Goal: Task Accomplishment & Management: Complete application form

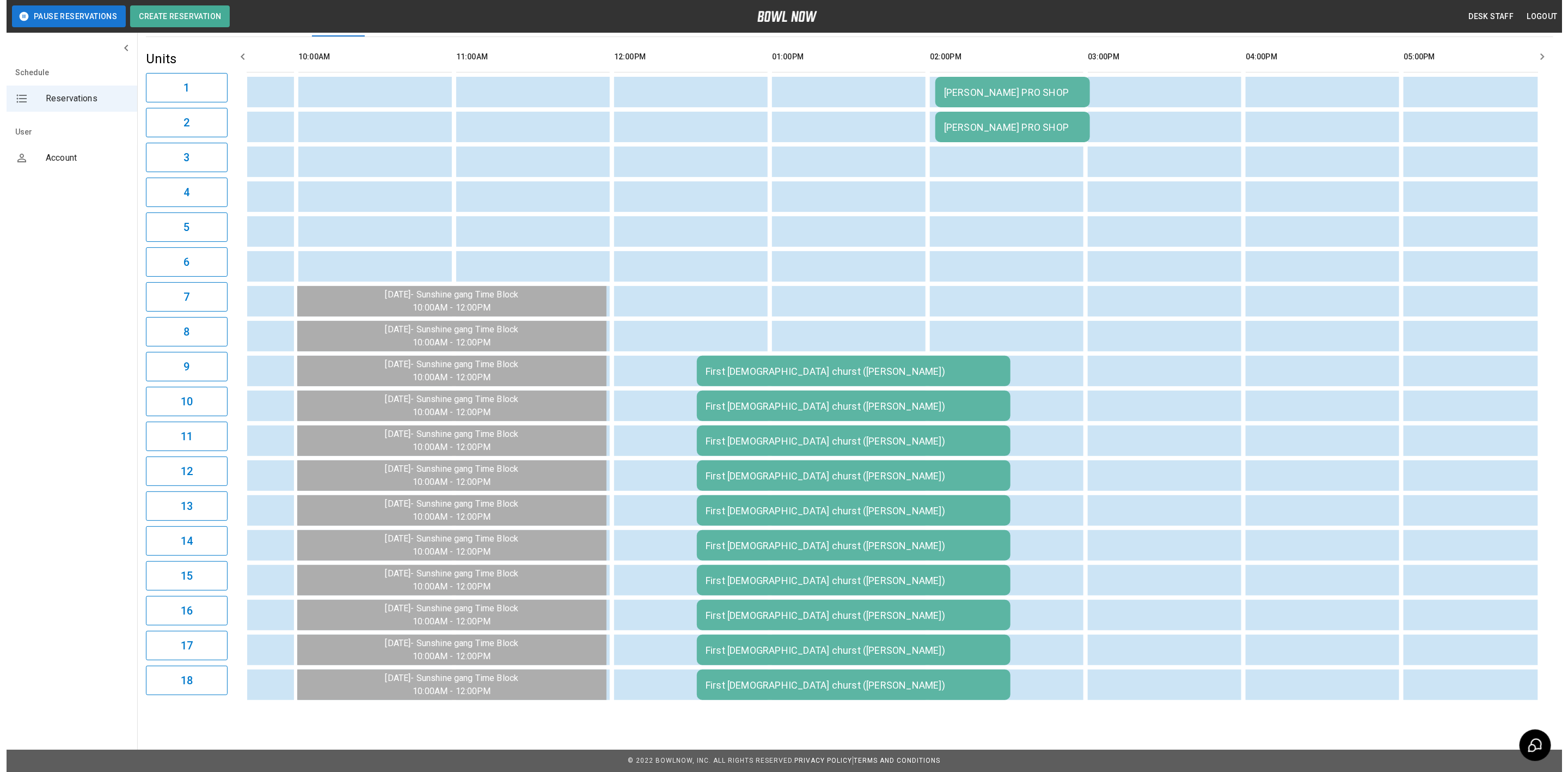
scroll to position [0, 125]
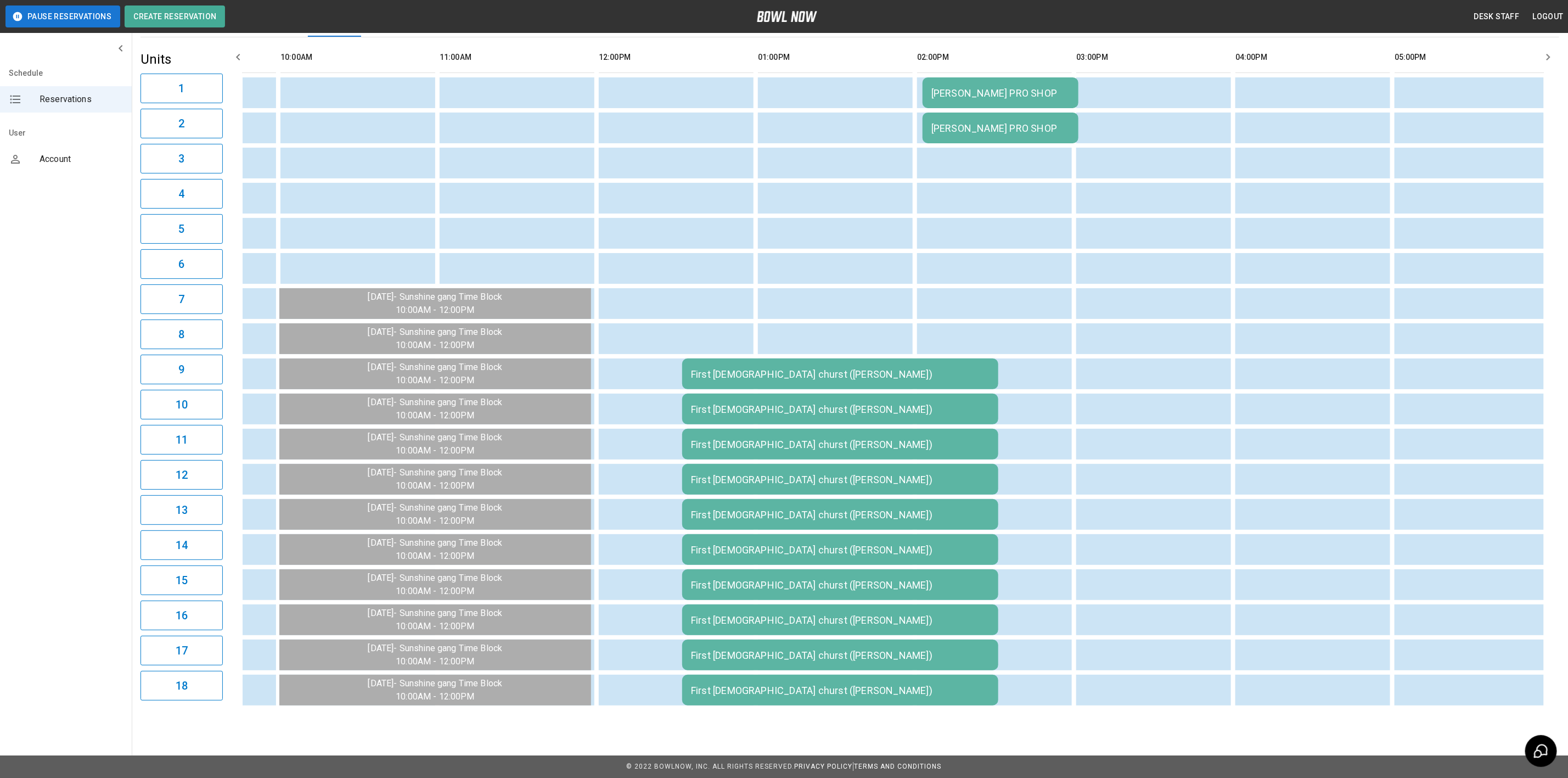
click at [830, 368] on div "First [DEMOGRAPHIC_DATA] churst ([PERSON_NAME])" at bounding box center [840, 374] width 298 height 11
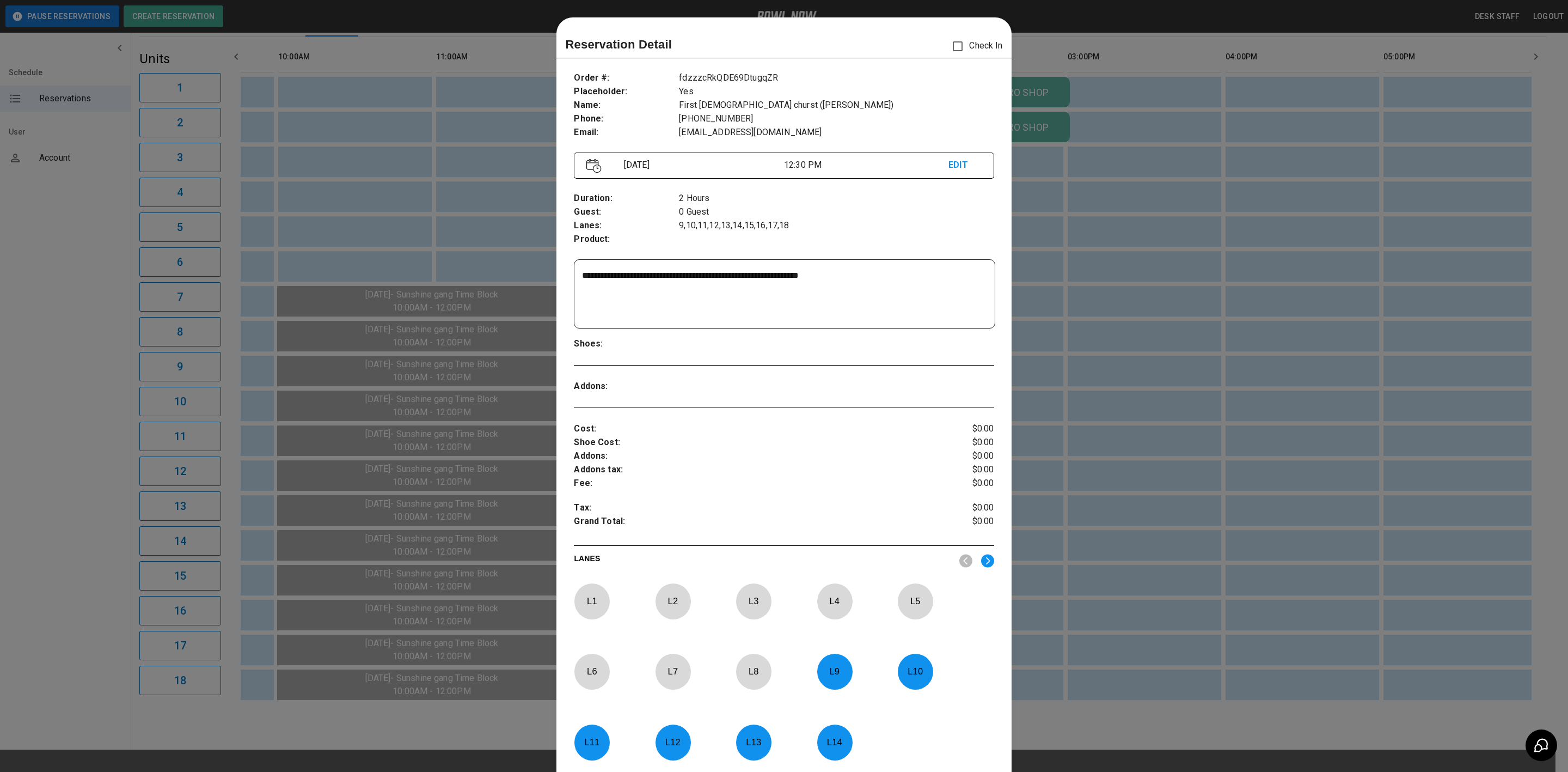
scroll to position [17, 0]
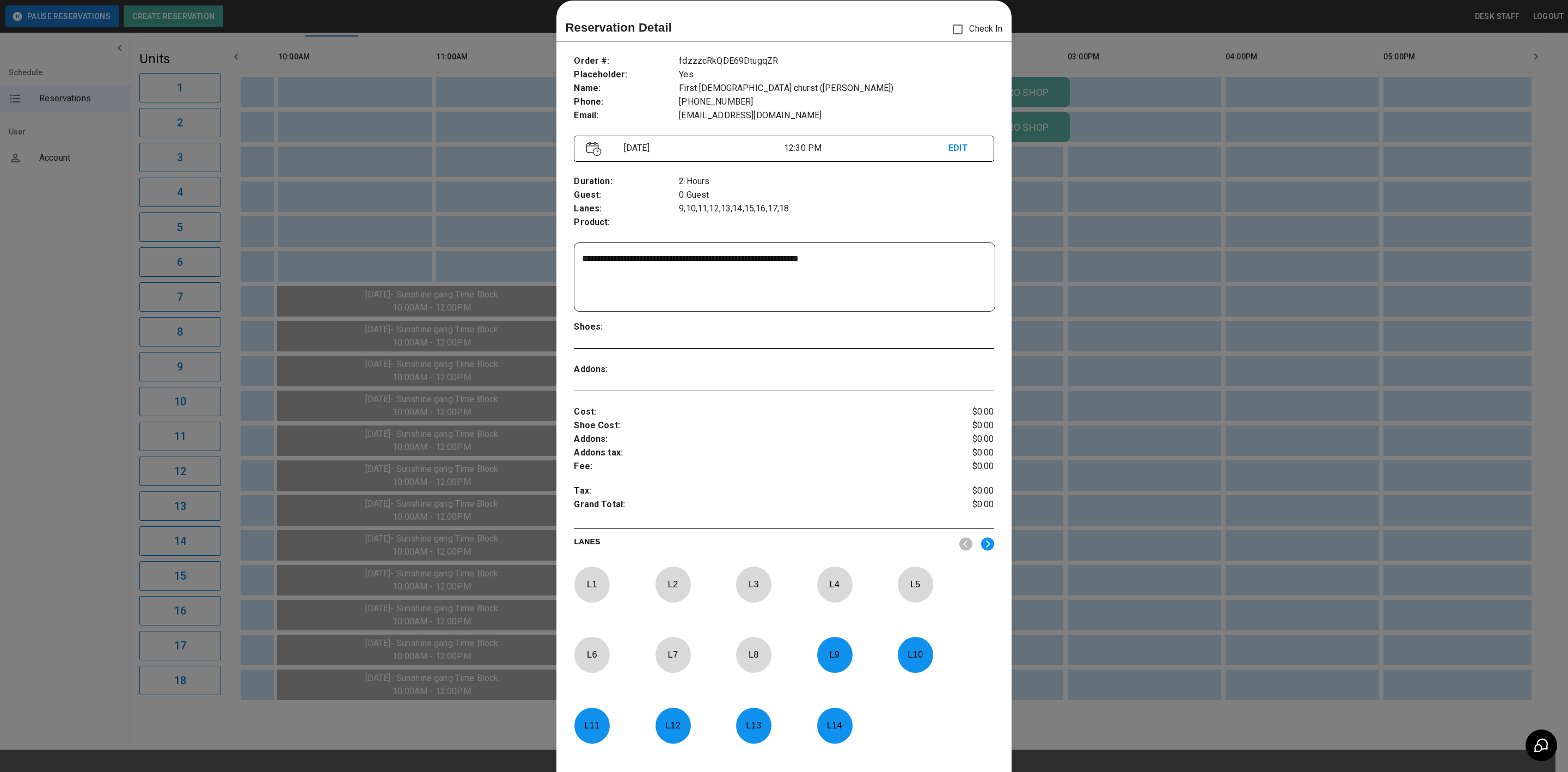
click at [1357, 428] on div at bounding box center [784, 386] width 1568 height 772
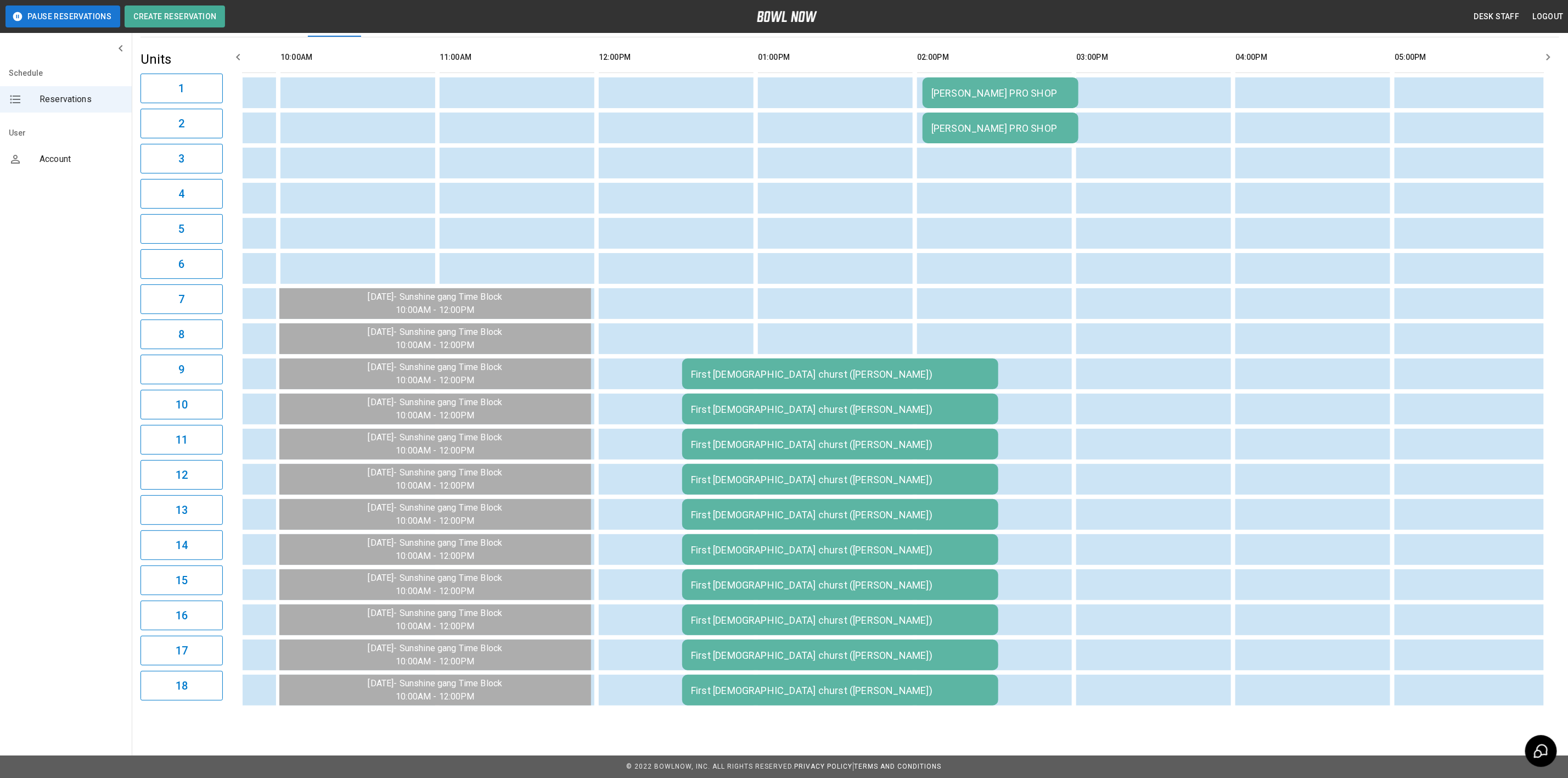
click at [893, 369] on div "First [DEMOGRAPHIC_DATA] churst ([PERSON_NAME])" at bounding box center [840, 374] width 298 height 11
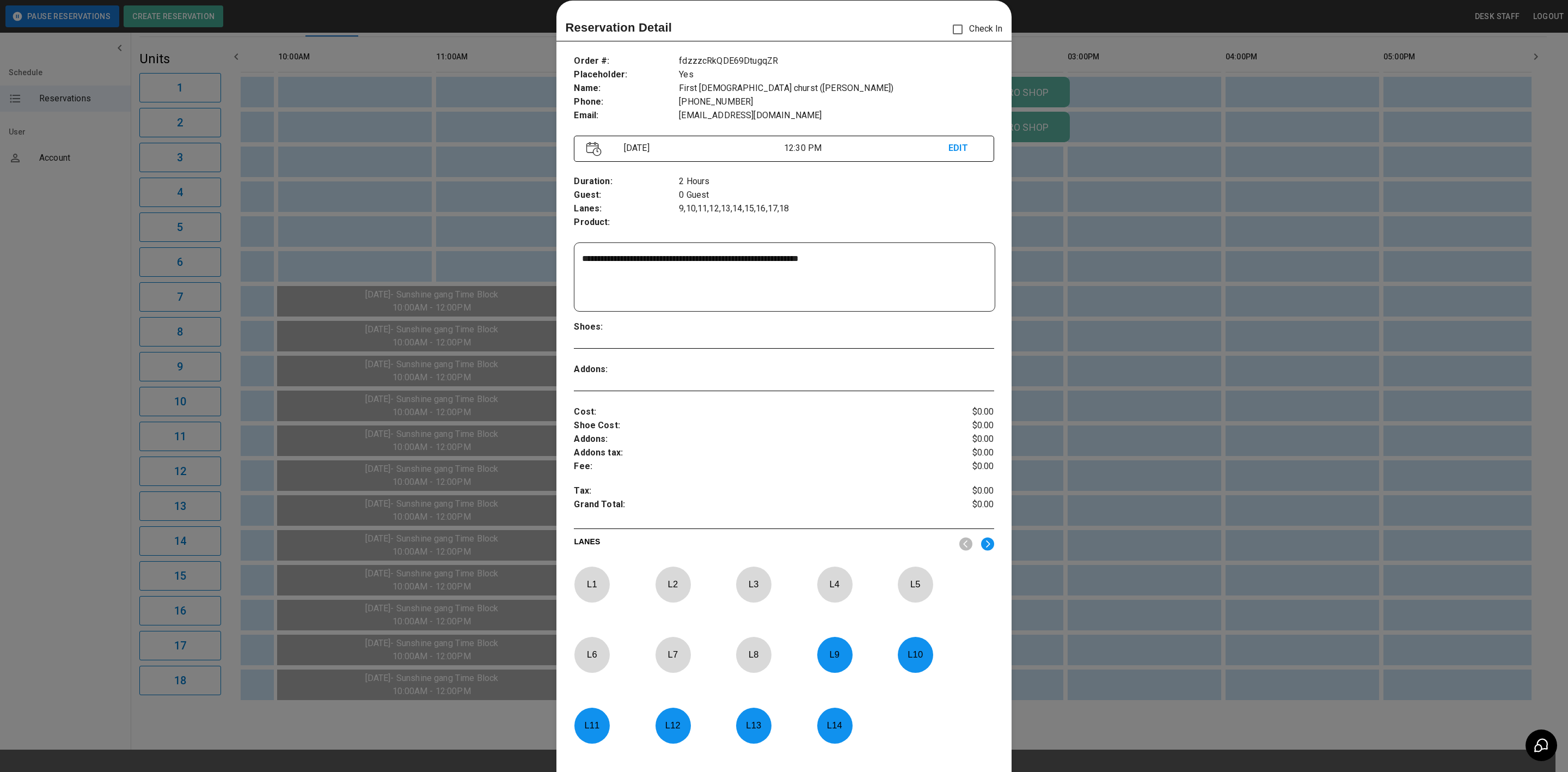
drag, startPoint x: 804, startPoint y: 262, endPoint x: 857, endPoint y: 257, distance: 53.2
click at [857, 257] on textarea "**********" at bounding box center [782, 277] width 401 height 50
click at [762, 254] on textarea "**********" at bounding box center [782, 277] width 401 height 50
drag, startPoint x: 622, startPoint y: 258, endPoint x: 673, endPoint y: 259, distance: 51.0
click at [673, 259] on textarea "**********" at bounding box center [782, 277] width 401 height 50
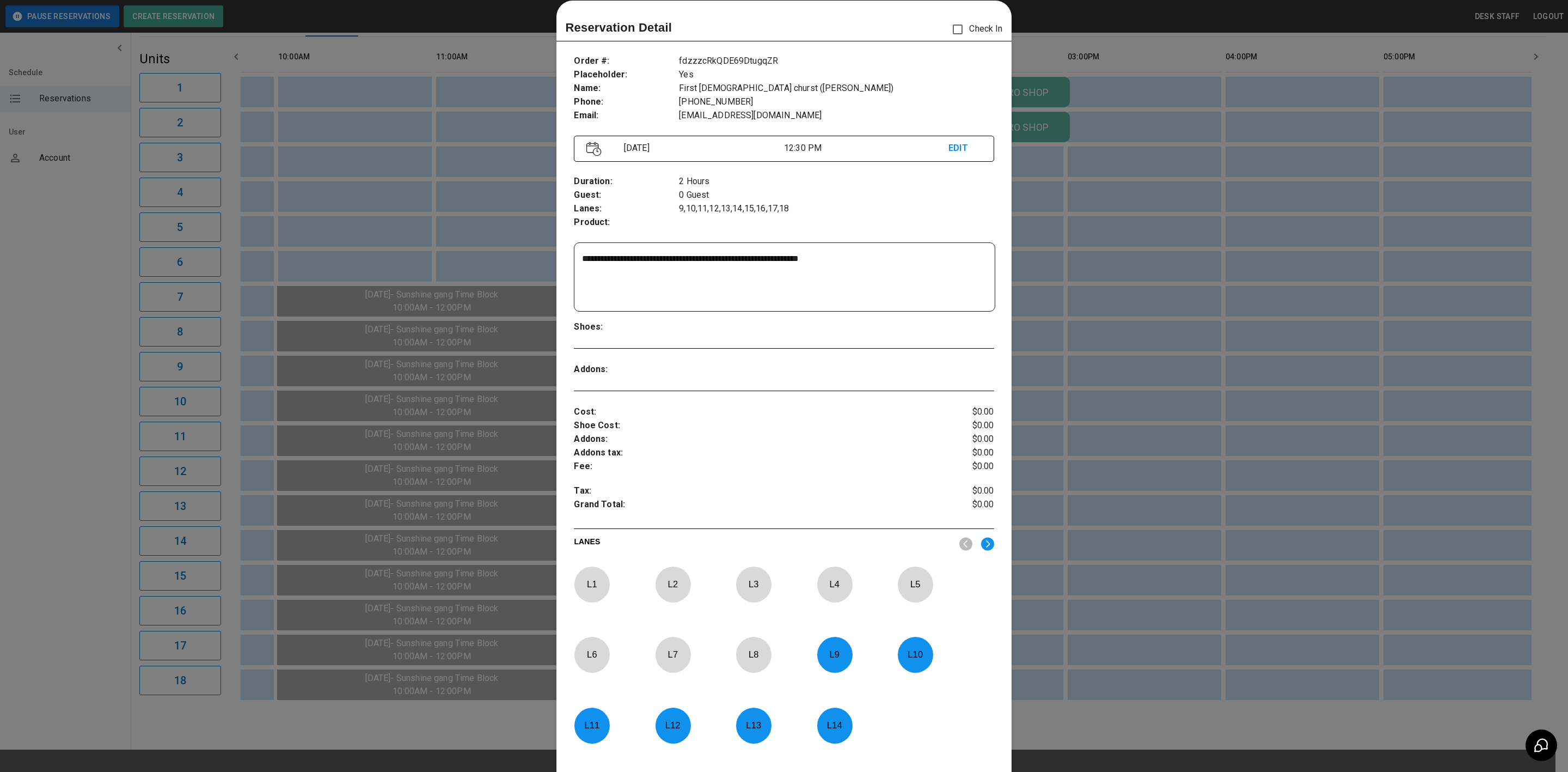
click at [1075, 273] on div at bounding box center [784, 386] width 1568 height 772
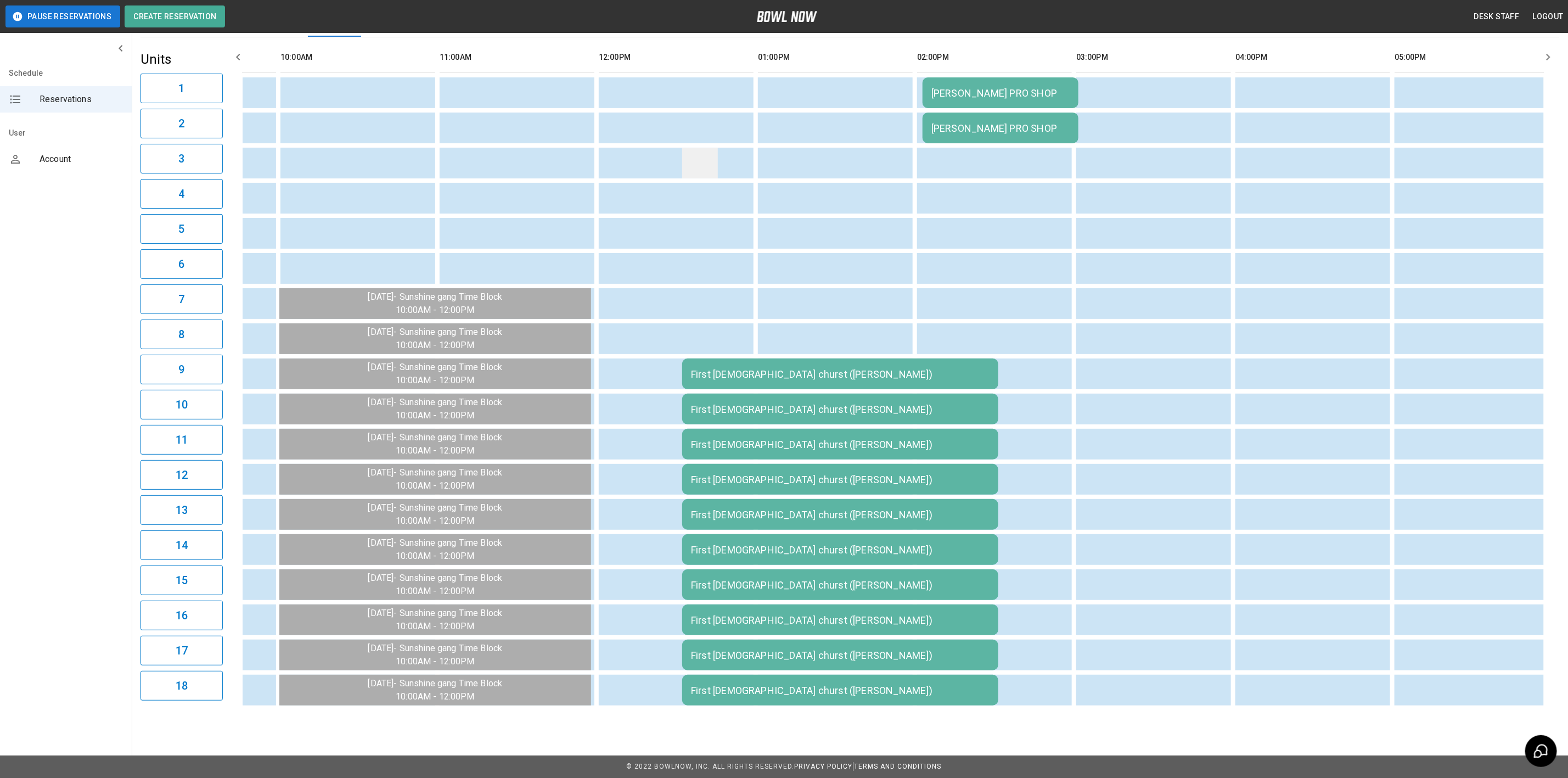
scroll to position [51, 0]
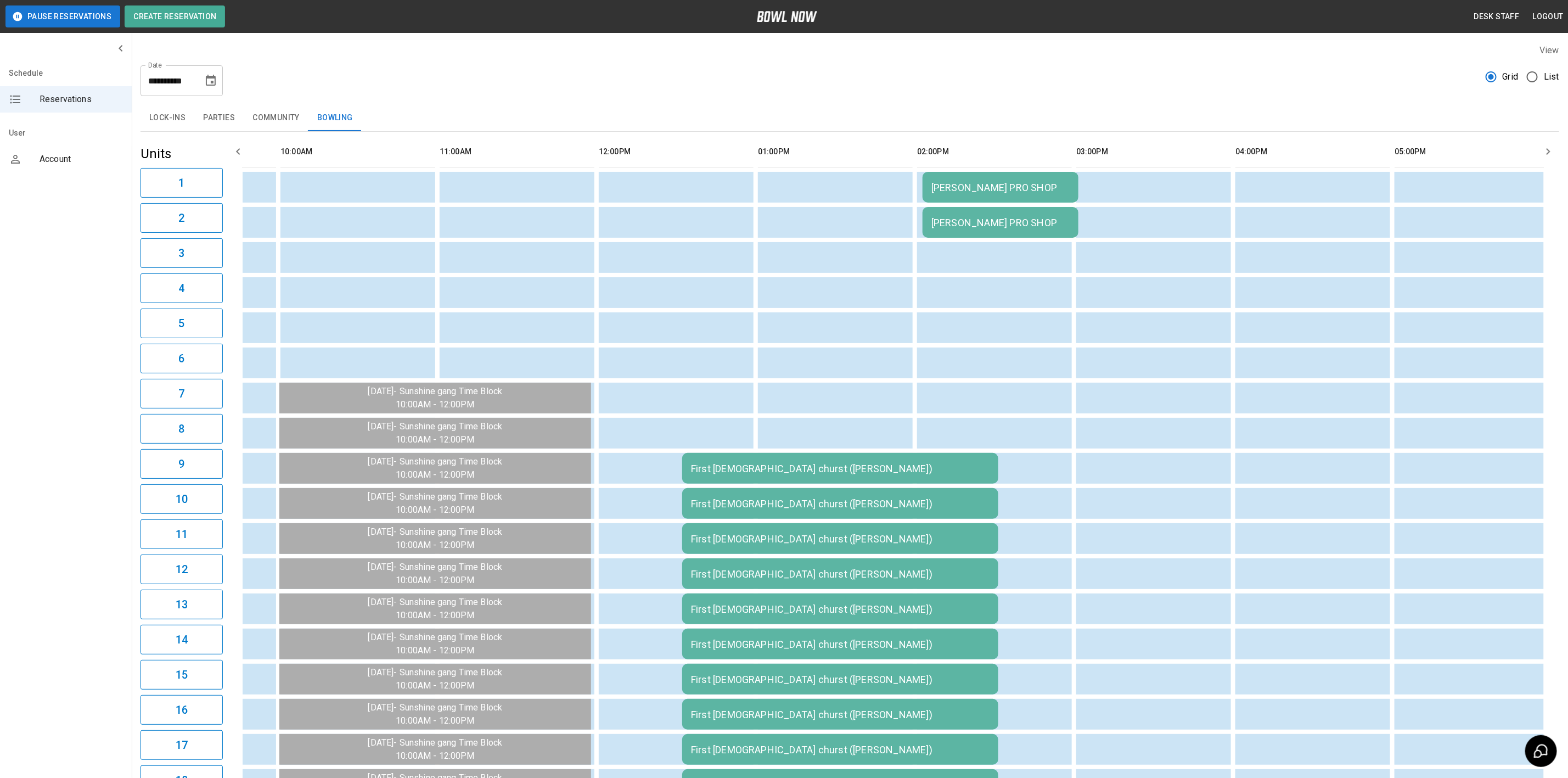
click at [213, 91] on button "Choose date, selected date is Aug 18, 2025" at bounding box center [210, 80] width 22 height 22
drag, startPoint x: 209, startPoint y: 216, endPoint x: 560, endPoint y: 99, distance: 370.0
click at [209, 216] on button "22" at bounding box center [211, 221] width 19 height 20
type input "**********"
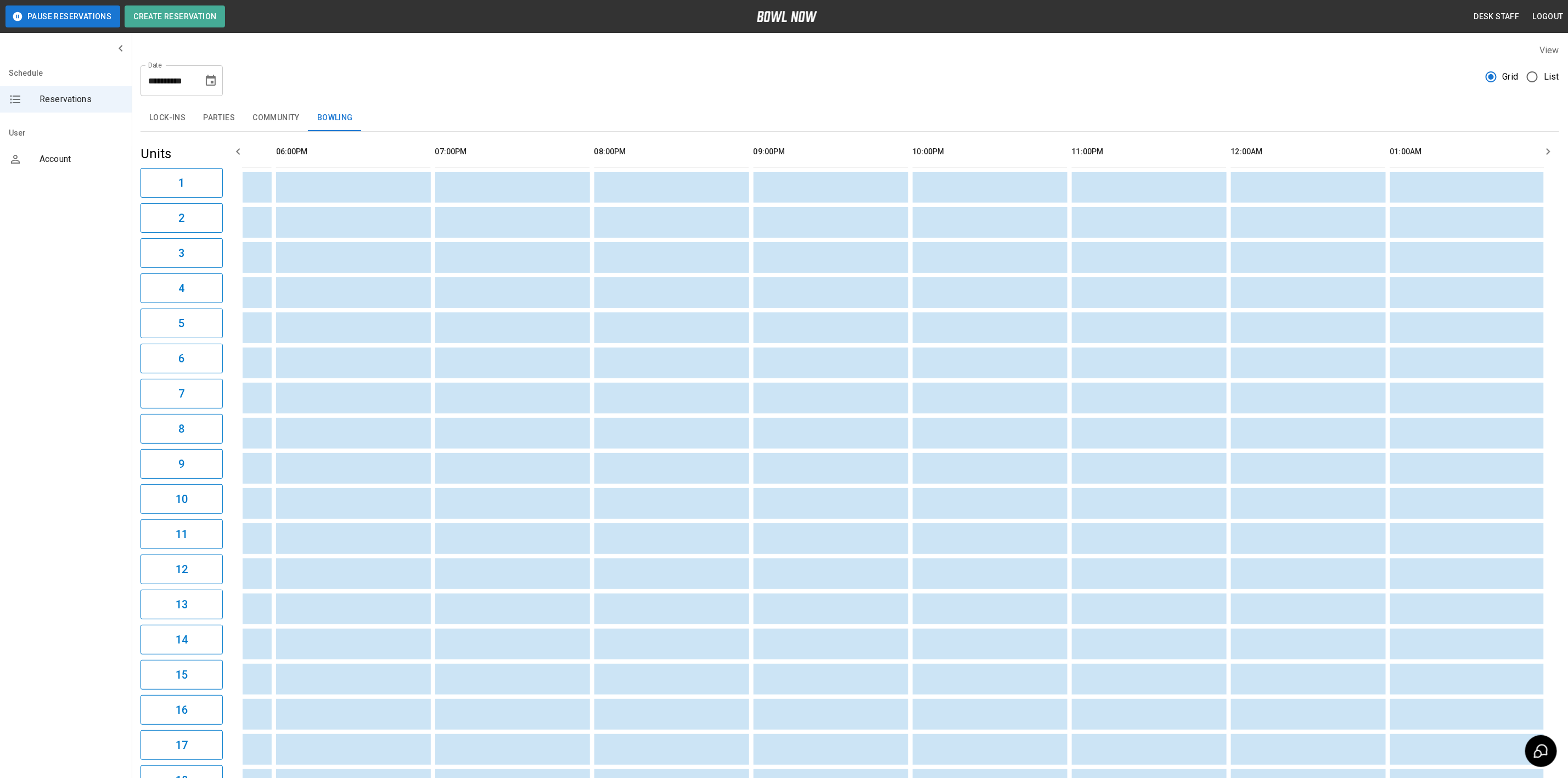
click at [213, 89] on button "Choose date, selected date is Aug 22, 2025" at bounding box center [210, 80] width 22 height 22
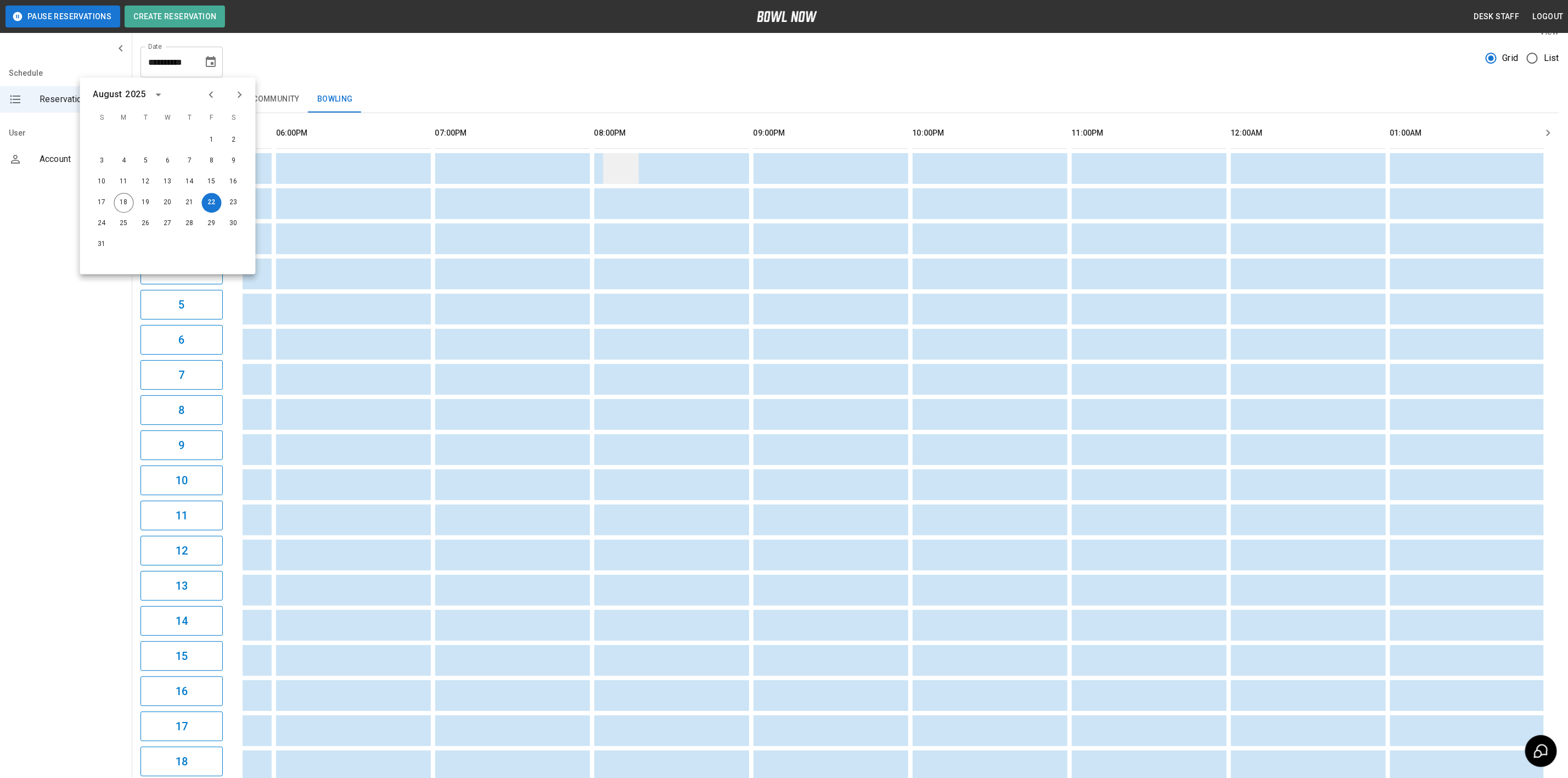
click at [539, 84] on div "**********" at bounding box center [850, 405] width 1436 height 778
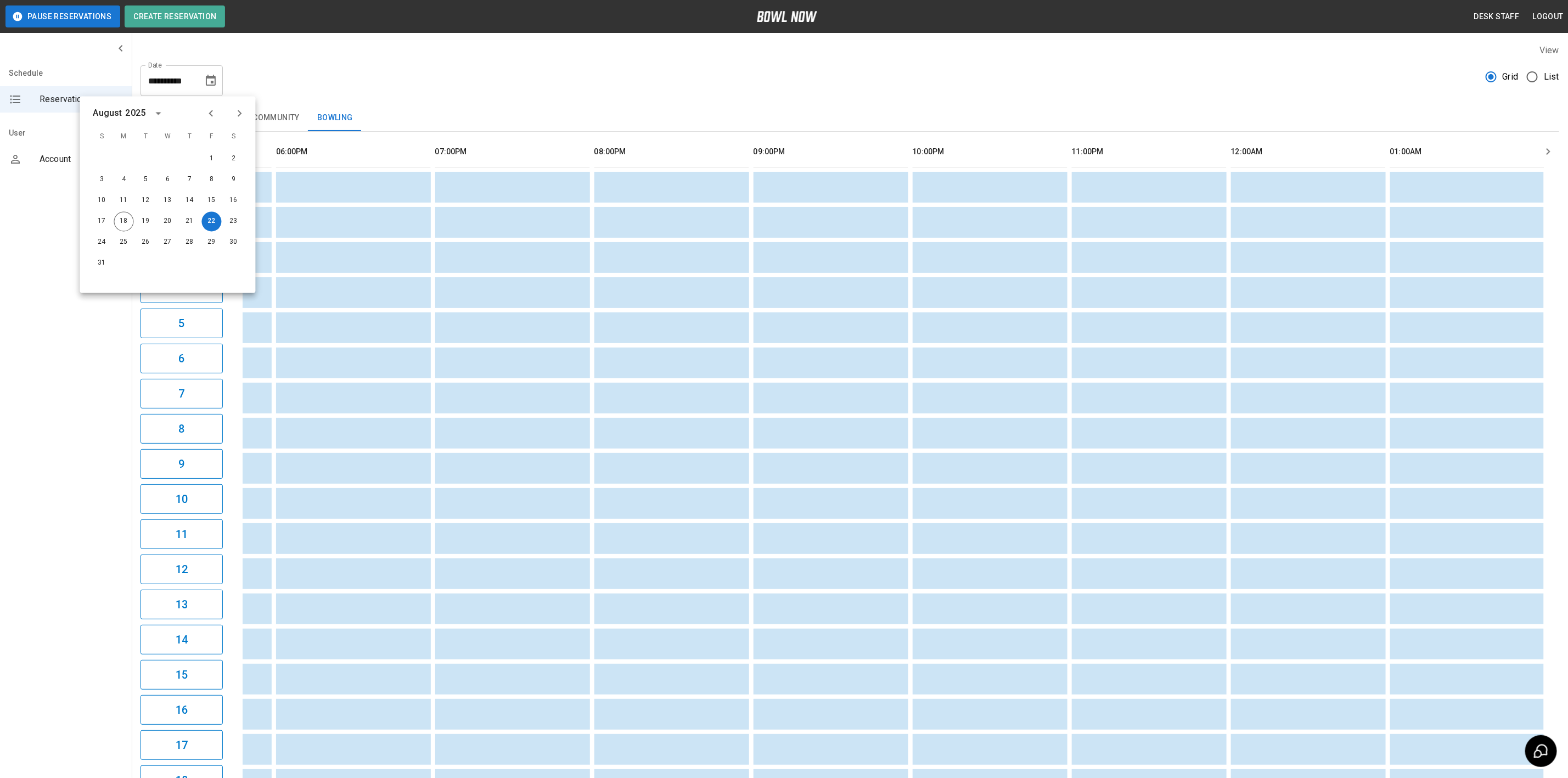
click at [697, 109] on div "Lock-ins Parties Community Bowling" at bounding box center [849, 118] width 1418 height 26
click at [196, 23] on button "Create Reservation" at bounding box center [175, 16] width 100 height 22
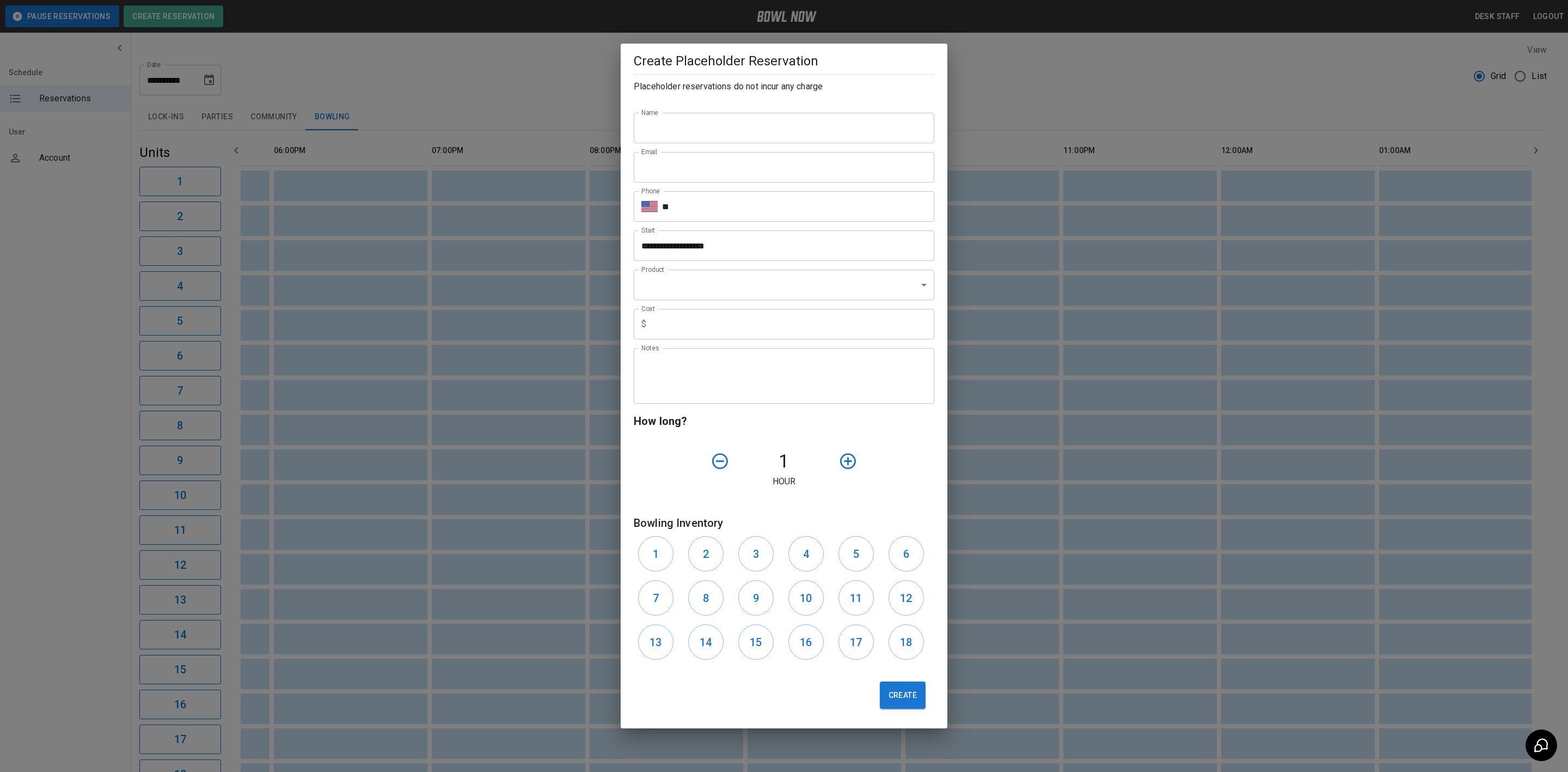
click at [731, 129] on input "Name" at bounding box center [784, 127] width 301 height 31
type input "**********"
click at [661, 172] on input "Email" at bounding box center [784, 167] width 301 height 31
type input "**********"
click at [752, 220] on input "**" at bounding box center [799, 206] width 272 height 31
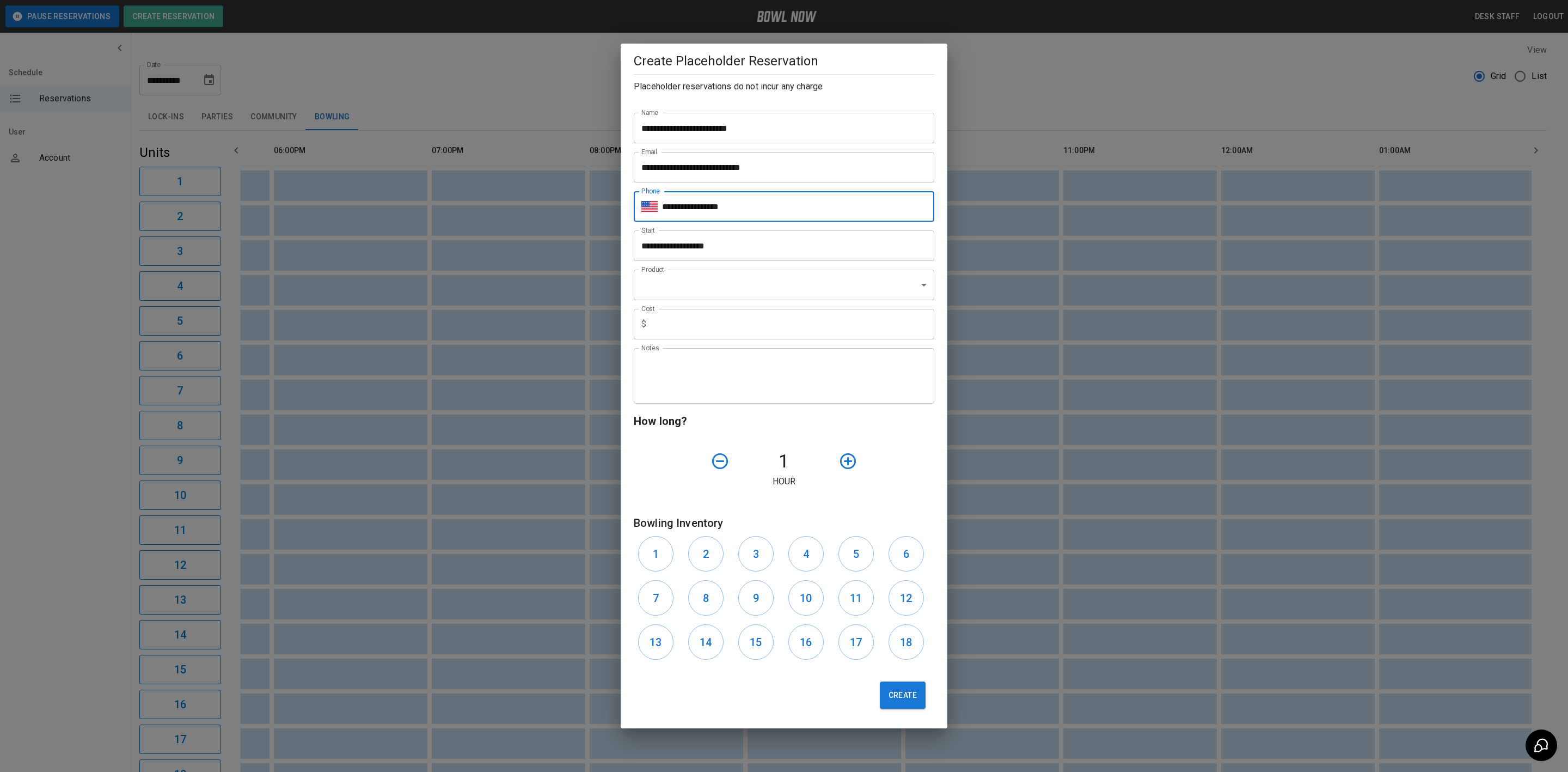
type input "**********"
click at [756, 226] on div "**********" at bounding box center [780, 241] width 310 height 39
click at [755, 251] on input "**********" at bounding box center [781, 246] width 293 height 31
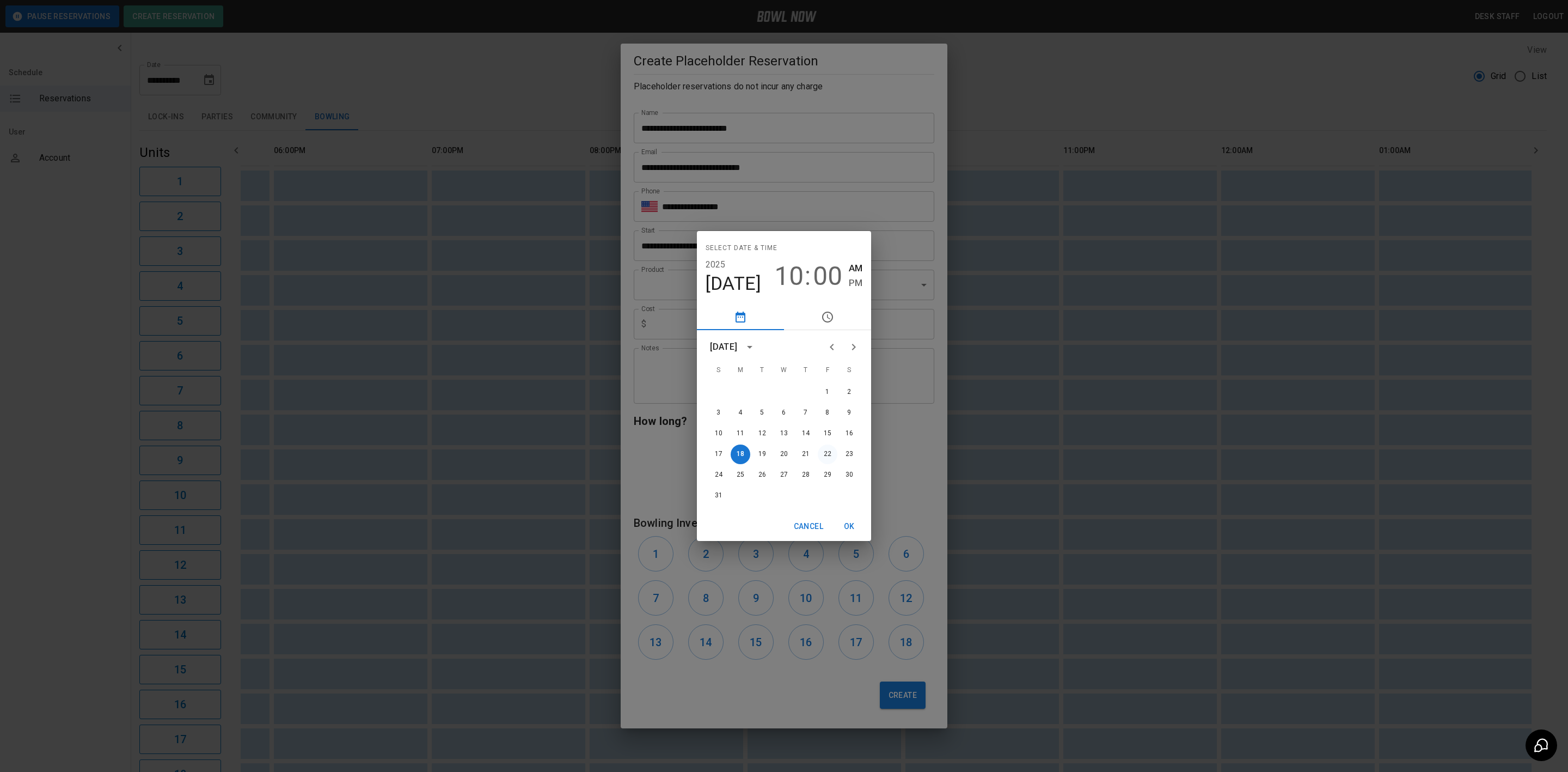
click at [831, 454] on button "22" at bounding box center [828, 454] width 19 height 19
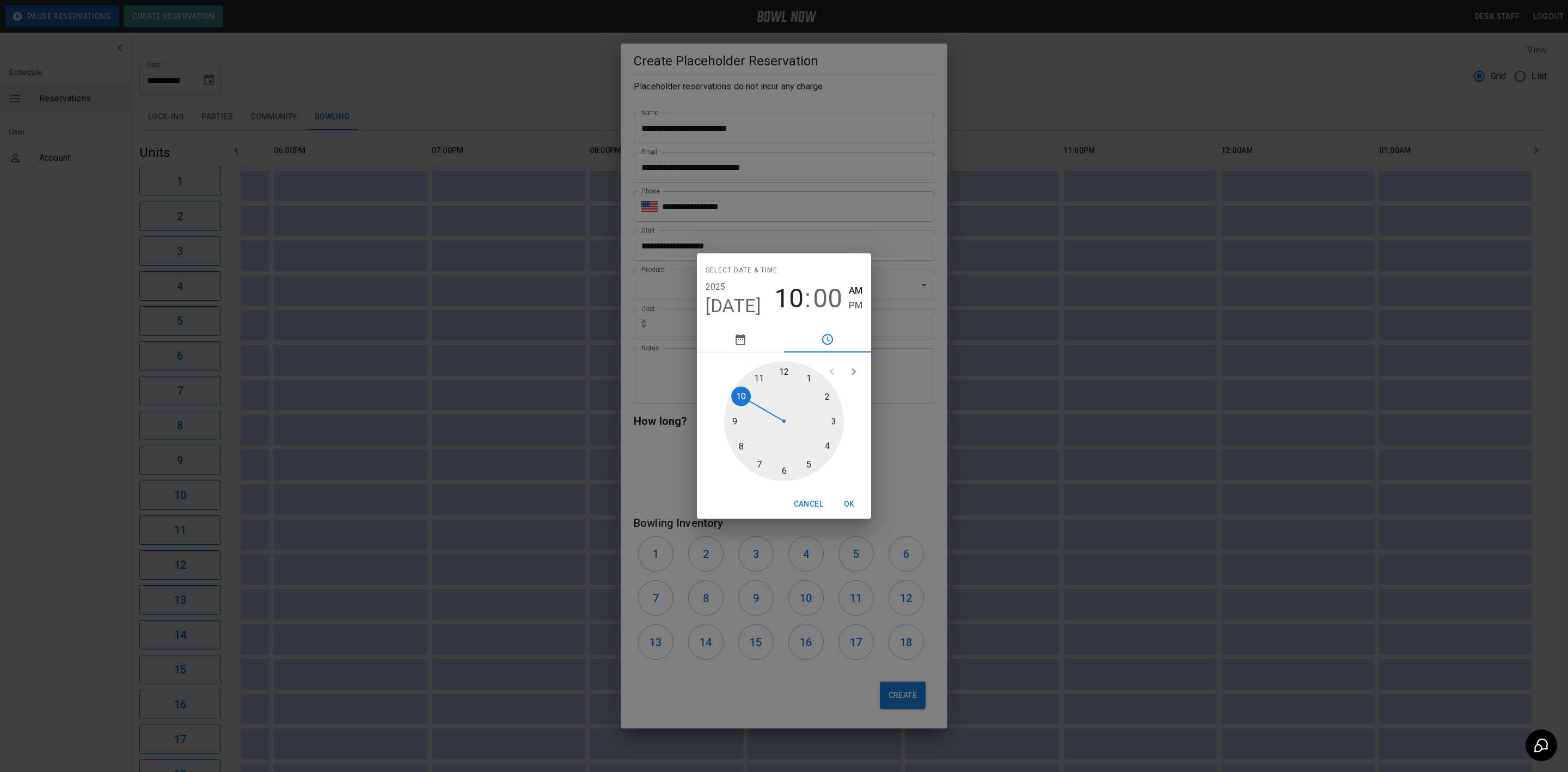
click at [734, 438] on div at bounding box center [784, 421] width 120 height 120
click at [850, 301] on span "PM" at bounding box center [856, 305] width 13 height 15
type input "**********"
drag, startPoint x: 856, startPoint y: 305, endPoint x: 857, endPoint y: 342, distance: 37.0
click at [856, 305] on span "PM" at bounding box center [856, 305] width 13 height 15
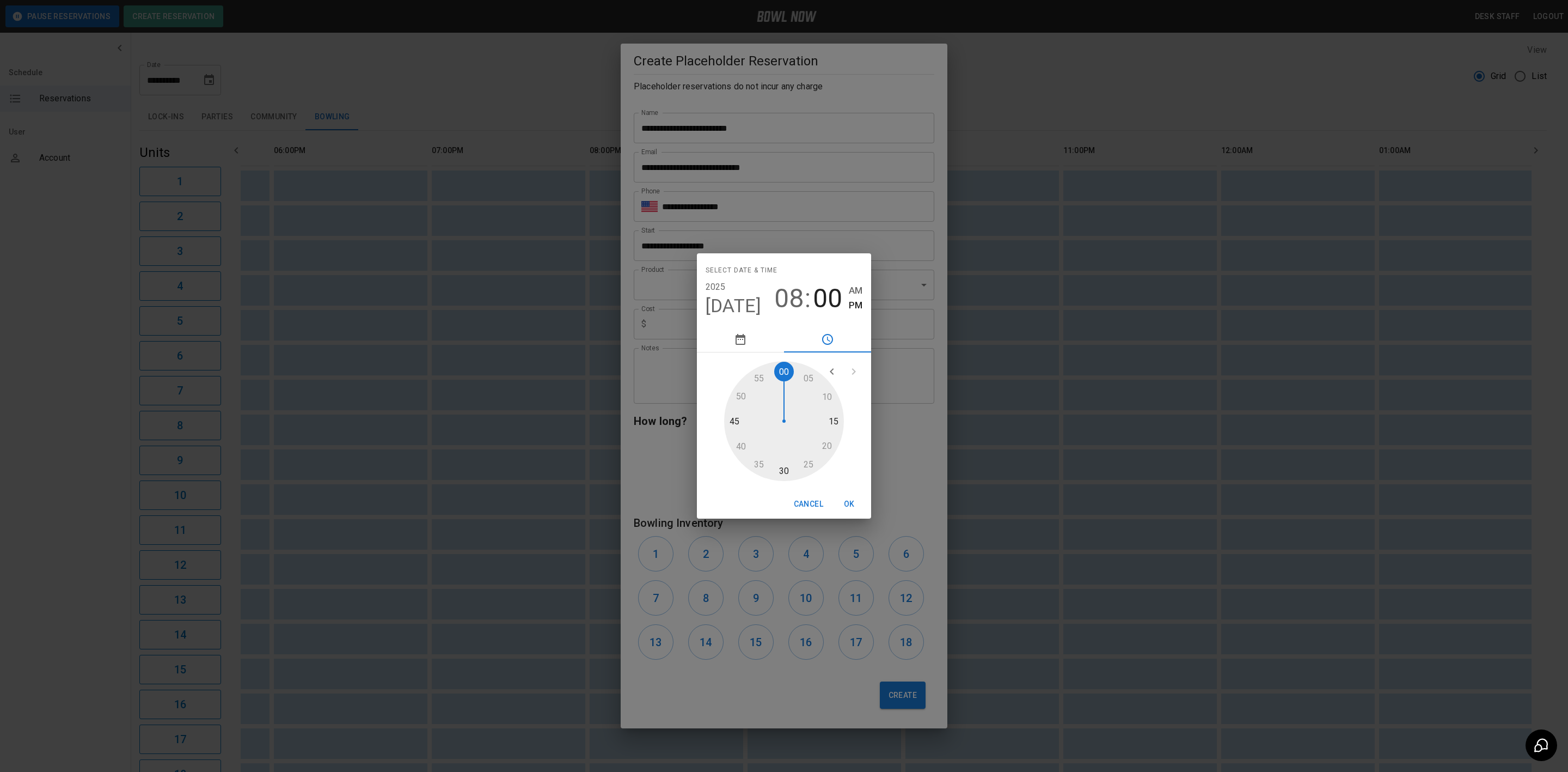
click at [848, 505] on button "OK" at bounding box center [849, 504] width 35 height 20
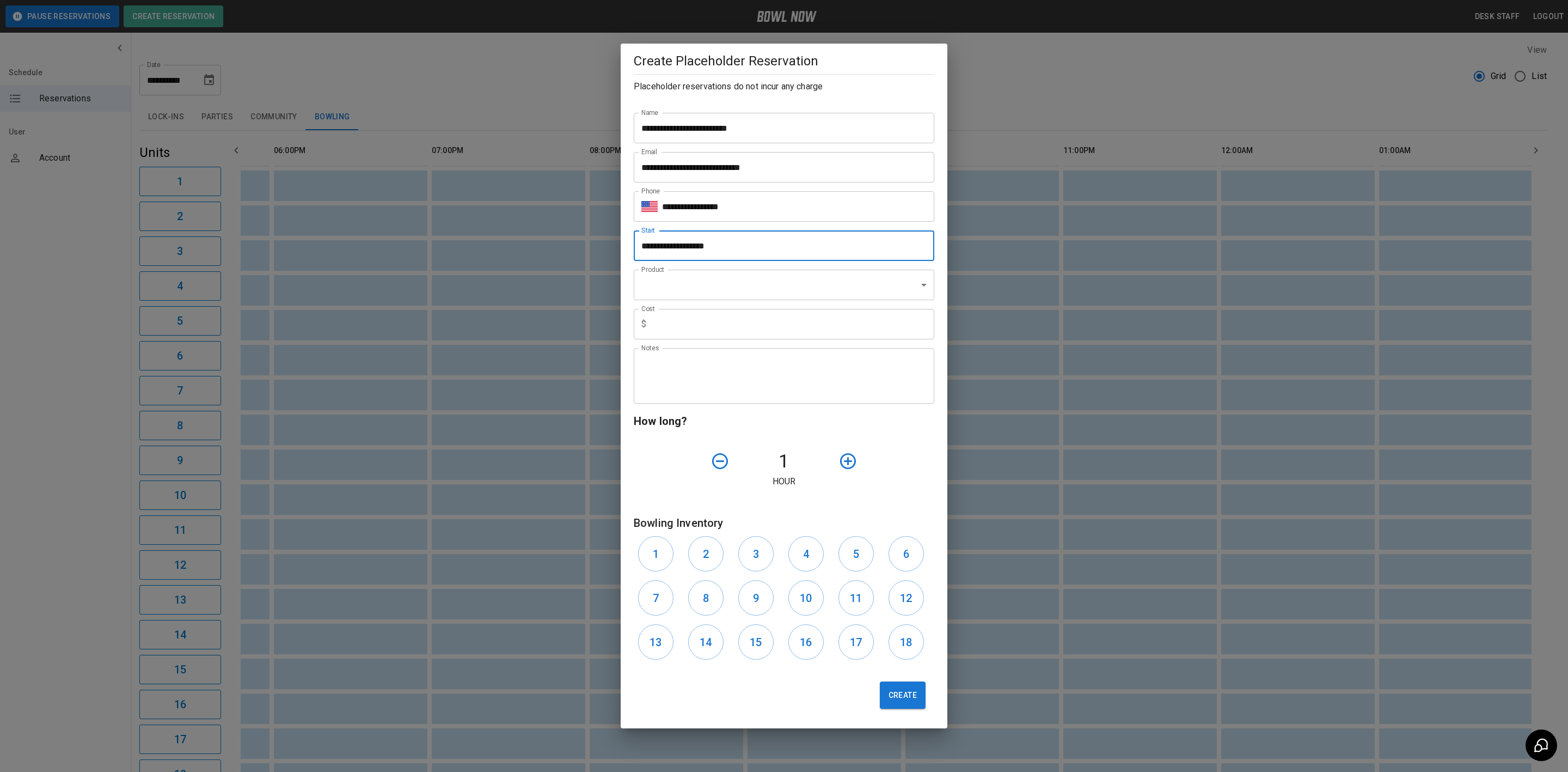
click at [709, 273] on body "**********" at bounding box center [784, 433] width 1568 height 866
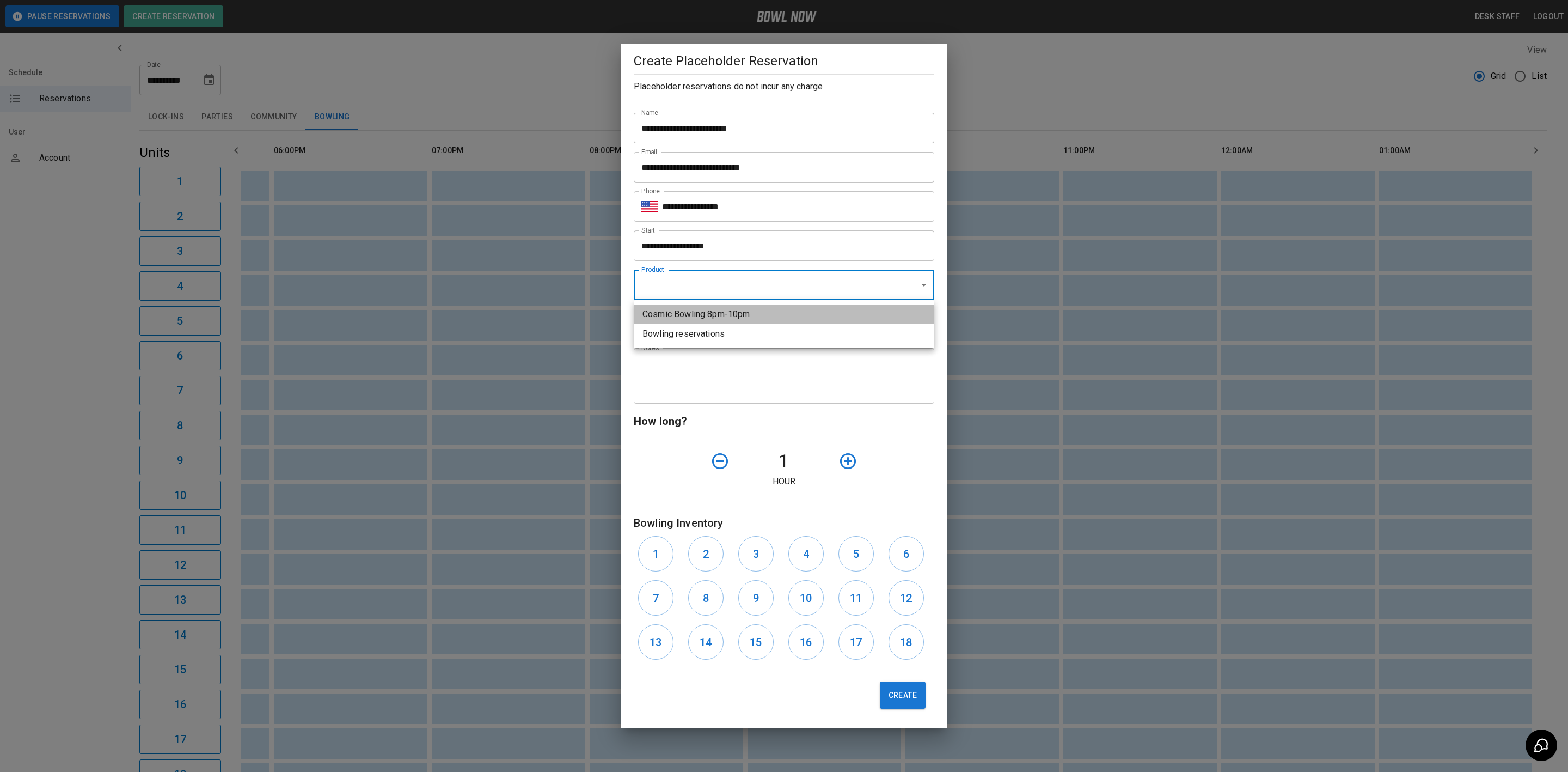
click at [700, 316] on li "Cosmic Bowling 8pm-10pm" at bounding box center [784, 314] width 301 height 19
type input "**********"
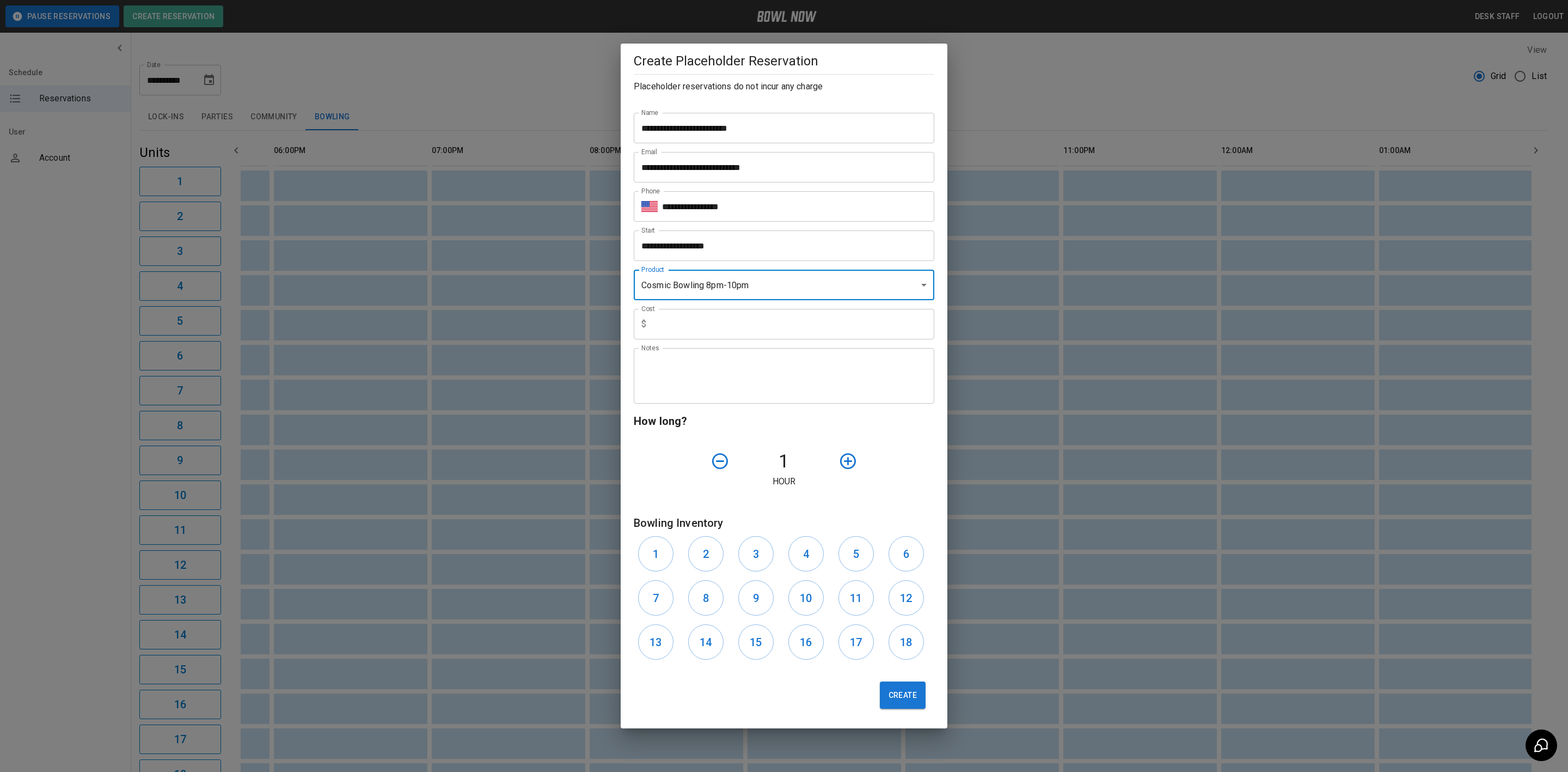
click at [689, 332] on input "text" at bounding box center [792, 324] width 284 height 31
type input "**"
click at [711, 388] on textarea "Notes" at bounding box center [784, 376] width 285 height 37
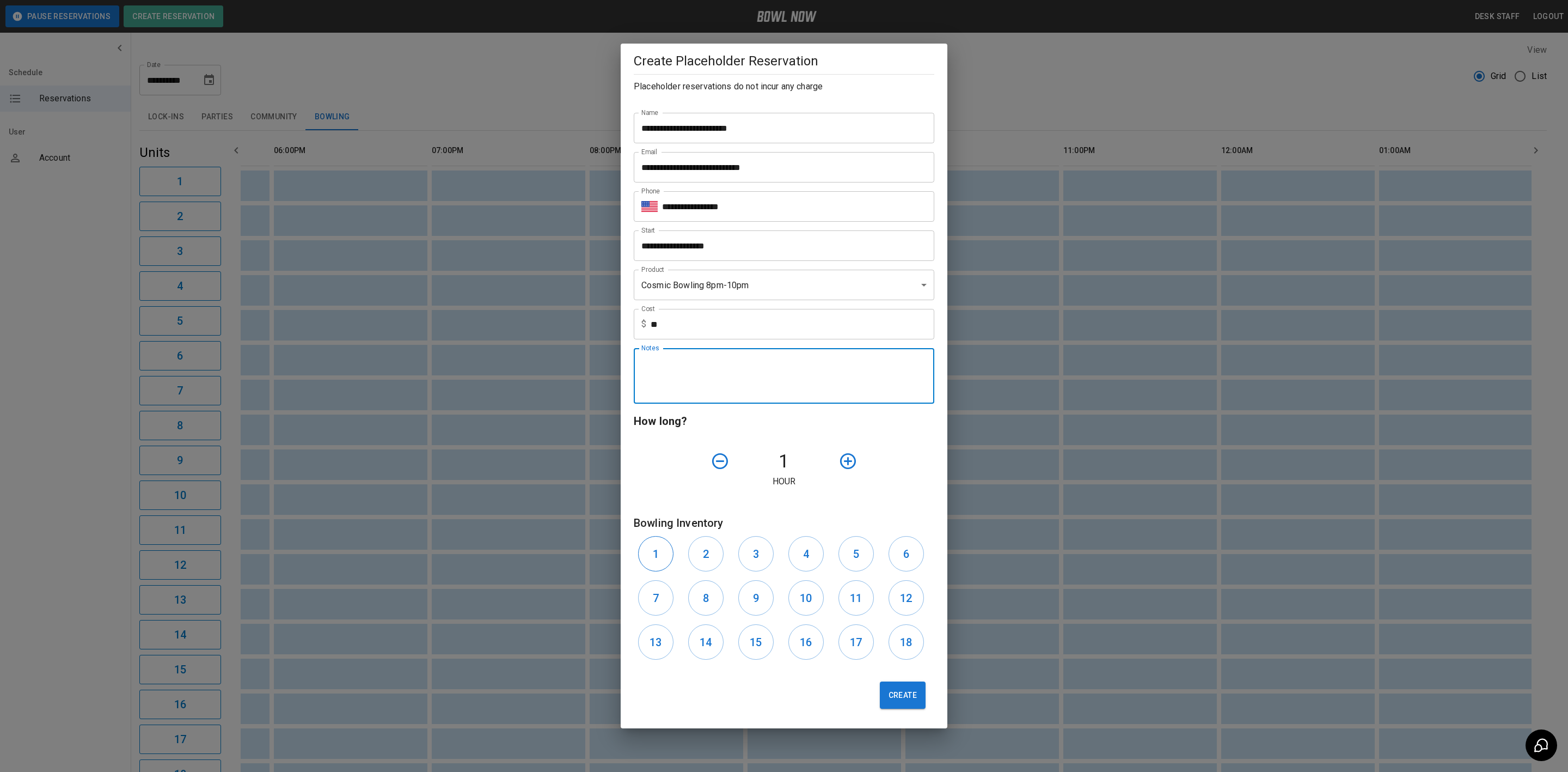
click at [653, 566] on button "1" at bounding box center [656, 554] width 36 height 36
click at [705, 552] on h6 "2" at bounding box center [706, 553] width 6 height 17
click at [769, 546] on button "3" at bounding box center [756, 554] width 36 height 36
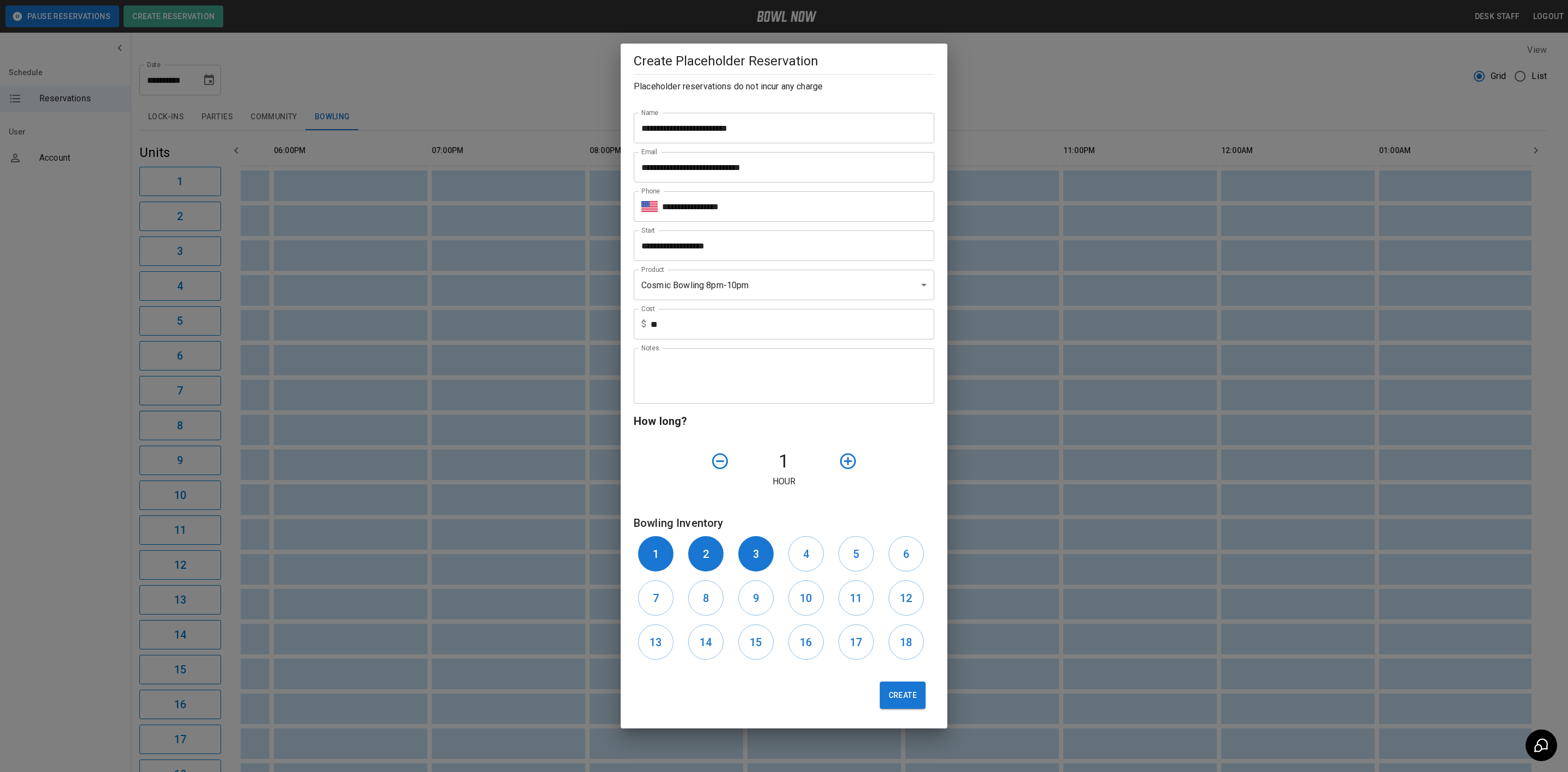
click at [723, 401] on div "Notes" at bounding box center [784, 376] width 301 height 56
type textarea "**********"
click at [915, 682] on button "Create" at bounding box center [902, 695] width 45 height 28
type input "**"
type input "**********"
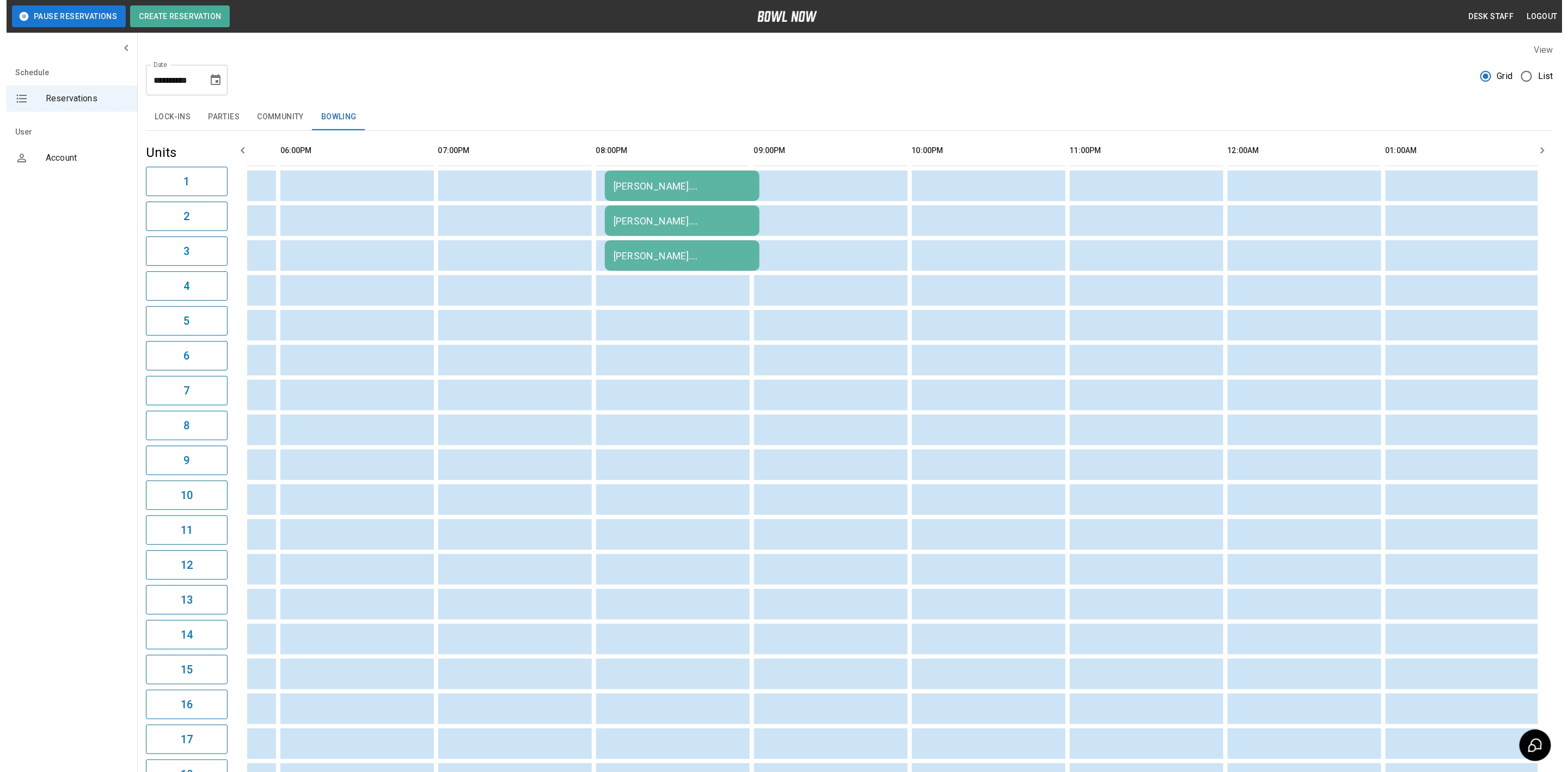
scroll to position [0, 1383]
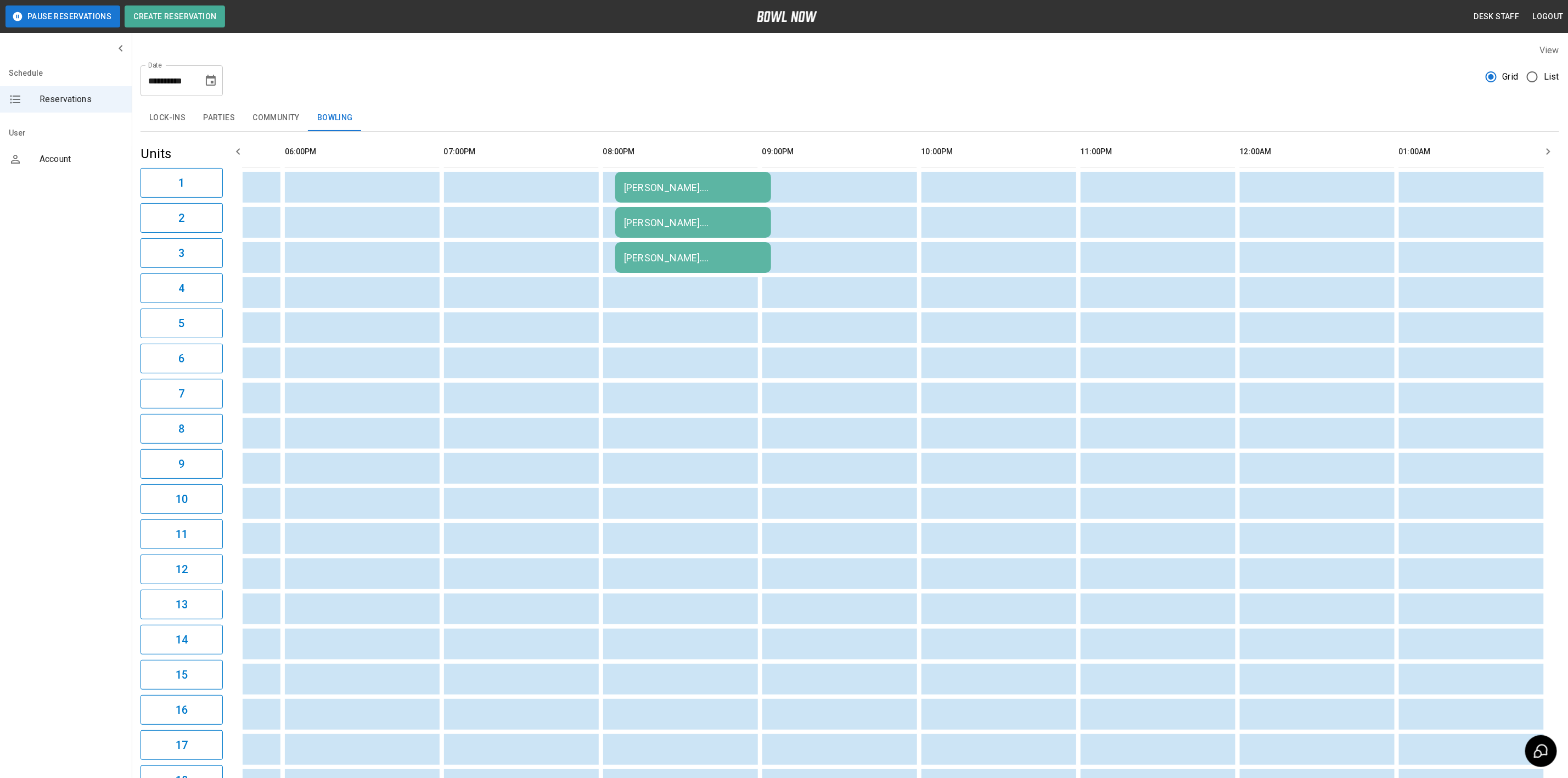
click at [680, 191] on div "[PERSON_NAME]. [DEMOGRAPHIC_DATA] group." at bounding box center [693, 187] width 138 height 11
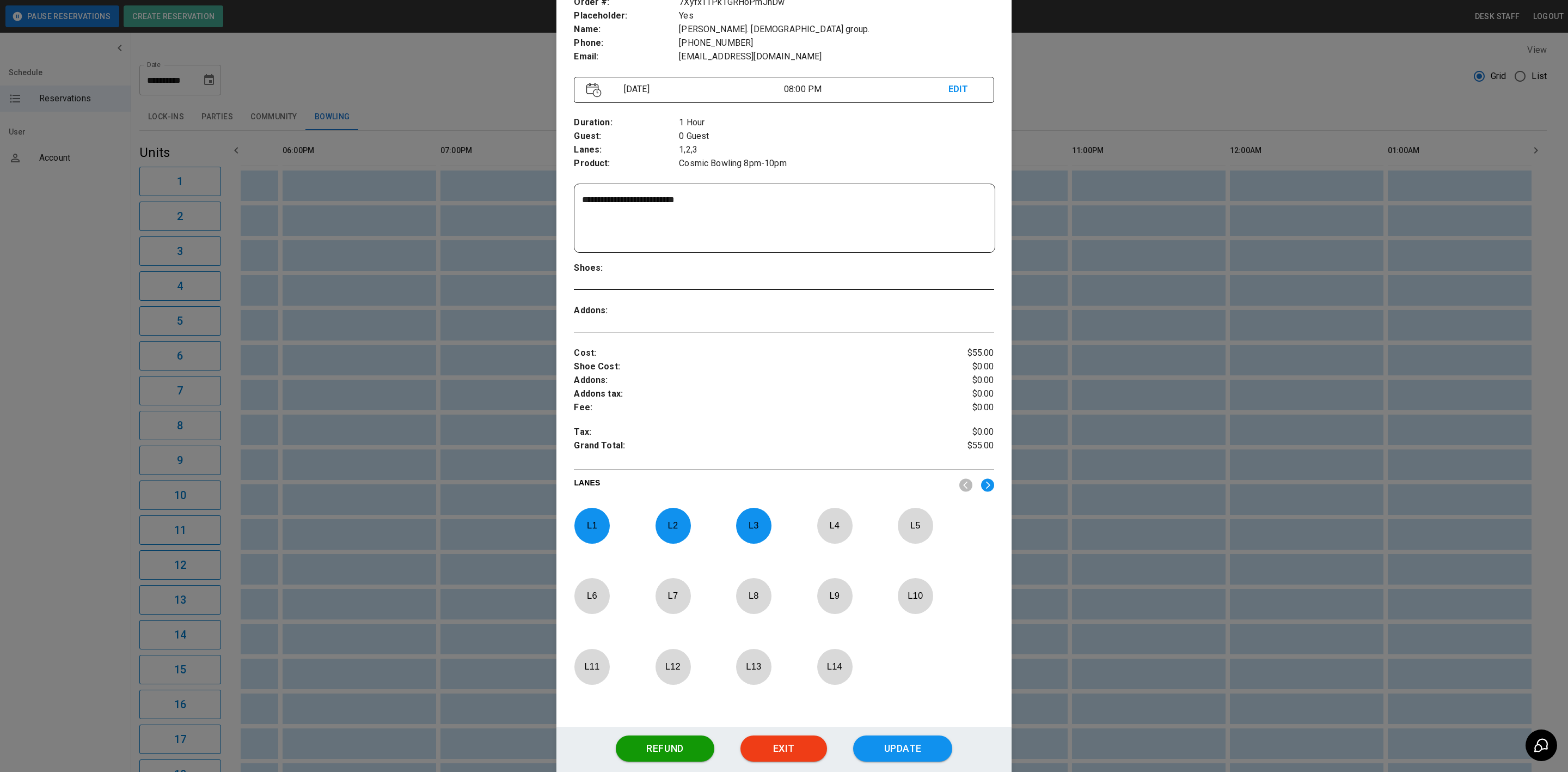
scroll to position [151, 0]
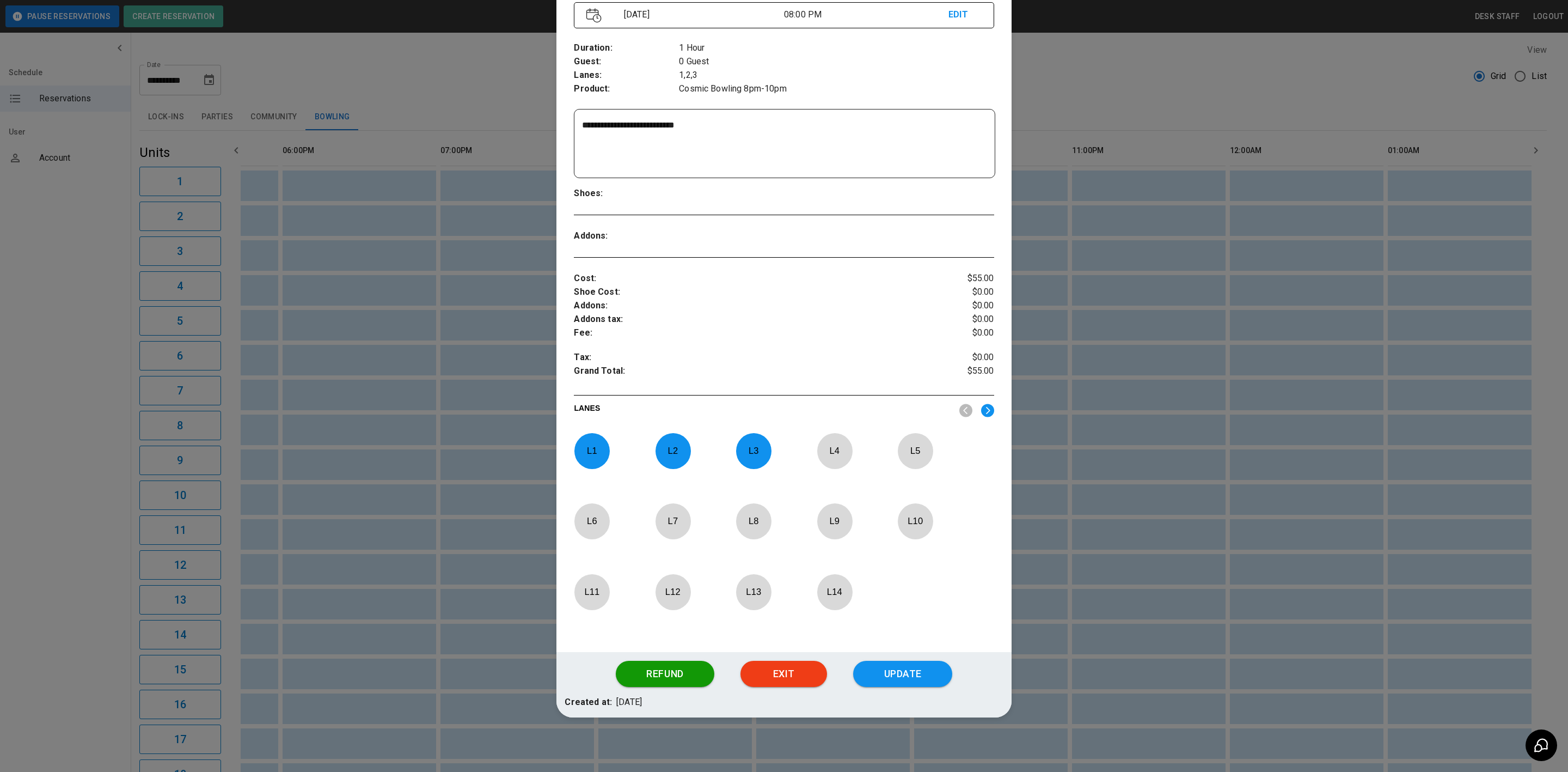
click at [784, 152] on textarea "**********" at bounding box center [782, 144] width 401 height 50
type textarea "**********"
click at [889, 679] on button "Update" at bounding box center [903, 674] width 99 height 26
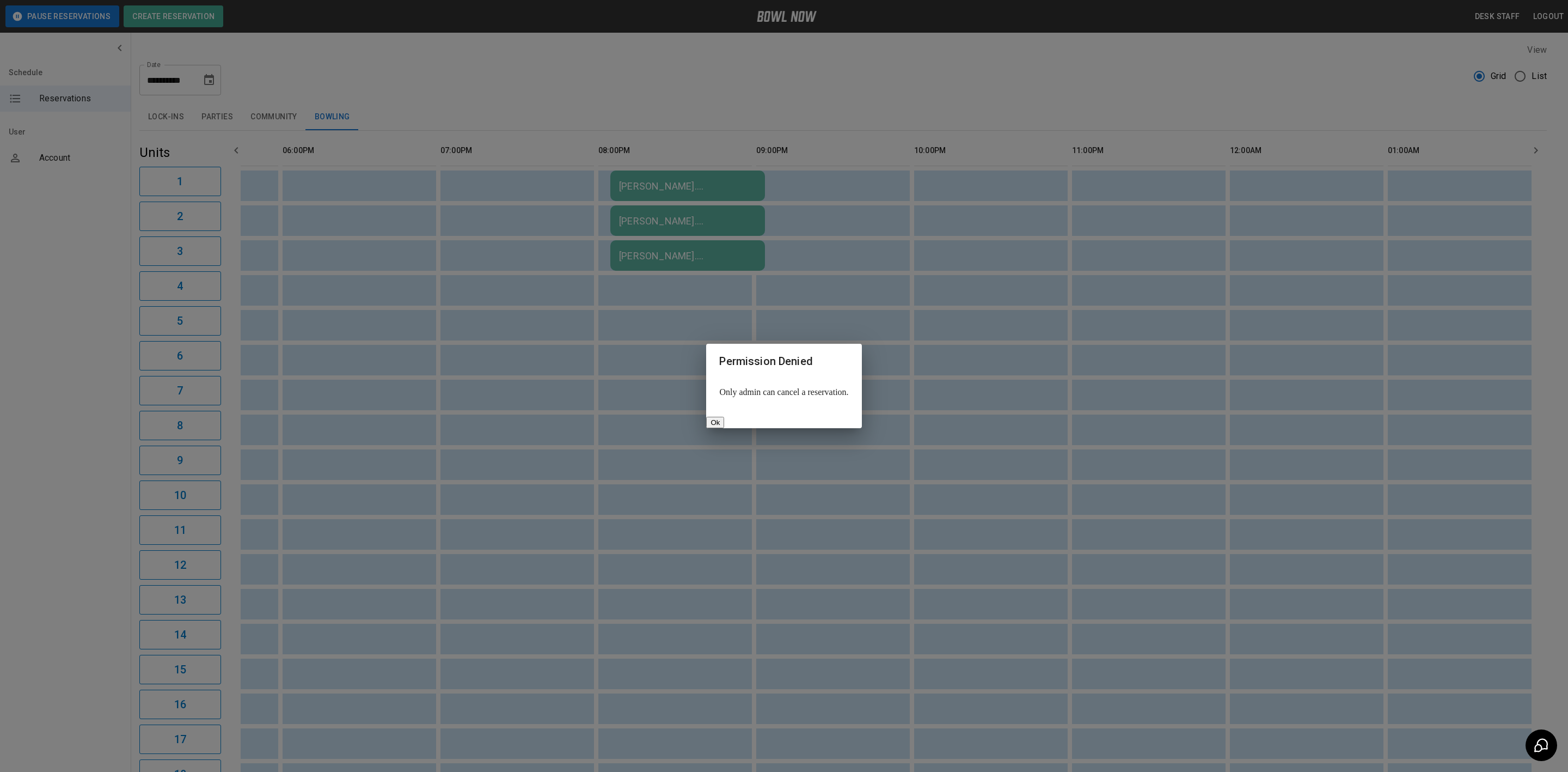
scroll to position [0, 1347]
click at [724, 417] on button "Ok" at bounding box center [715, 422] width 18 height 11
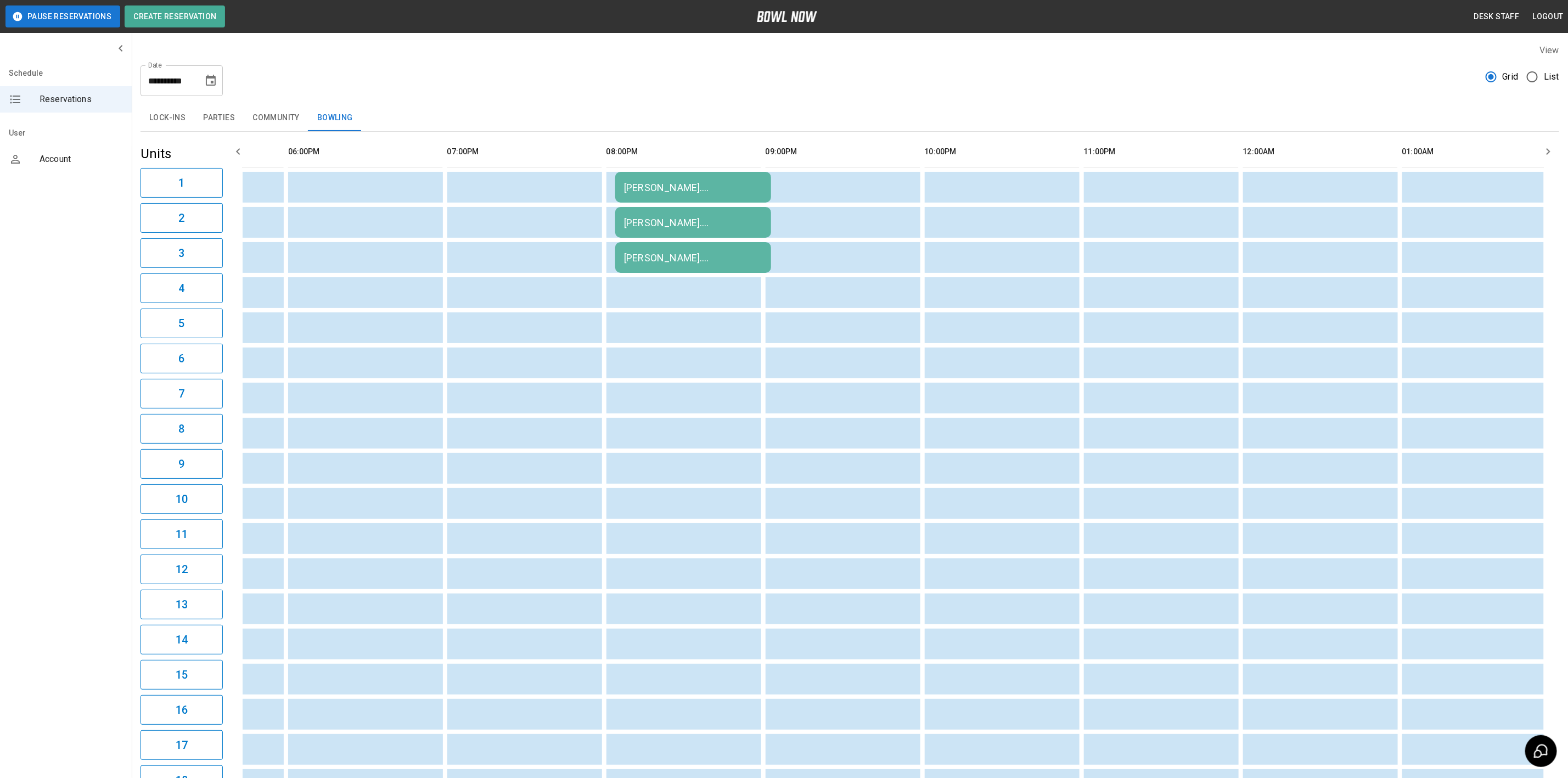
click at [726, 182] on div "[PERSON_NAME]. [DEMOGRAPHIC_DATA] group." at bounding box center [693, 187] width 138 height 11
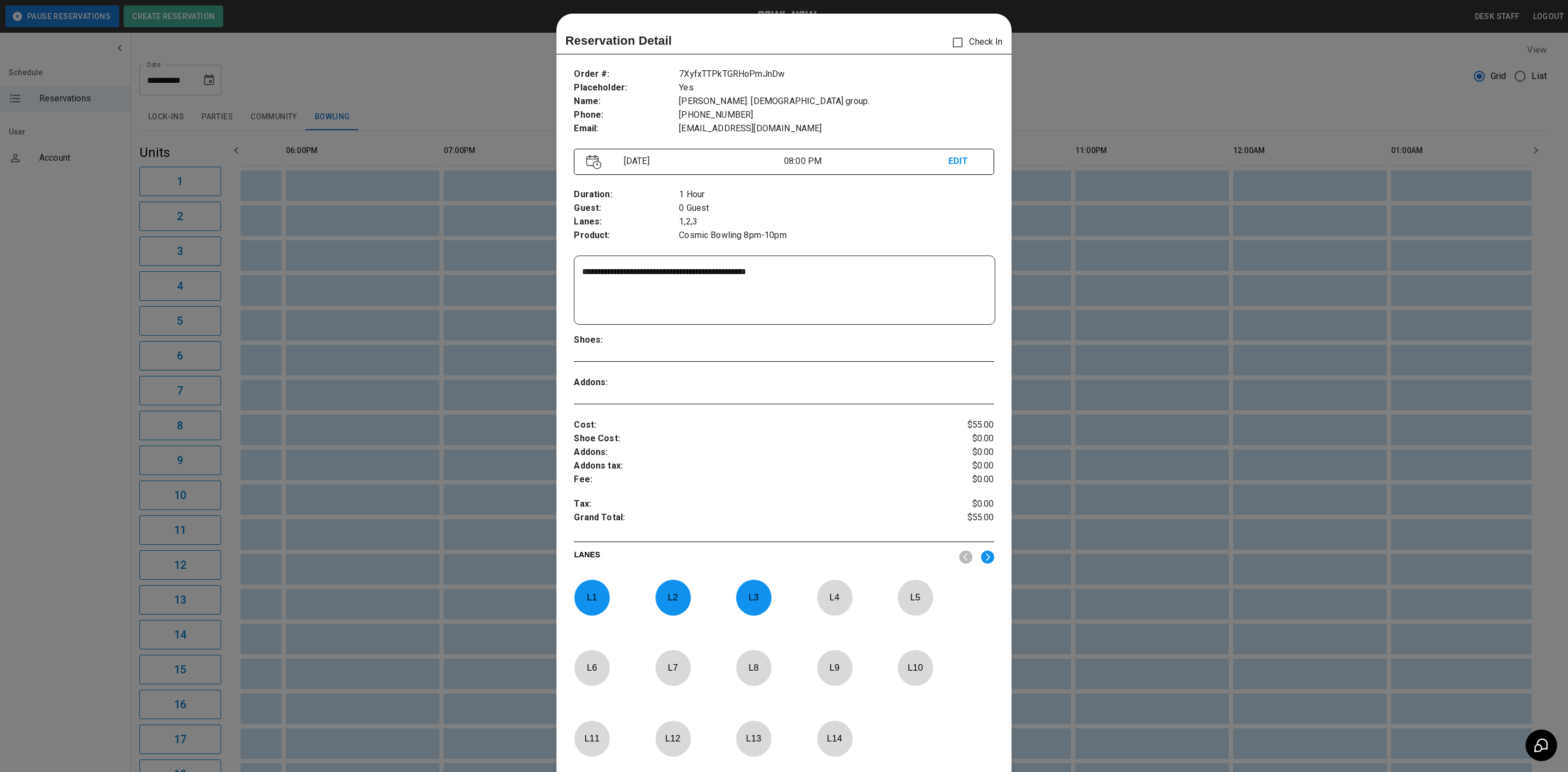
scroll to position [0, 0]
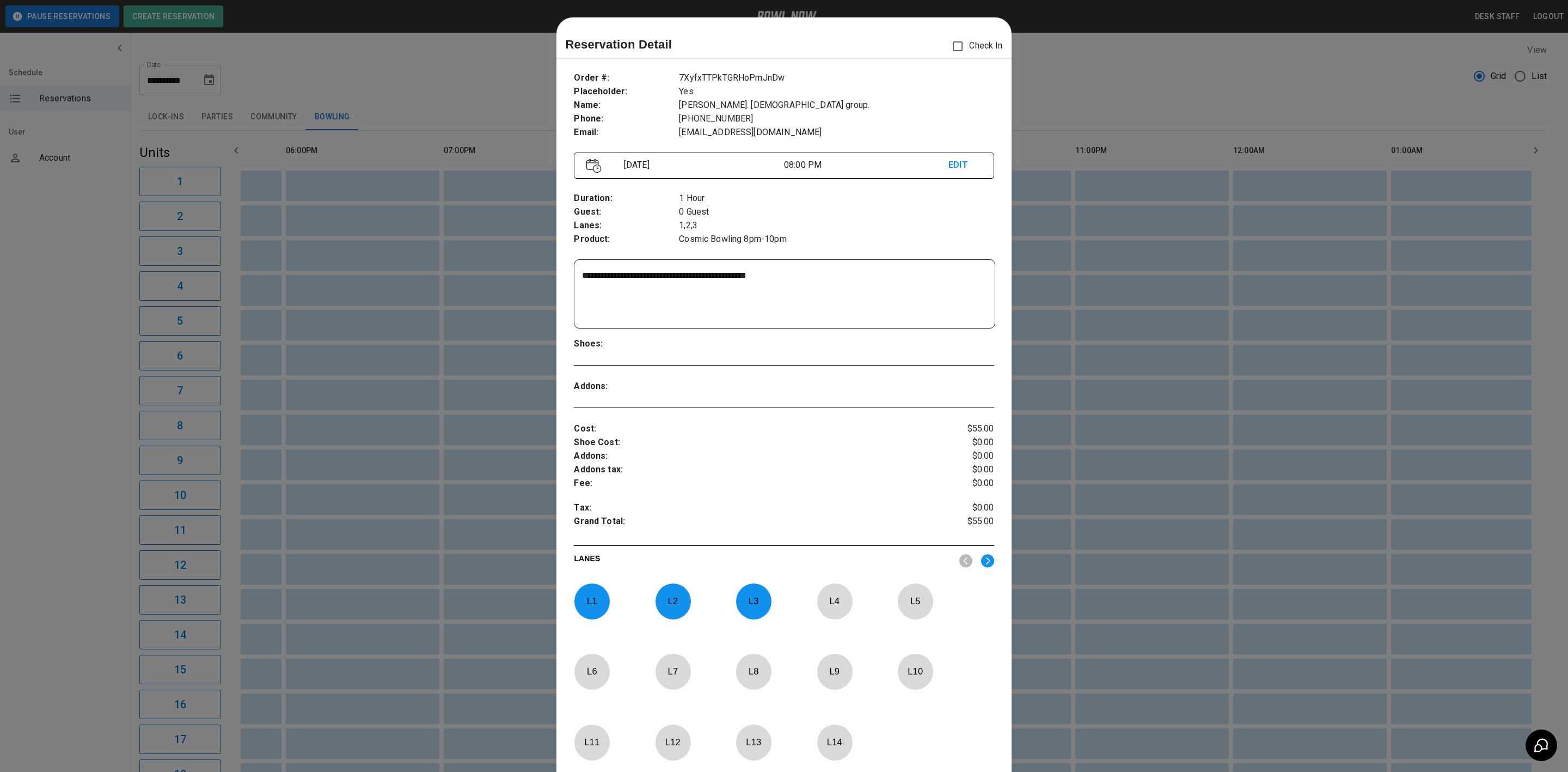
click at [1133, 60] on div at bounding box center [784, 386] width 1568 height 772
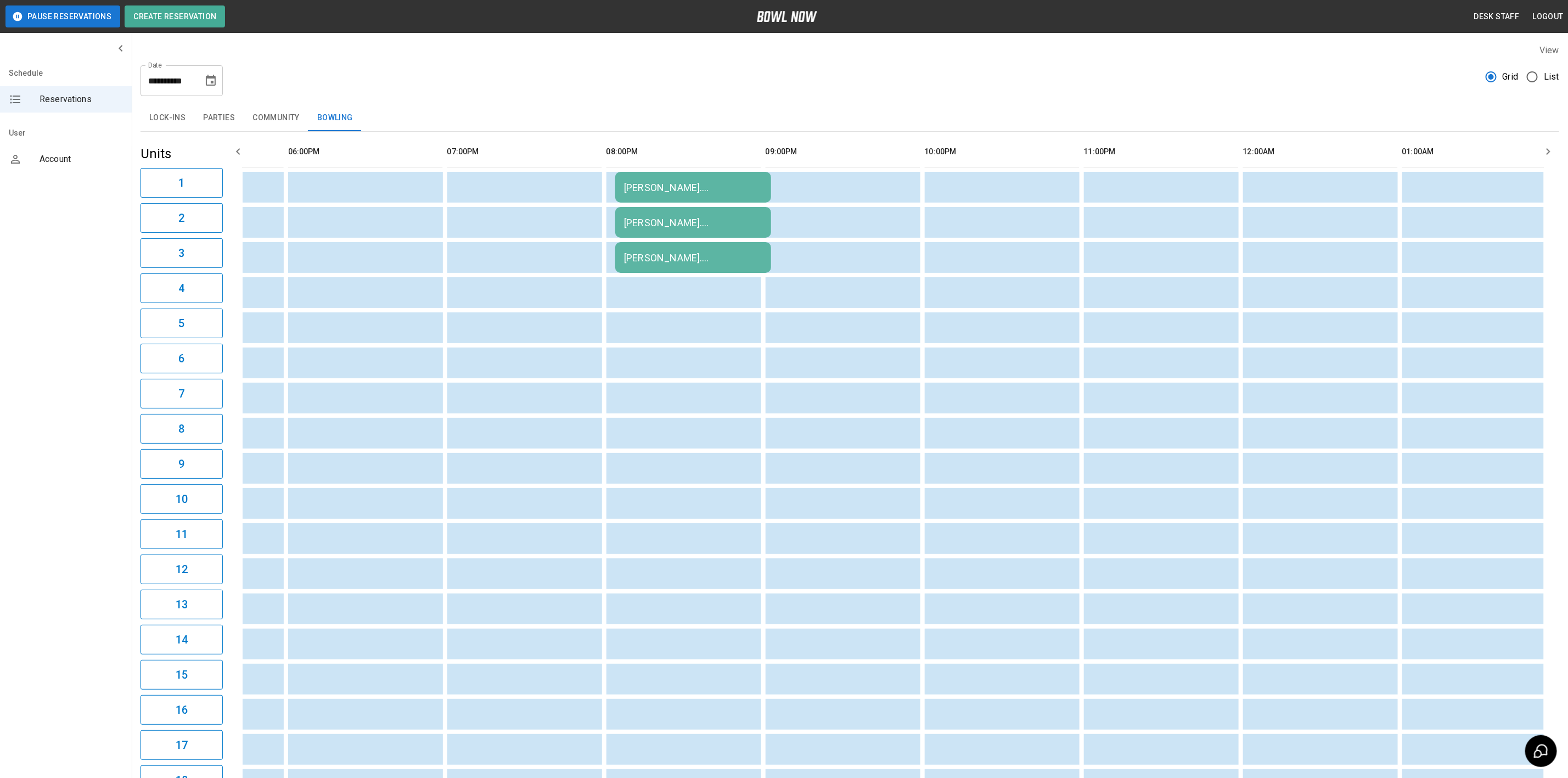
click at [217, 81] on button "Choose date, selected date is Aug 22, 2025" at bounding box center [210, 80] width 22 height 22
click at [227, 227] on button "23" at bounding box center [234, 221] width 19 height 20
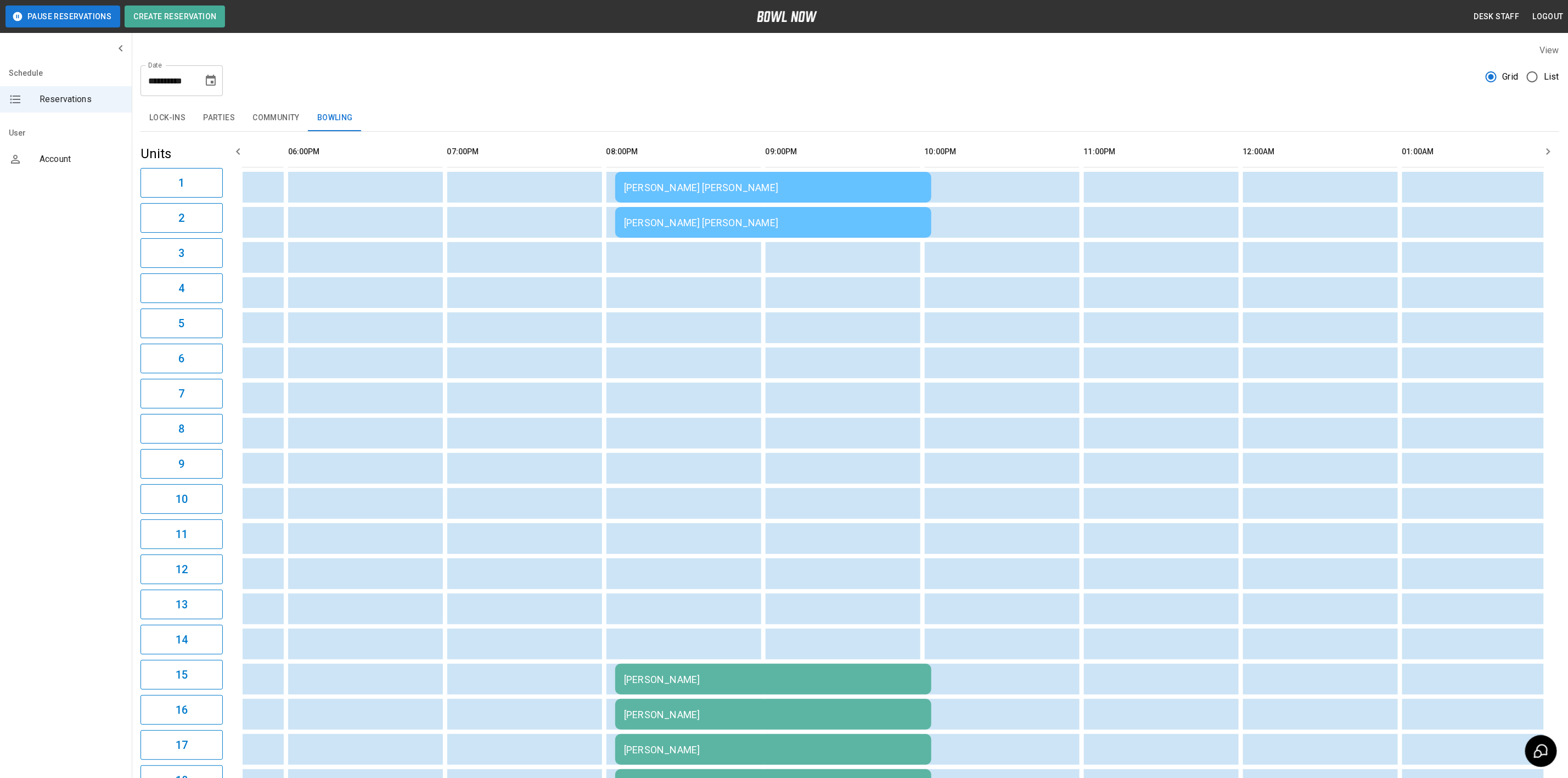
click at [217, 124] on button "Parties" at bounding box center [219, 118] width 49 height 26
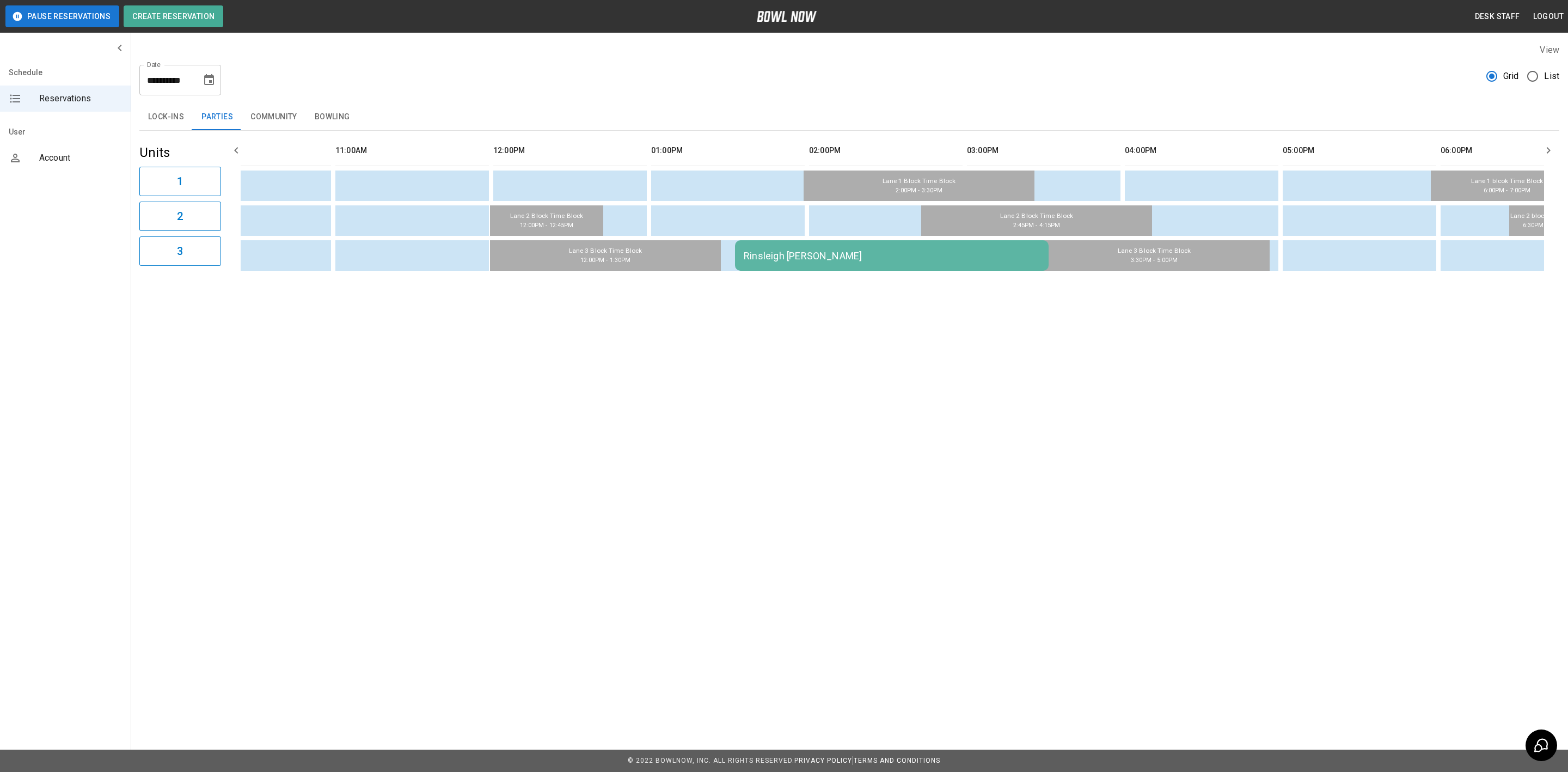
scroll to position [0, 220]
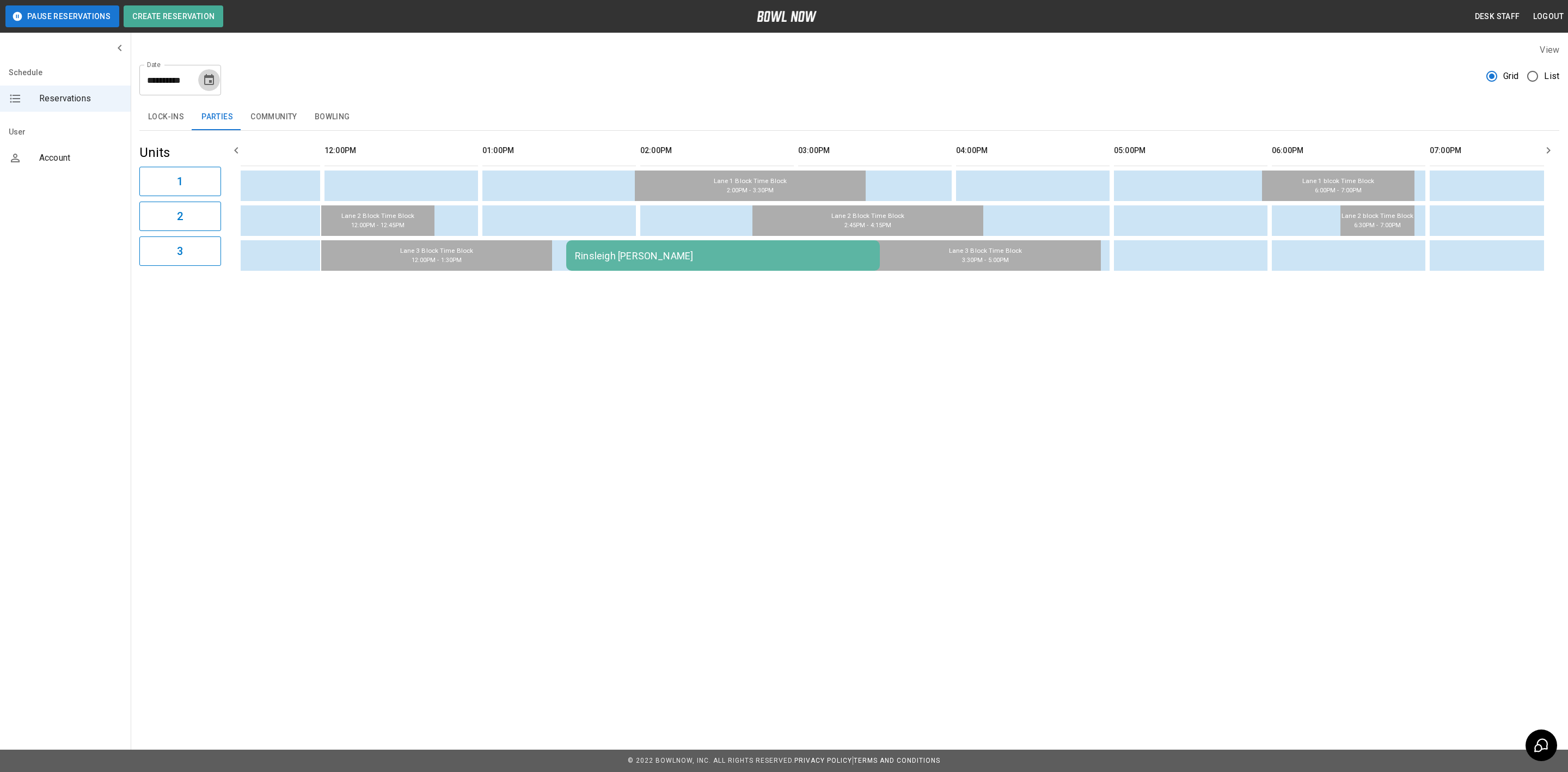
click at [213, 82] on icon "Choose date, selected date is Aug 23, 2025" at bounding box center [208, 80] width 10 height 11
click at [496, 64] on div "**********" at bounding box center [849, 75] width 1420 height 39
click at [420, 102] on div "**********" at bounding box center [850, 159] width 1438 height 249
click at [211, 16] on button "Create Reservation" at bounding box center [173, 16] width 100 height 22
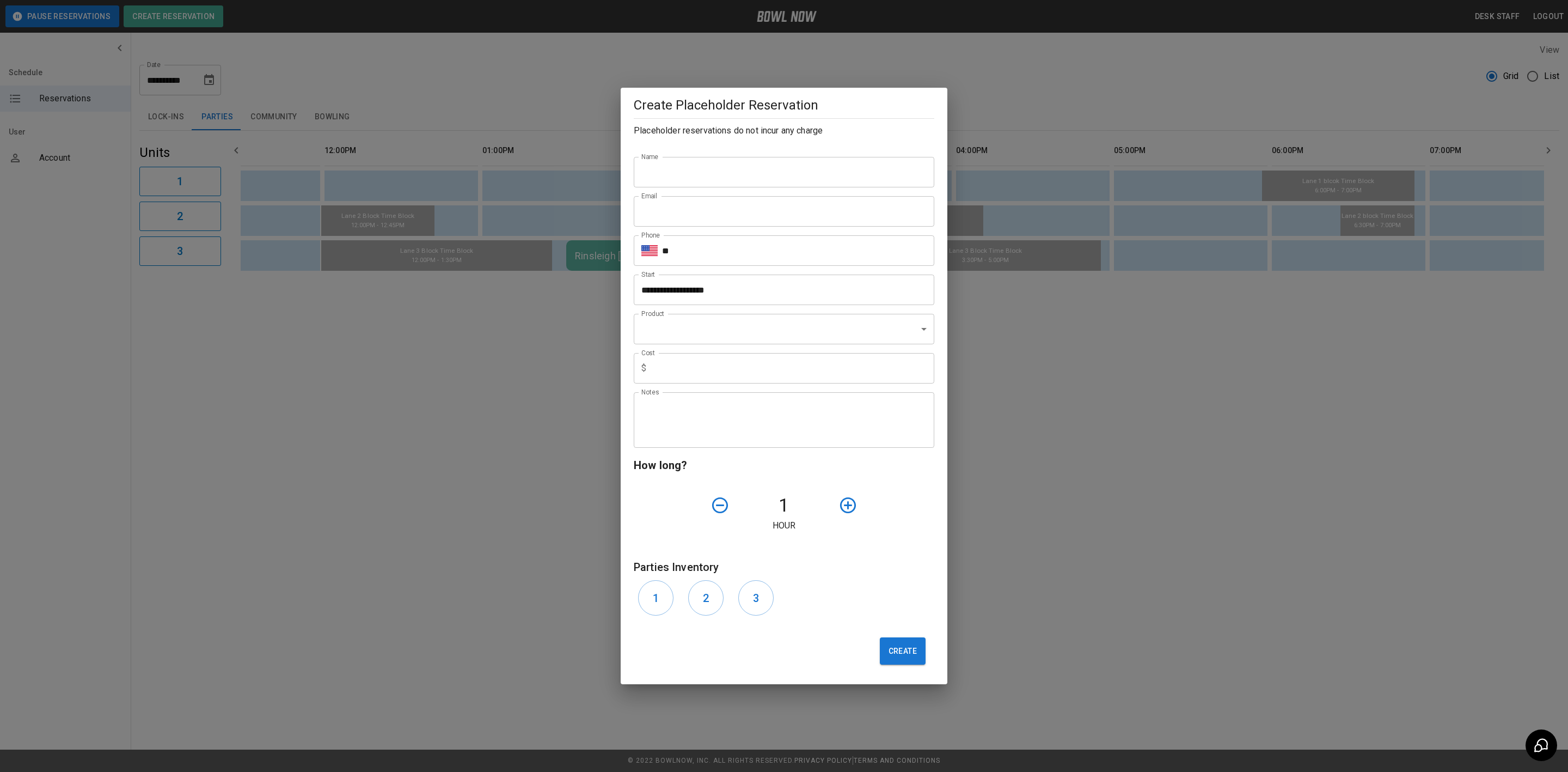
click at [402, 7] on div "**********" at bounding box center [784, 386] width 1568 height 772
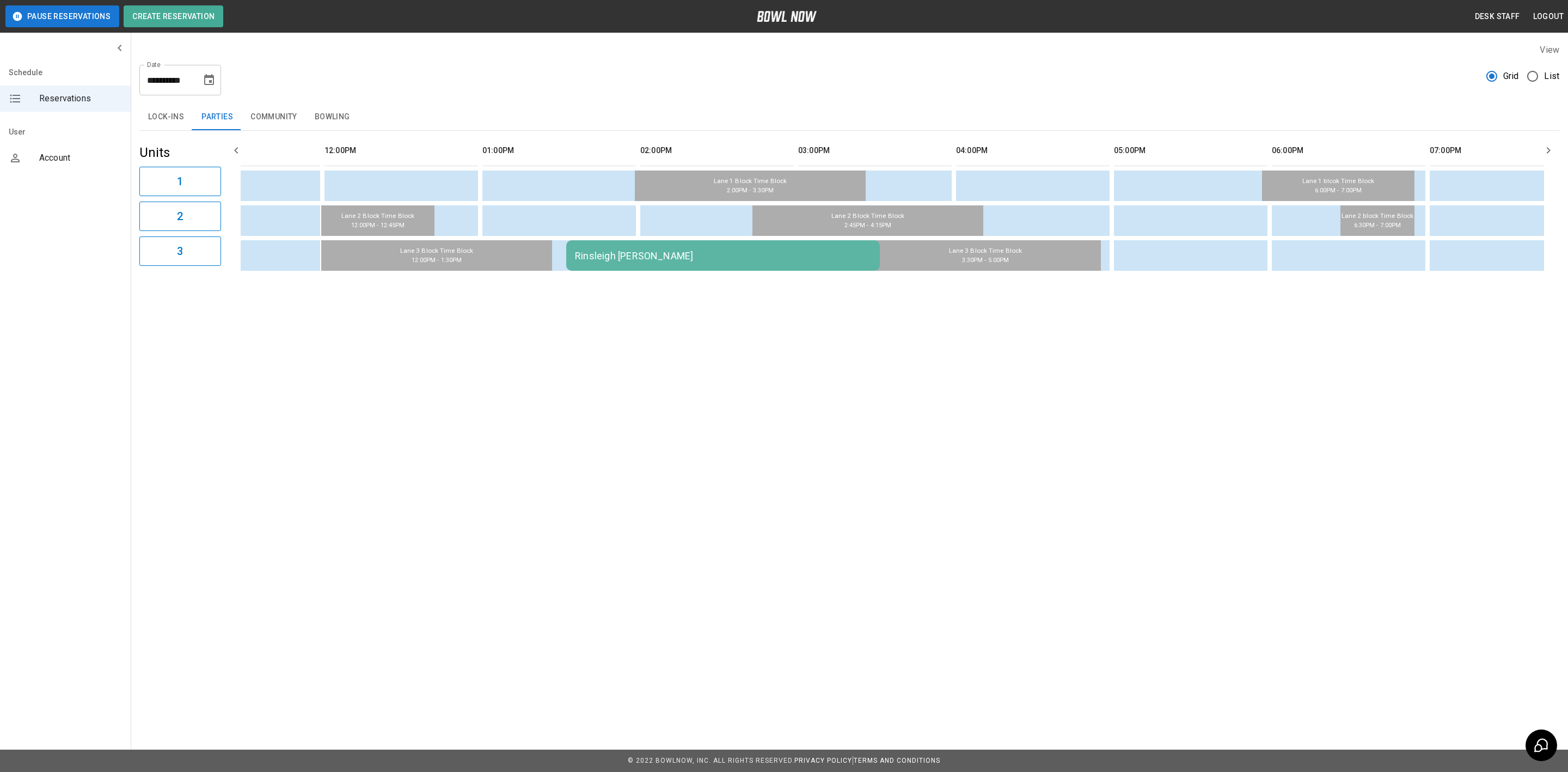
click at [211, 77] on icon "Choose date, selected date is Aug 23, 2025" at bounding box center [208, 80] width 10 height 11
click at [216, 226] on button "22" at bounding box center [210, 220] width 19 height 19
type input "**********"
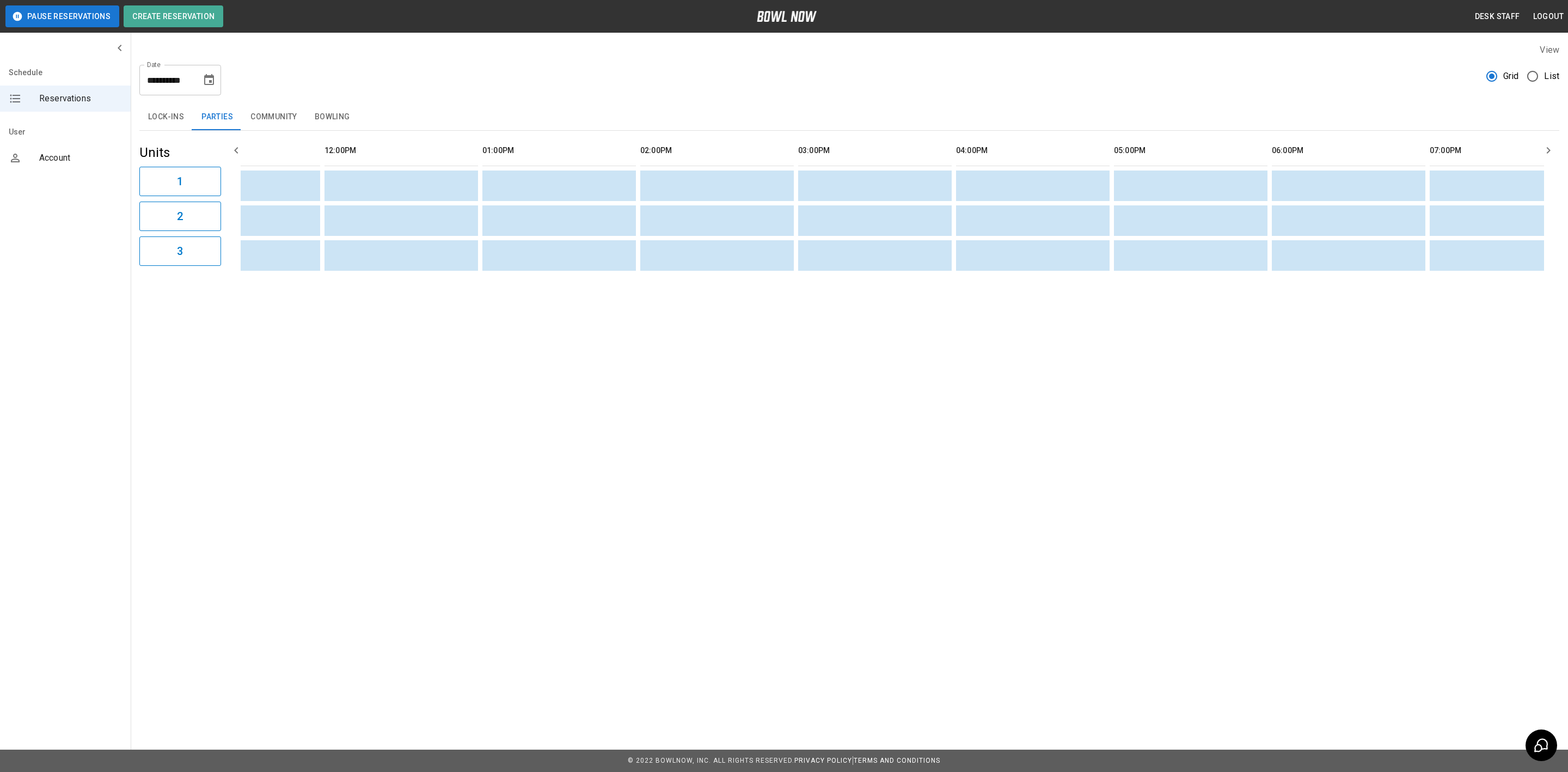
drag, startPoint x: 332, startPoint y: 117, endPoint x: 835, endPoint y: 338, distance: 549.4
click at [333, 117] on button "Bowling" at bounding box center [332, 117] width 53 height 26
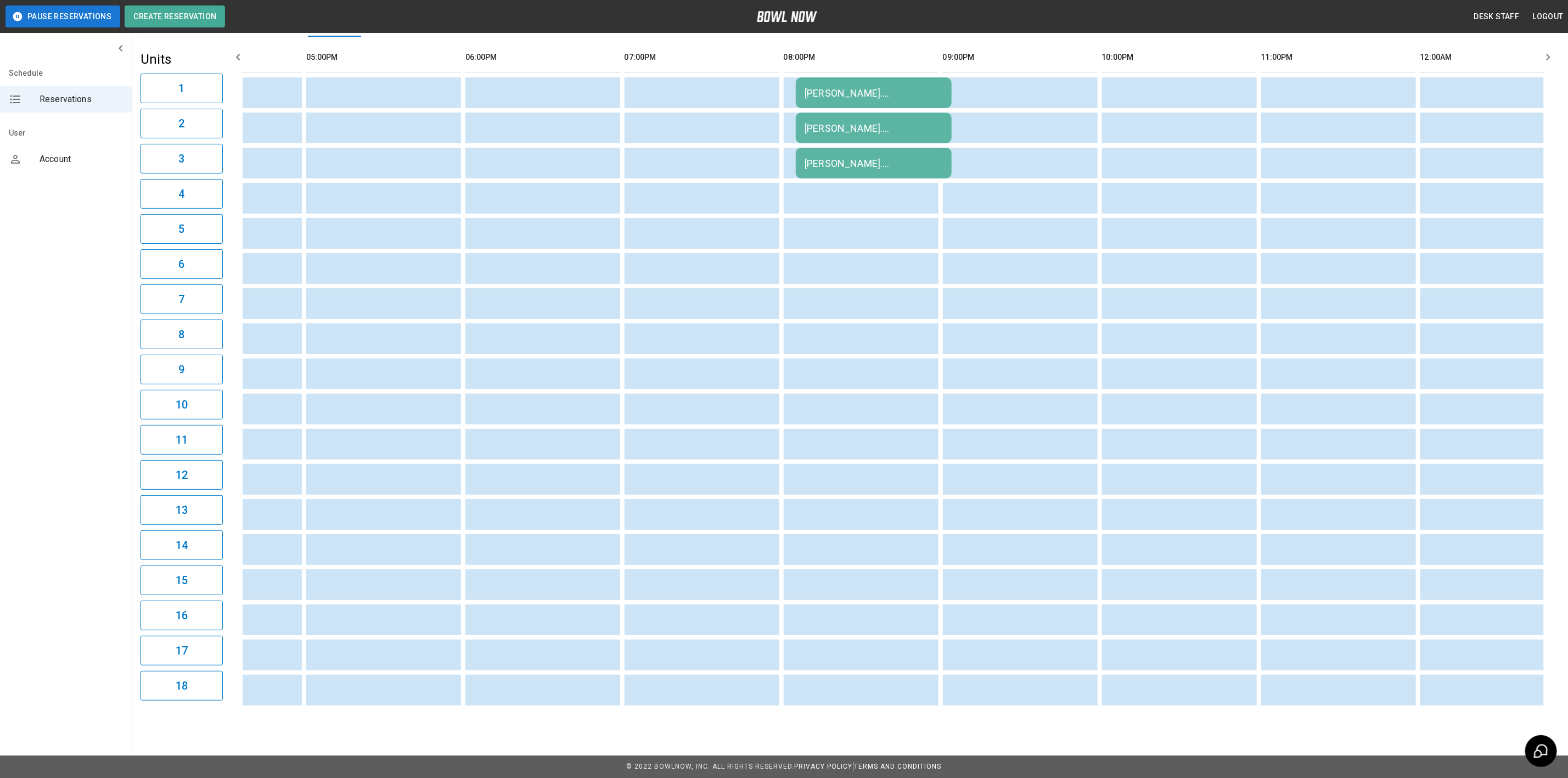
scroll to position [0, 1261]
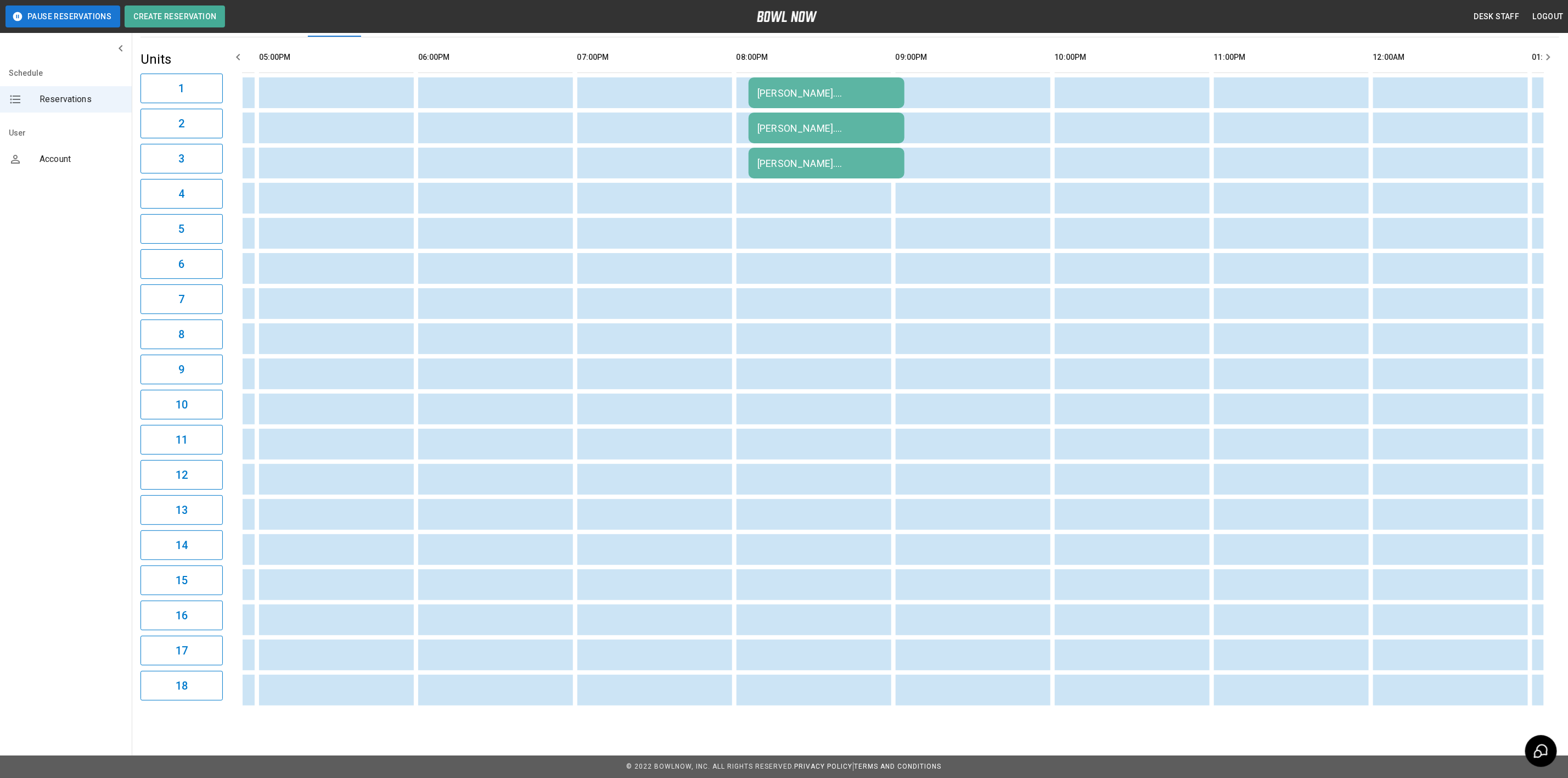
click at [796, 93] on td "[PERSON_NAME]. [DEMOGRAPHIC_DATA] group." at bounding box center [826, 92] width 156 height 31
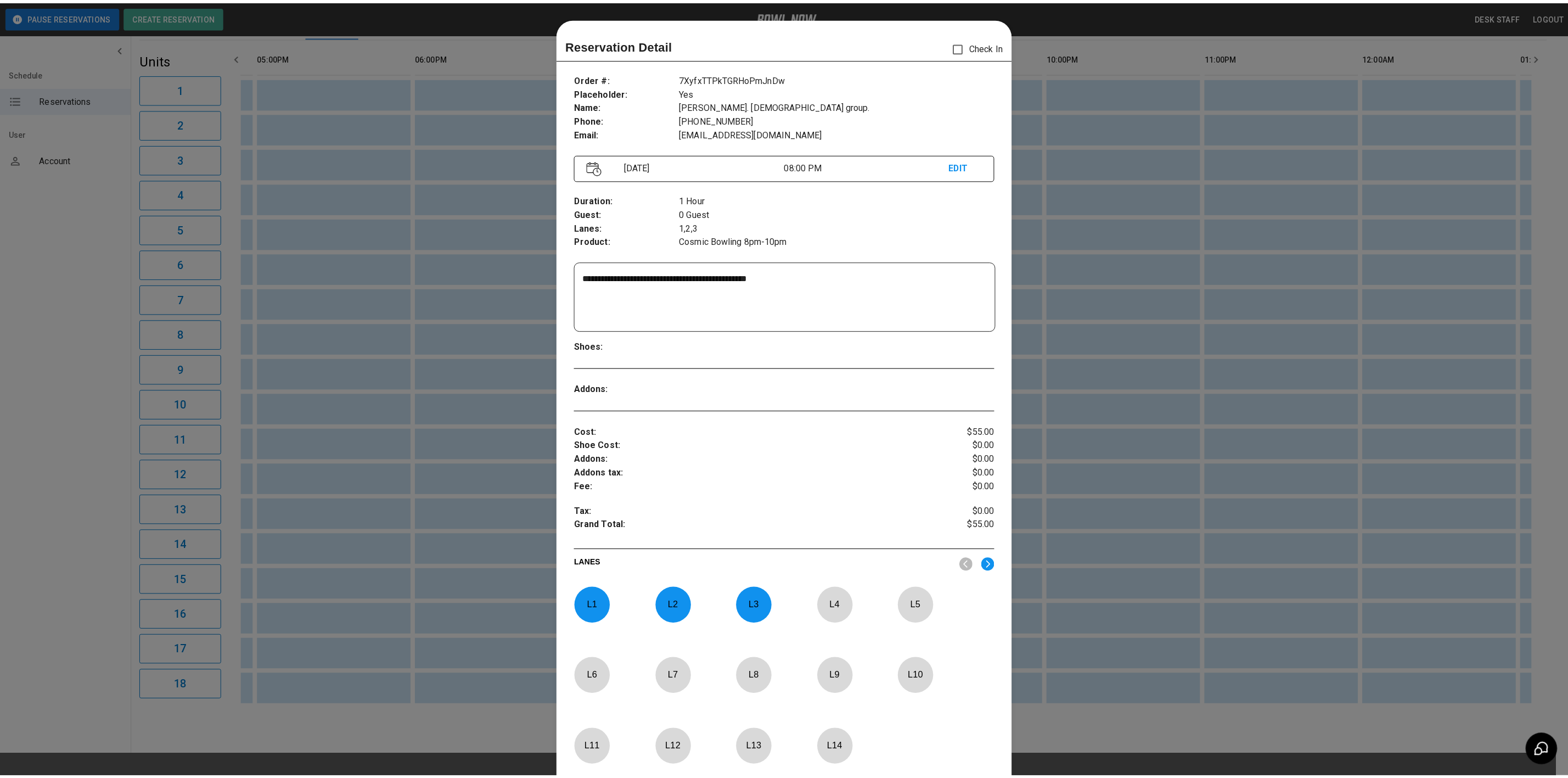
scroll to position [17, 0]
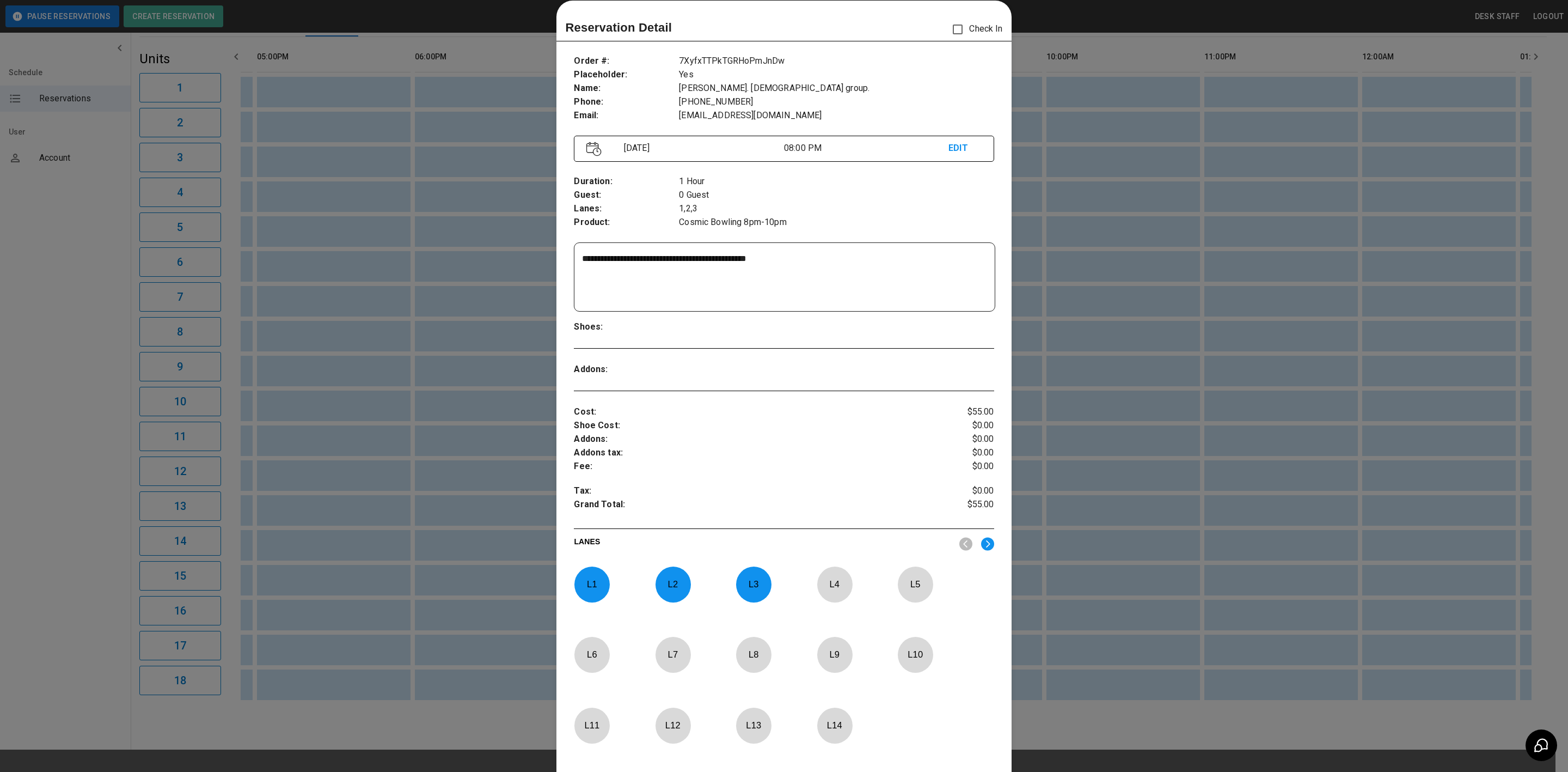
click at [1223, 115] on div at bounding box center [784, 386] width 1568 height 772
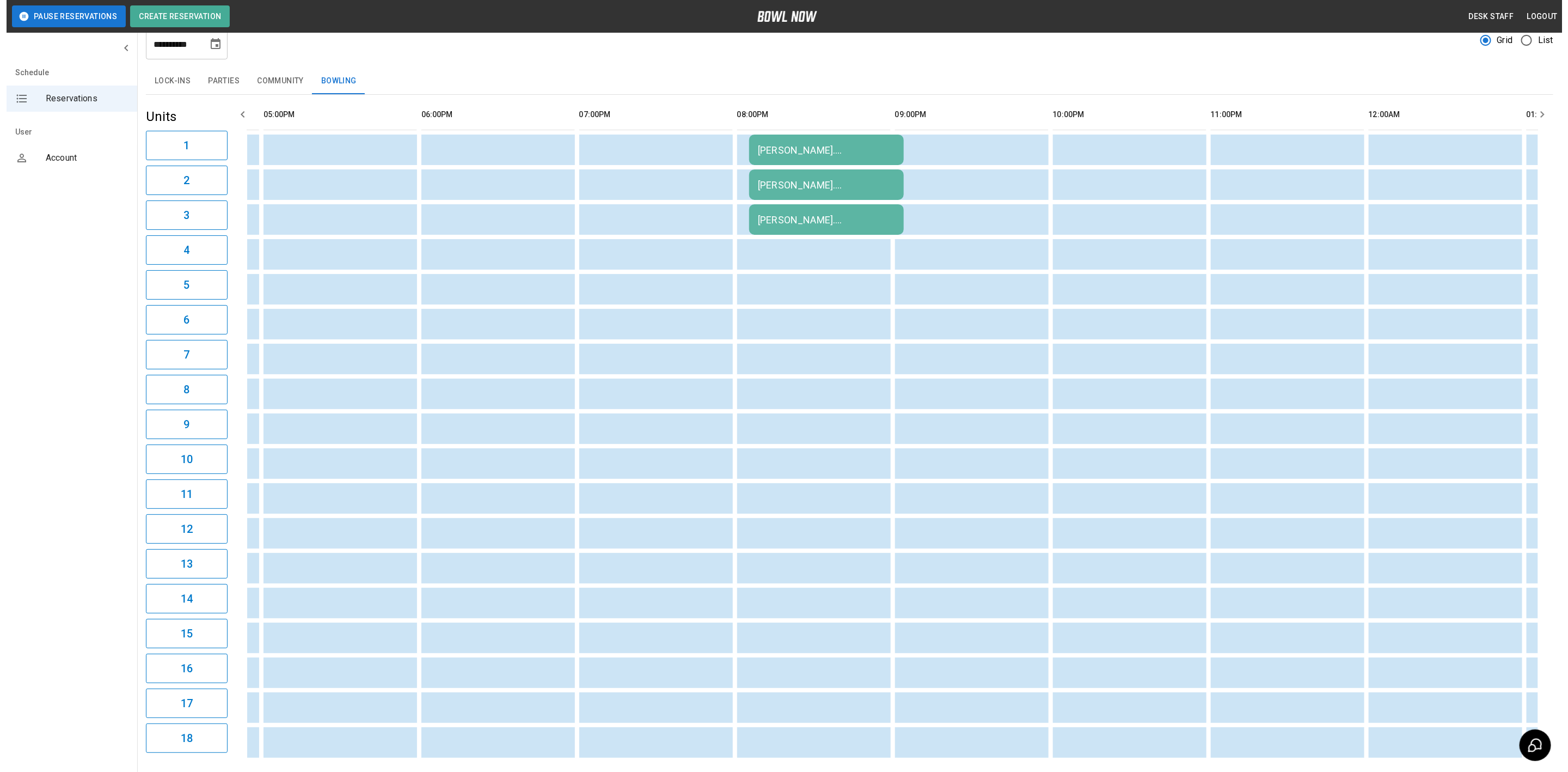
scroll to position [0, 0]
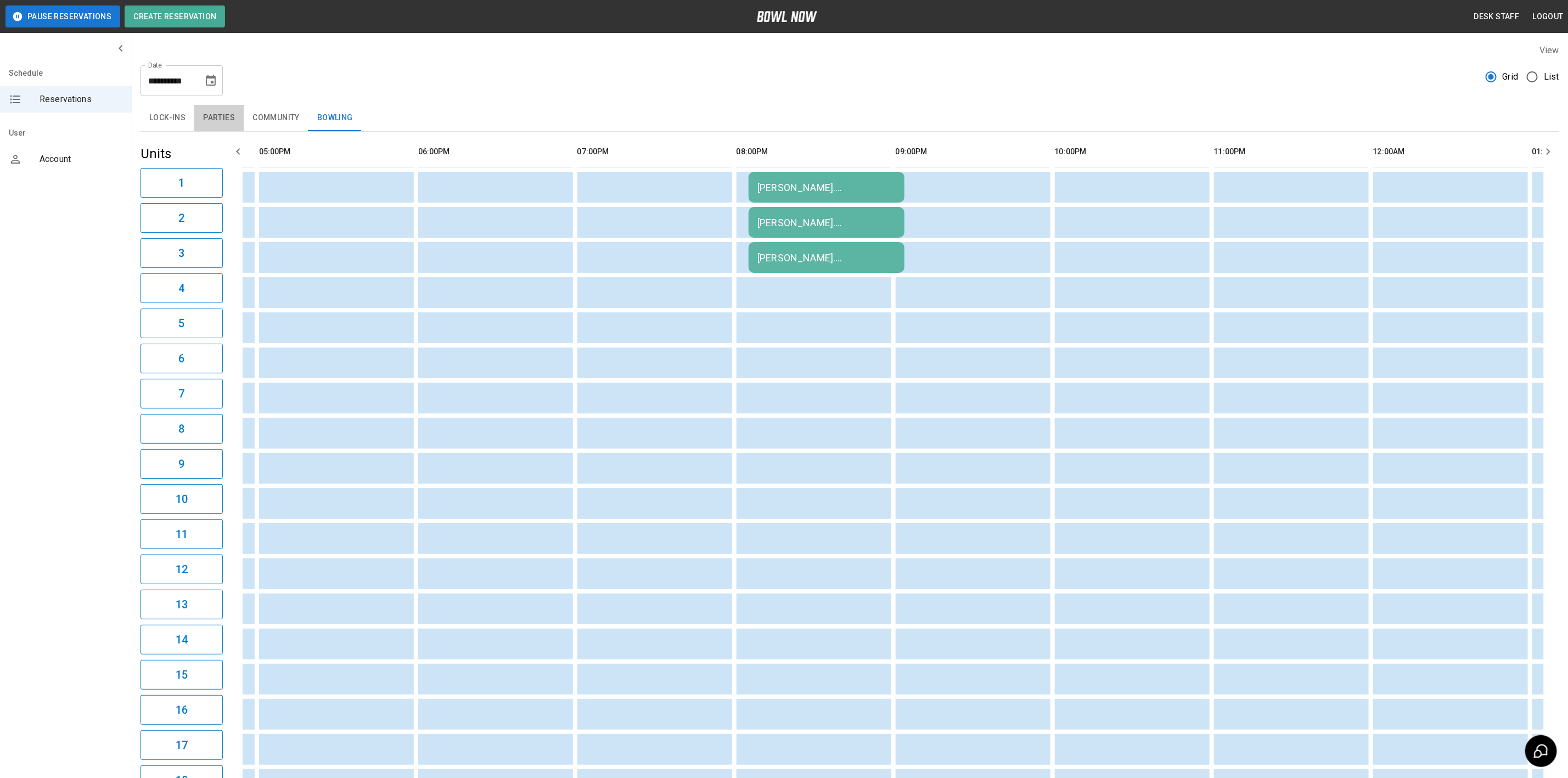
click at [238, 122] on button "Parties" at bounding box center [219, 118] width 49 height 26
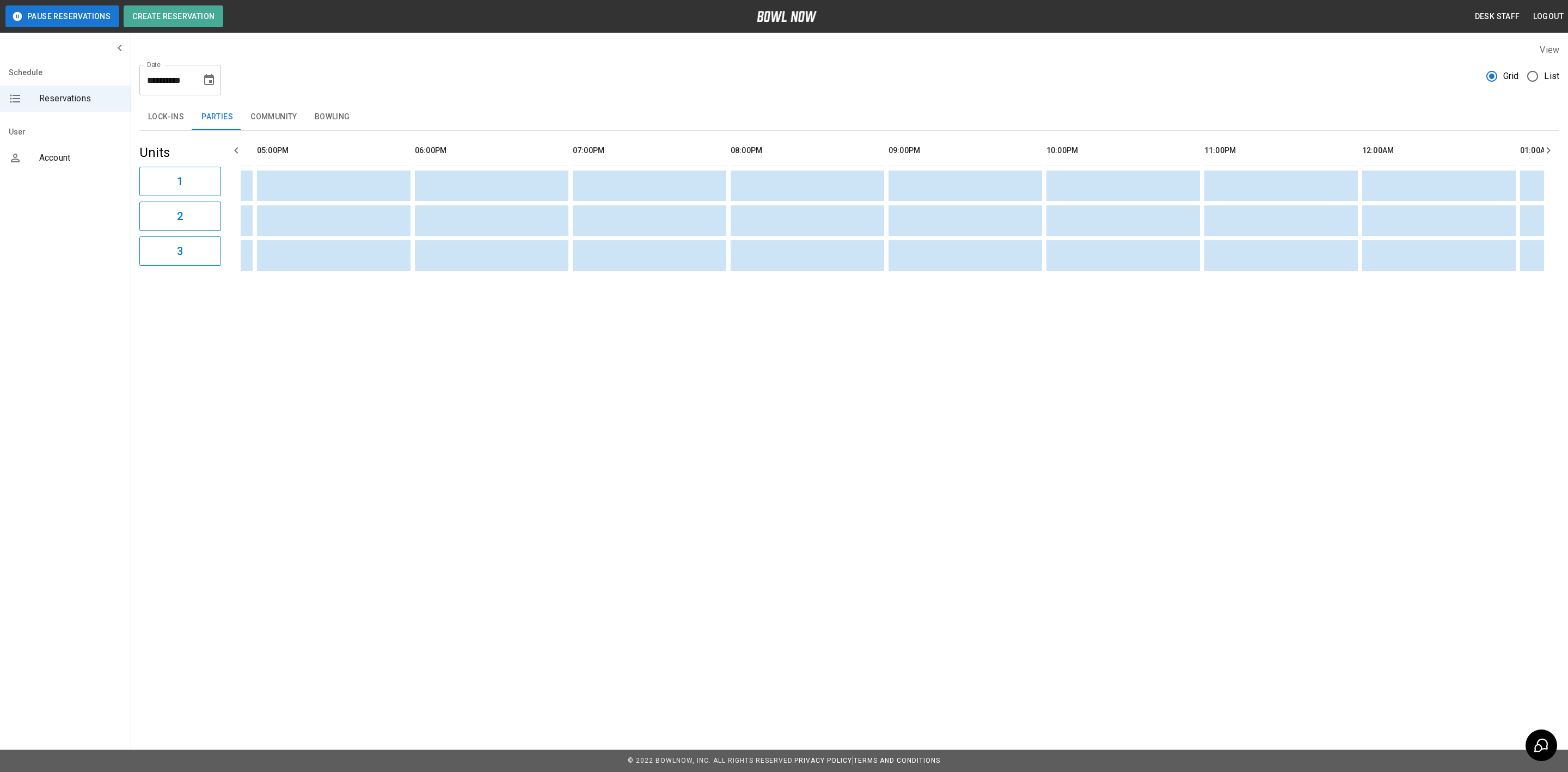
click at [151, 121] on button "Lock-ins" at bounding box center [166, 117] width 54 height 26
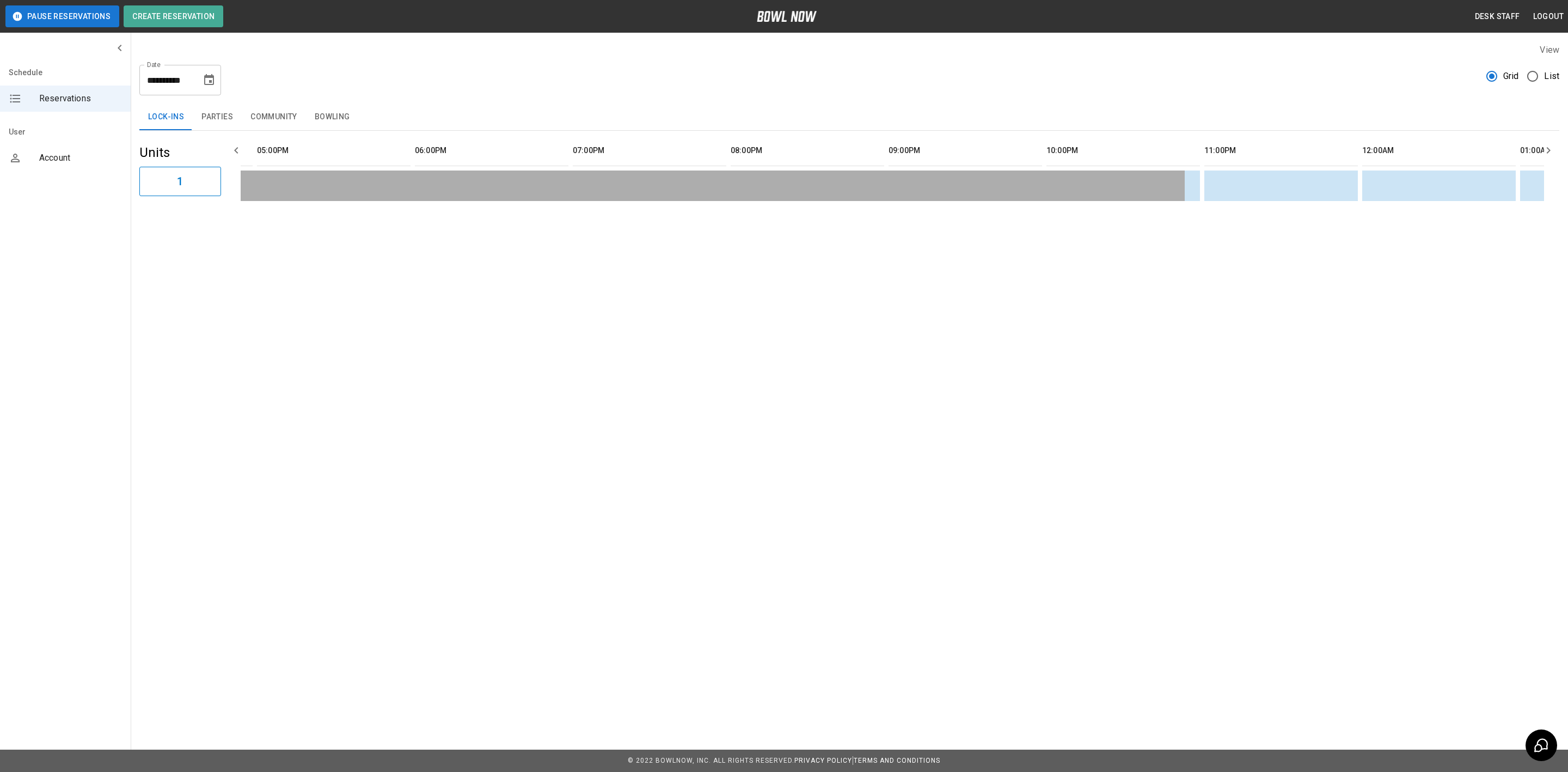
drag, startPoint x: 253, startPoint y: 123, endPoint x: 285, endPoint y: 149, distance: 41.2
click at [254, 123] on button "Community" at bounding box center [274, 117] width 64 height 26
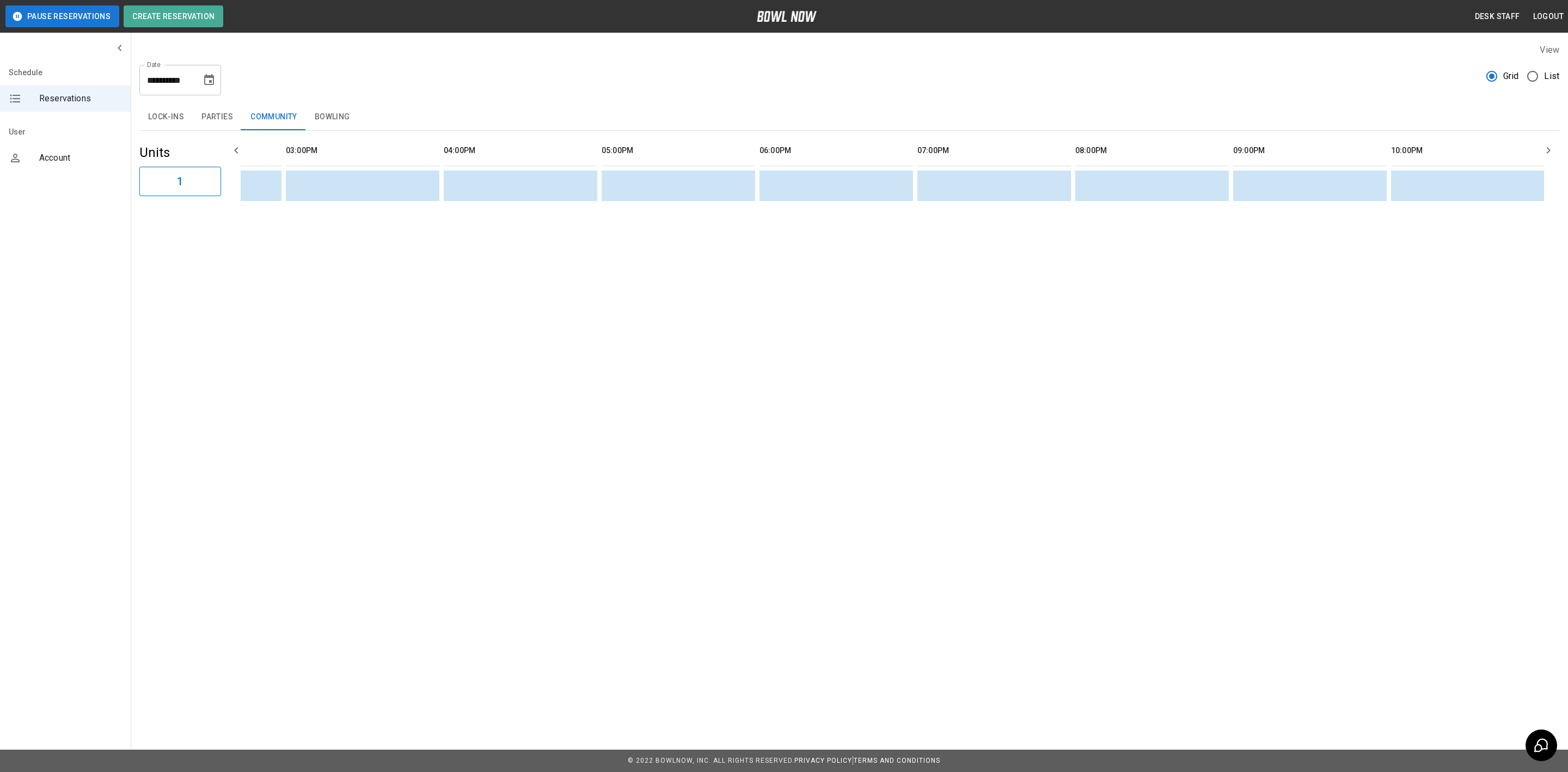
scroll to position [0, 793]
drag, startPoint x: 729, startPoint y: 223, endPoint x: 612, endPoint y: 220, distance: 117.0
click at [506, 214] on div "**********" at bounding box center [850, 124] width 1438 height 179
click at [203, 75] on icon "Choose date, selected date is Aug 22, 2025" at bounding box center [209, 80] width 13 height 13
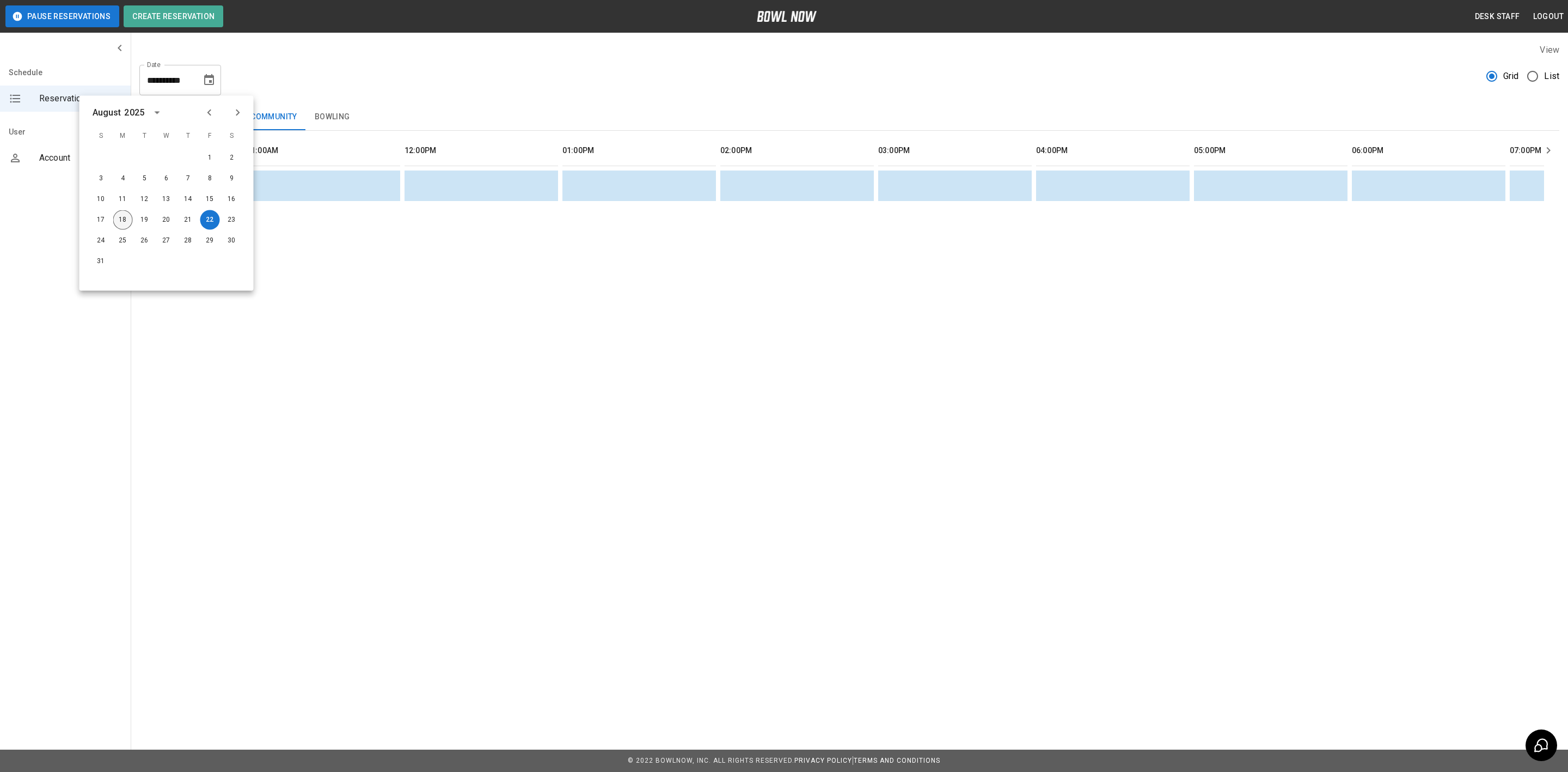
click at [121, 213] on button "18" at bounding box center [123, 220] width 19 height 19
click at [223, 118] on button "Parties" at bounding box center [217, 117] width 49 height 26
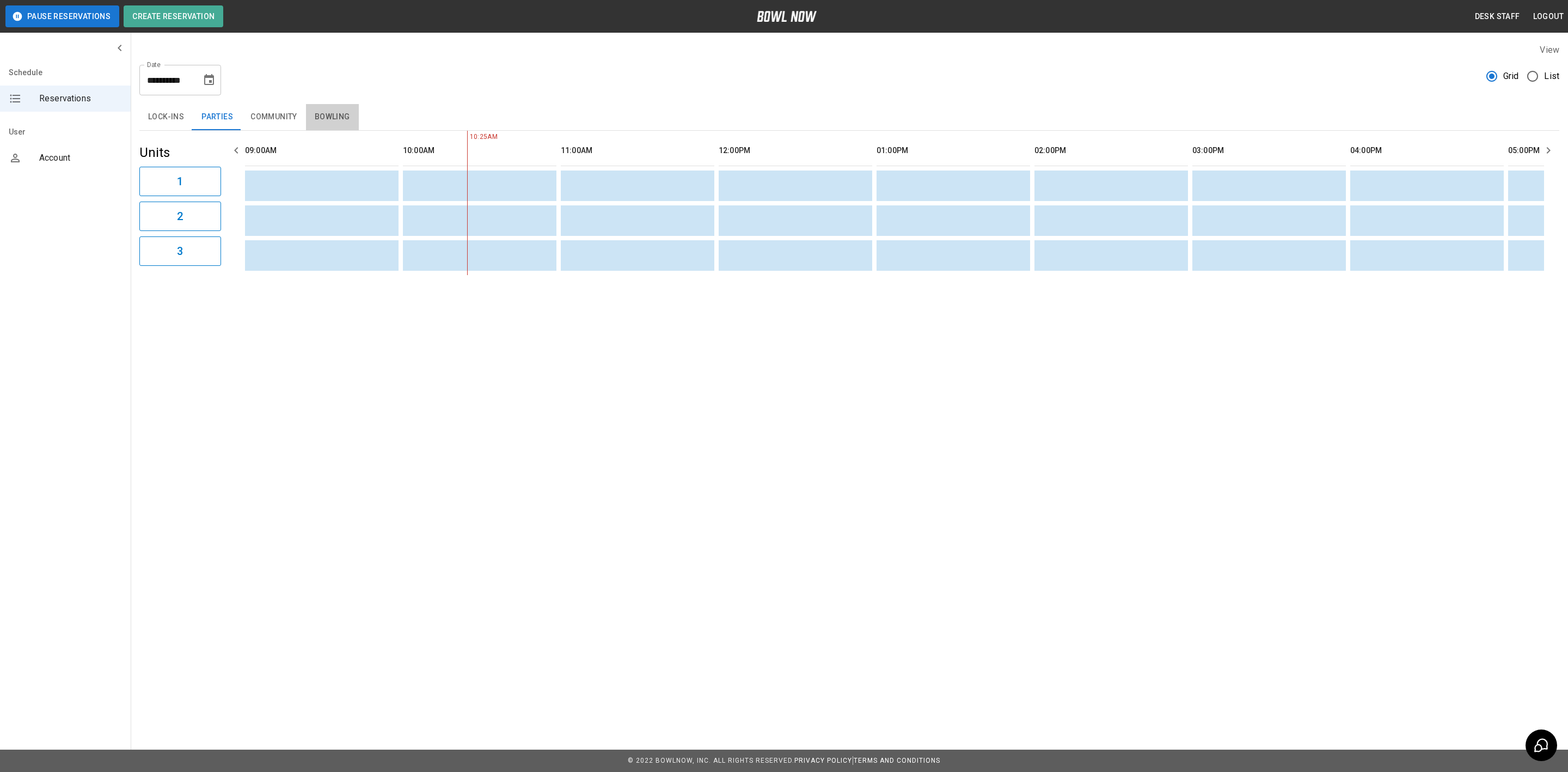
click at [316, 112] on button "Bowling" at bounding box center [332, 117] width 53 height 26
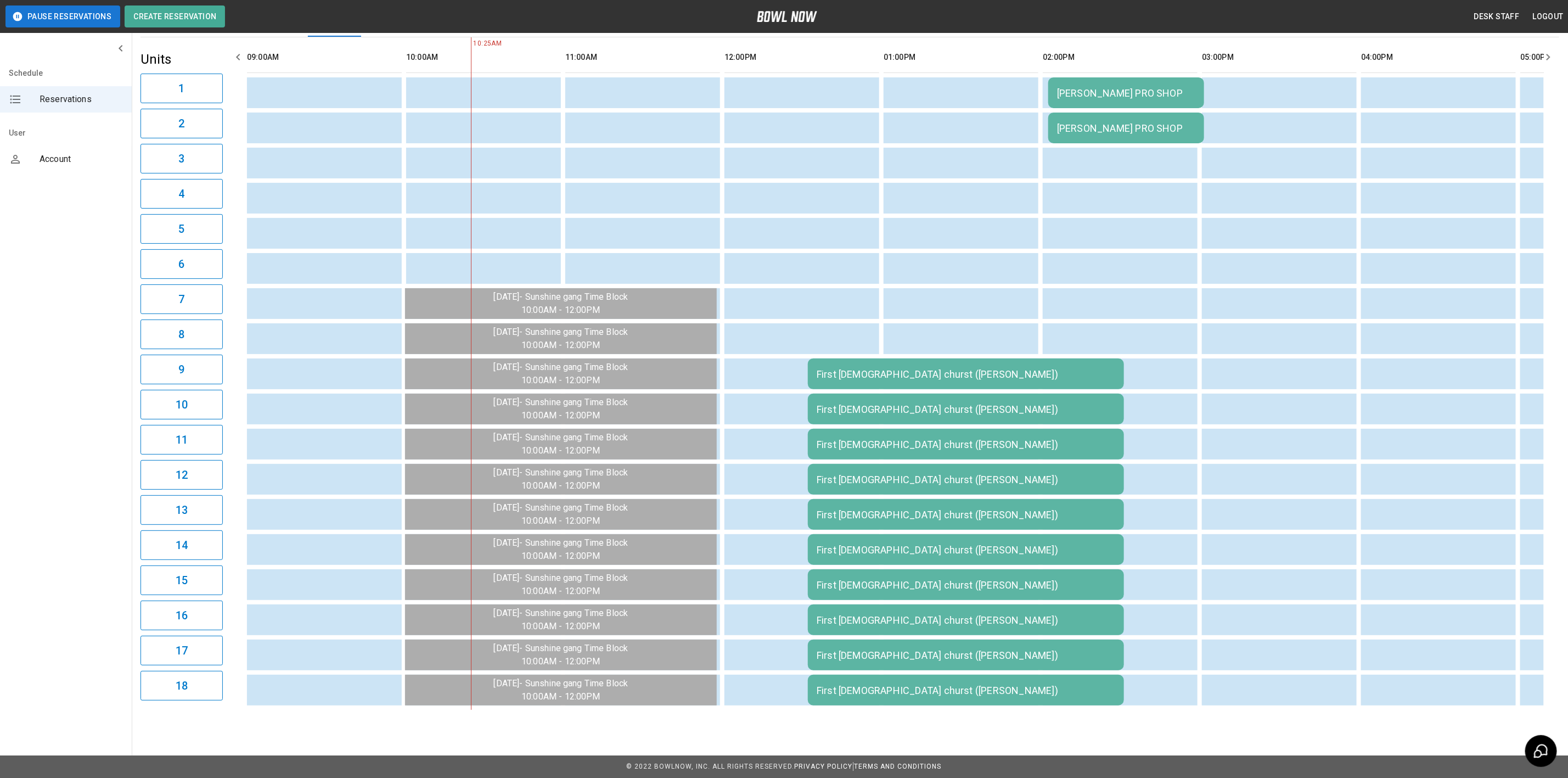
click at [883, 369] on div "First [DEMOGRAPHIC_DATA] churst ([PERSON_NAME])" at bounding box center [966, 374] width 298 height 11
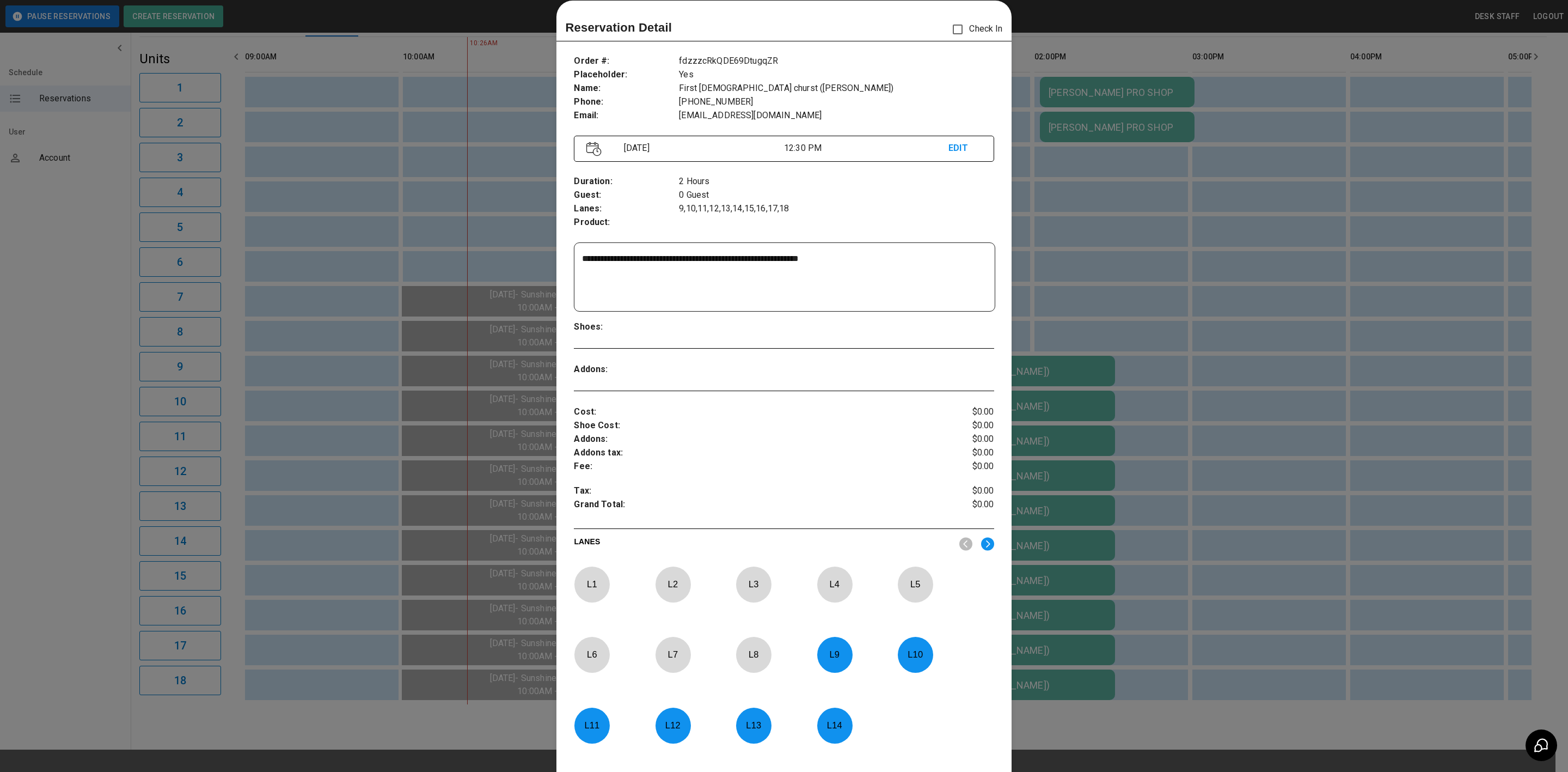
click at [1084, 269] on div at bounding box center [784, 386] width 1568 height 772
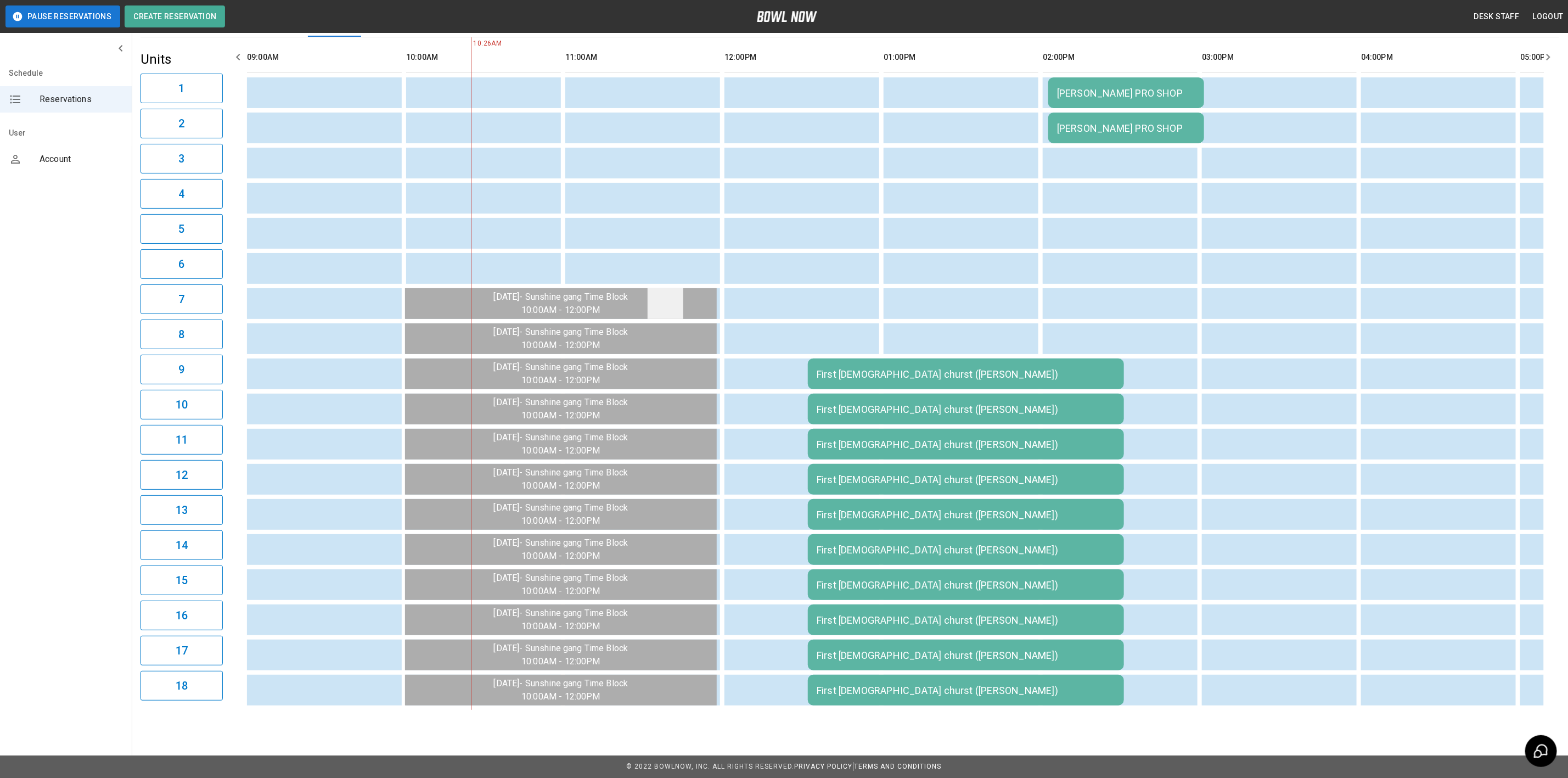
click at [661, 300] on td "sticky table" at bounding box center [665, 303] width 36 height 31
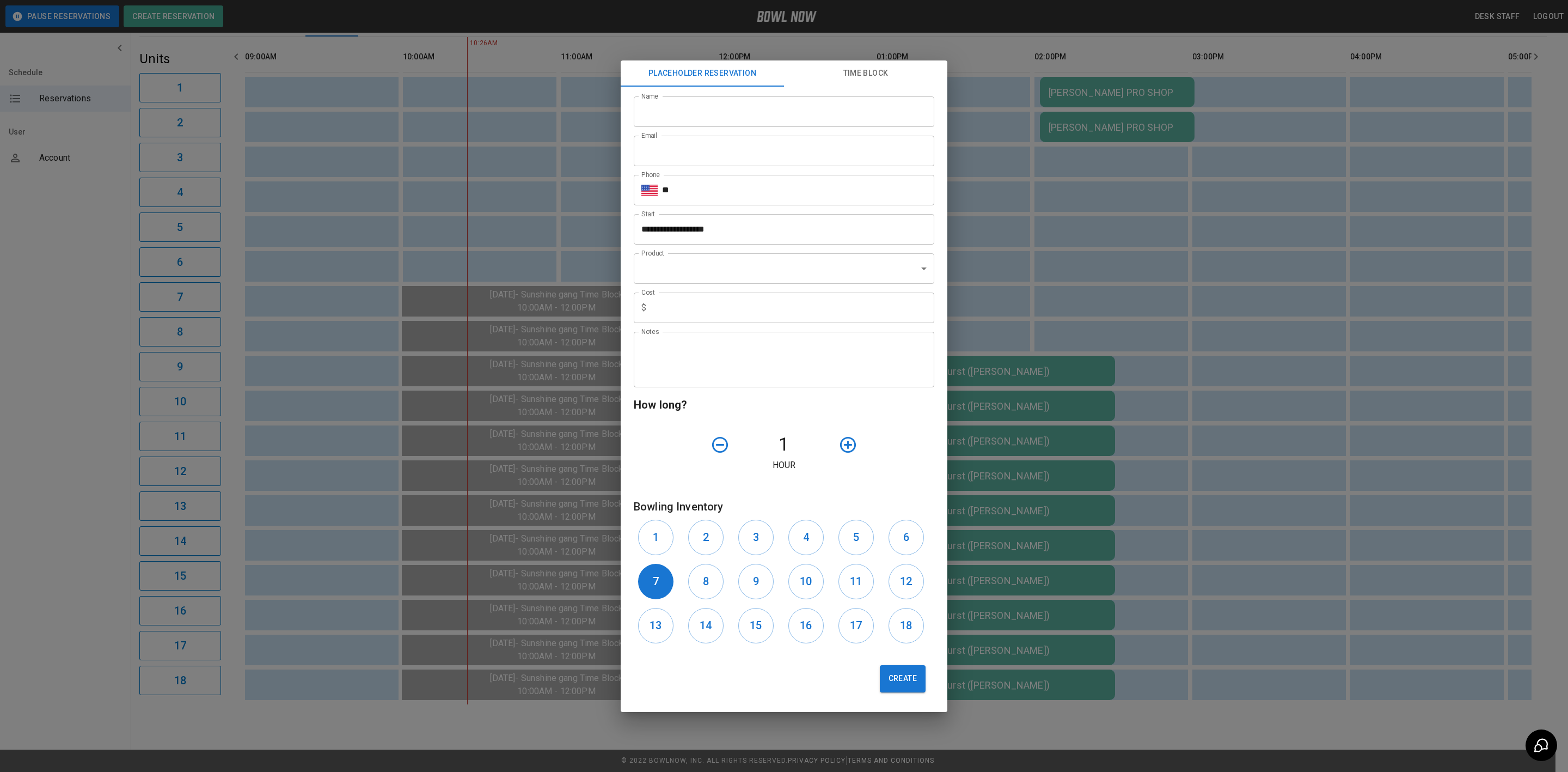
click at [1090, 444] on div "**********" at bounding box center [784, 386] width 1568 height 772
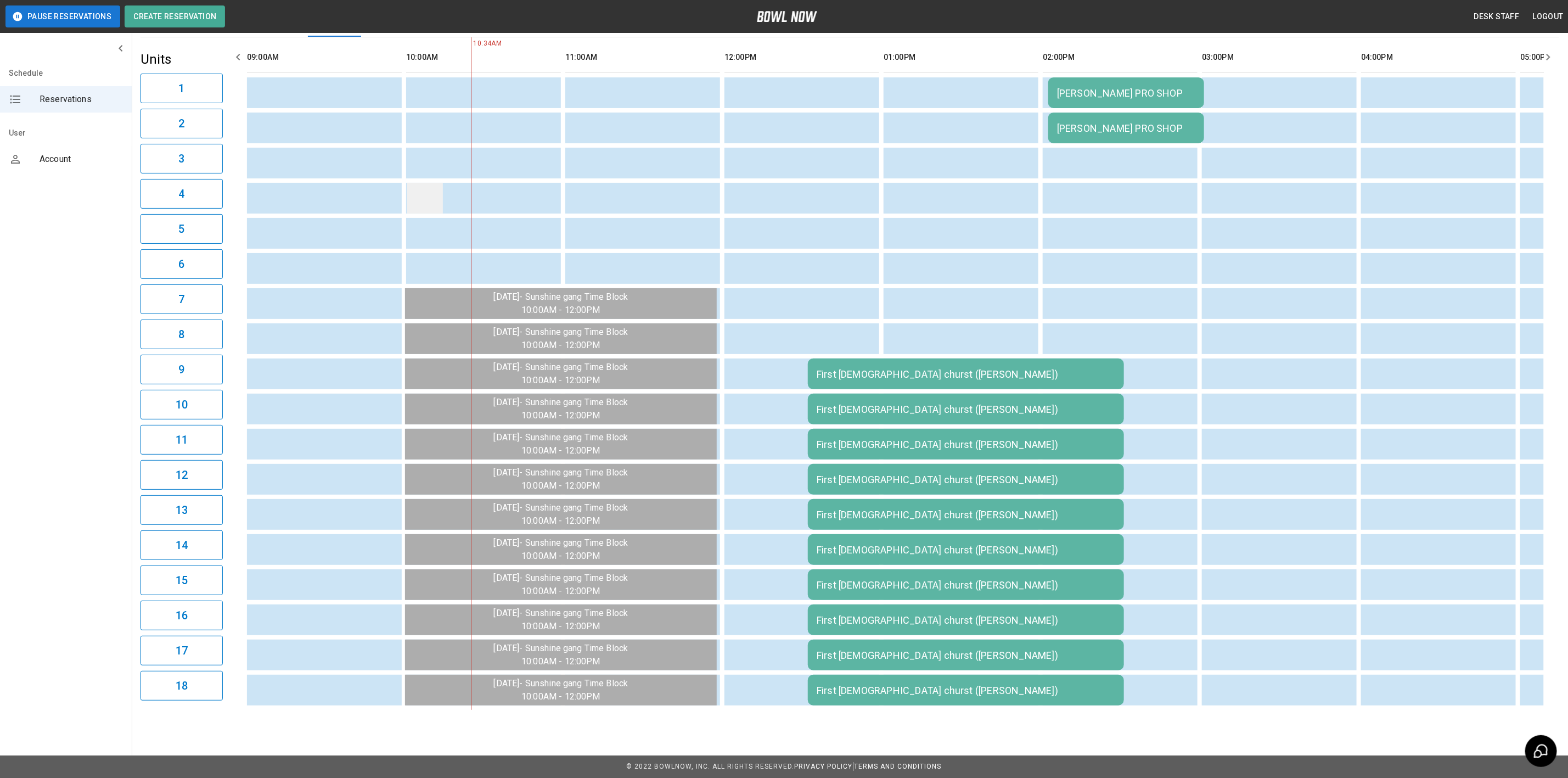
scroll to position [0, 0]
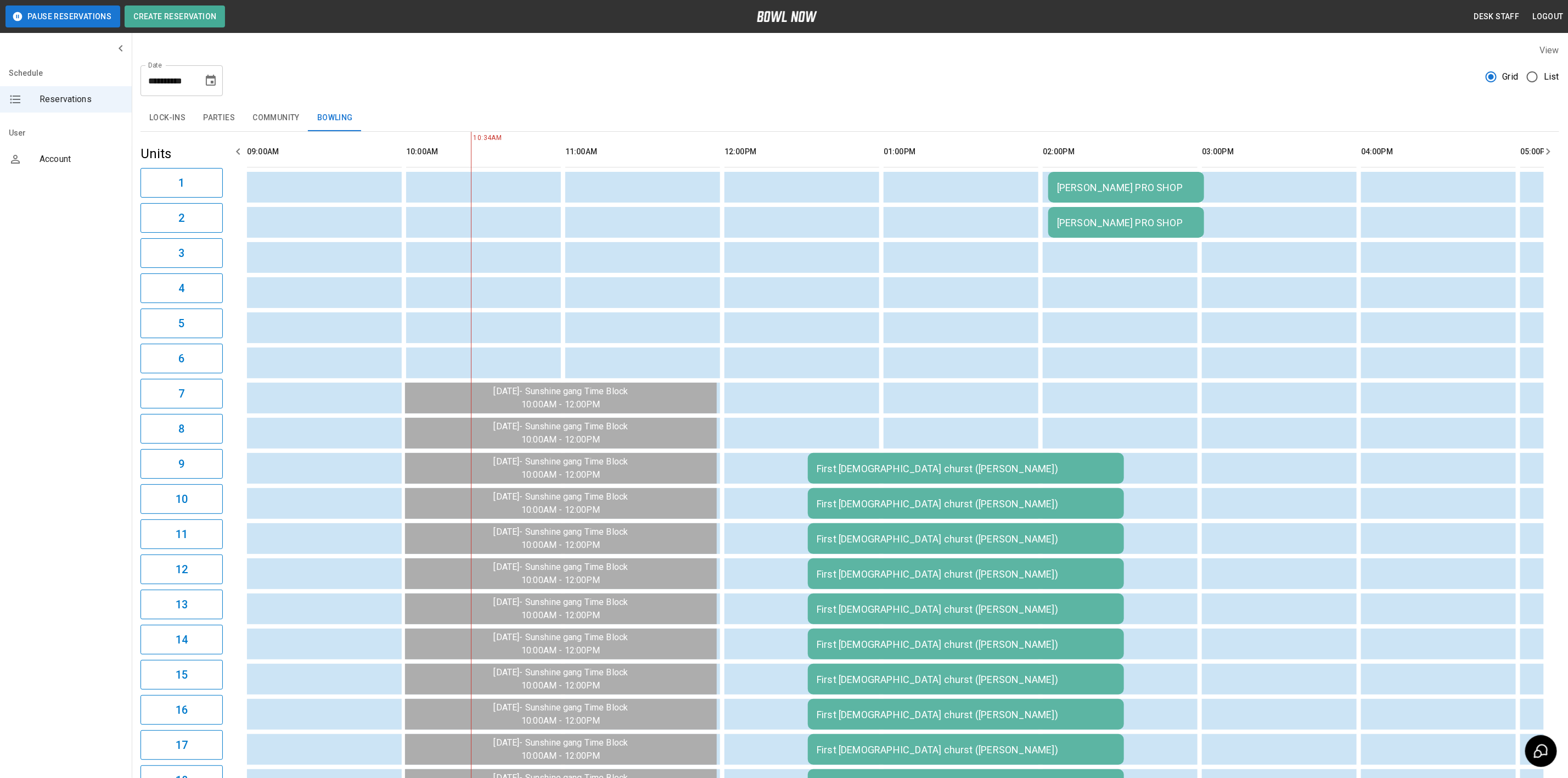
click at [199, 78] on button "Choose date, selected date is Aug 18, 2025" at bounding box center [210, 80] width 22 height 22
click at [208, 221] on button "22" at bounding box center [211, 221] width 19 height 20
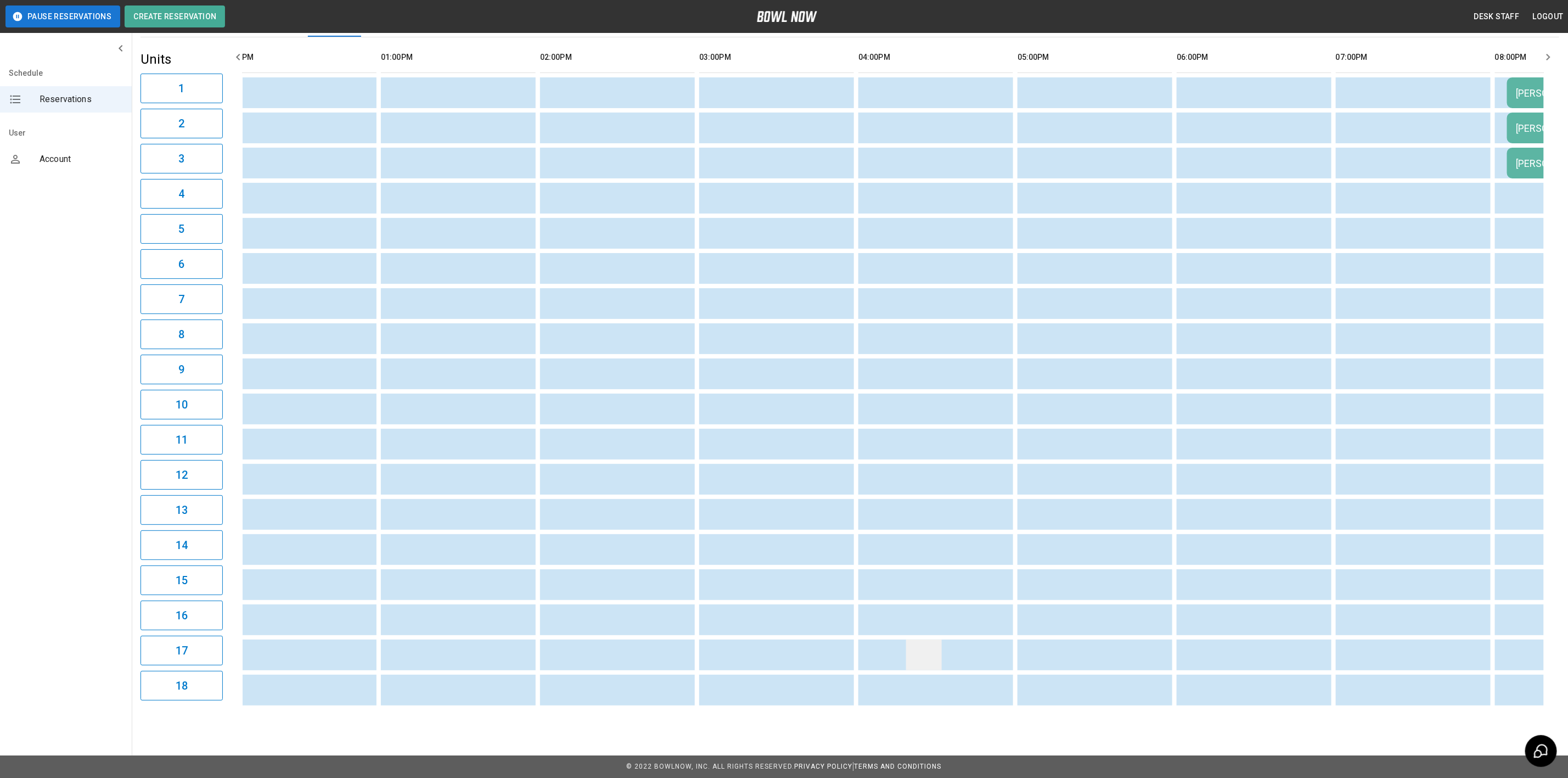
scroll to position [0, 515]
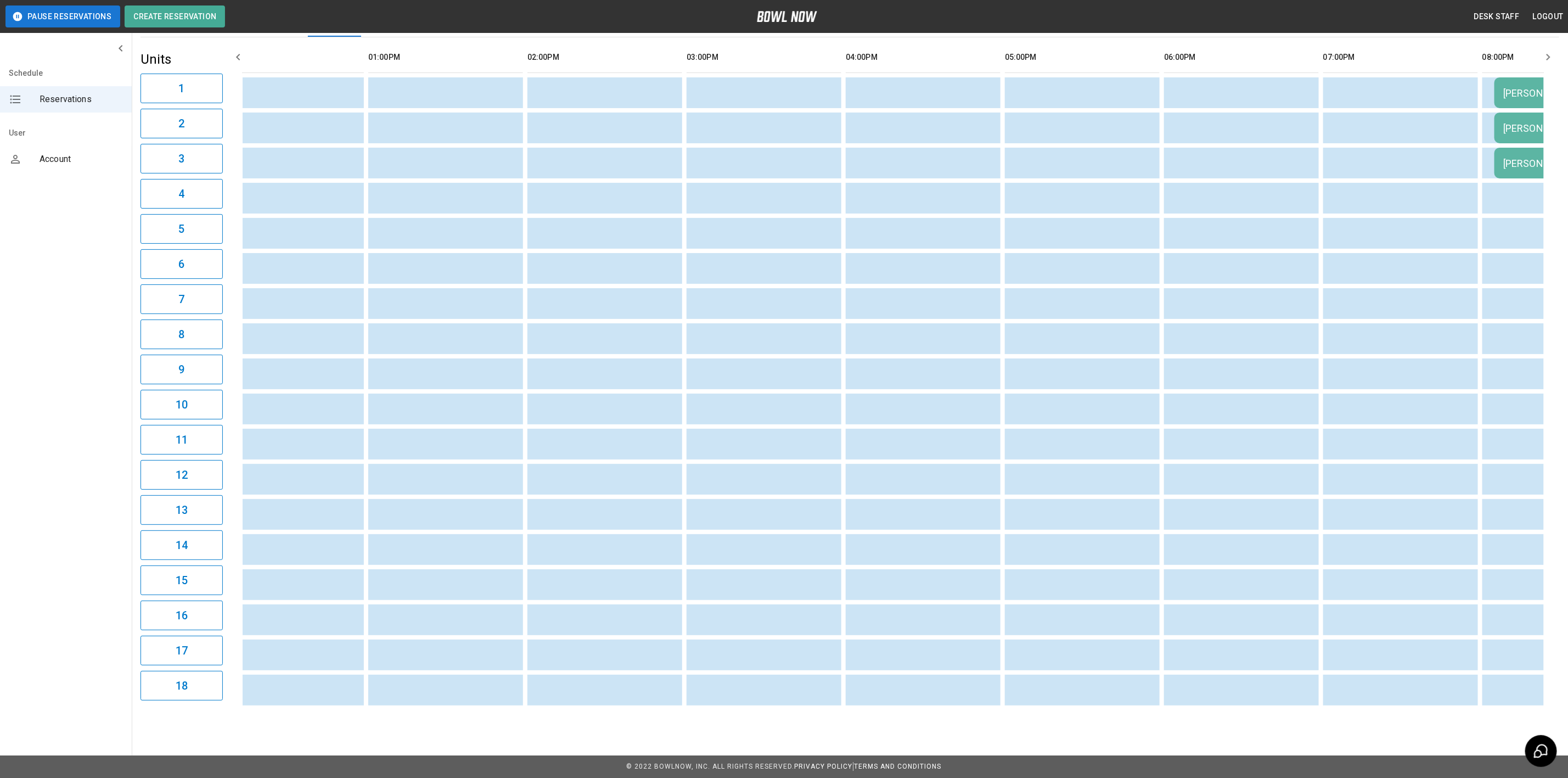
click at [837, 697] on table "[PERSON_NAME]. [DEMOGRAPHIC_DATA] group. [PERSON_NAME]. [DEMOGRAPHIC_DATA] grou…" at bounding box center [1091, 374] width 2728 height 672
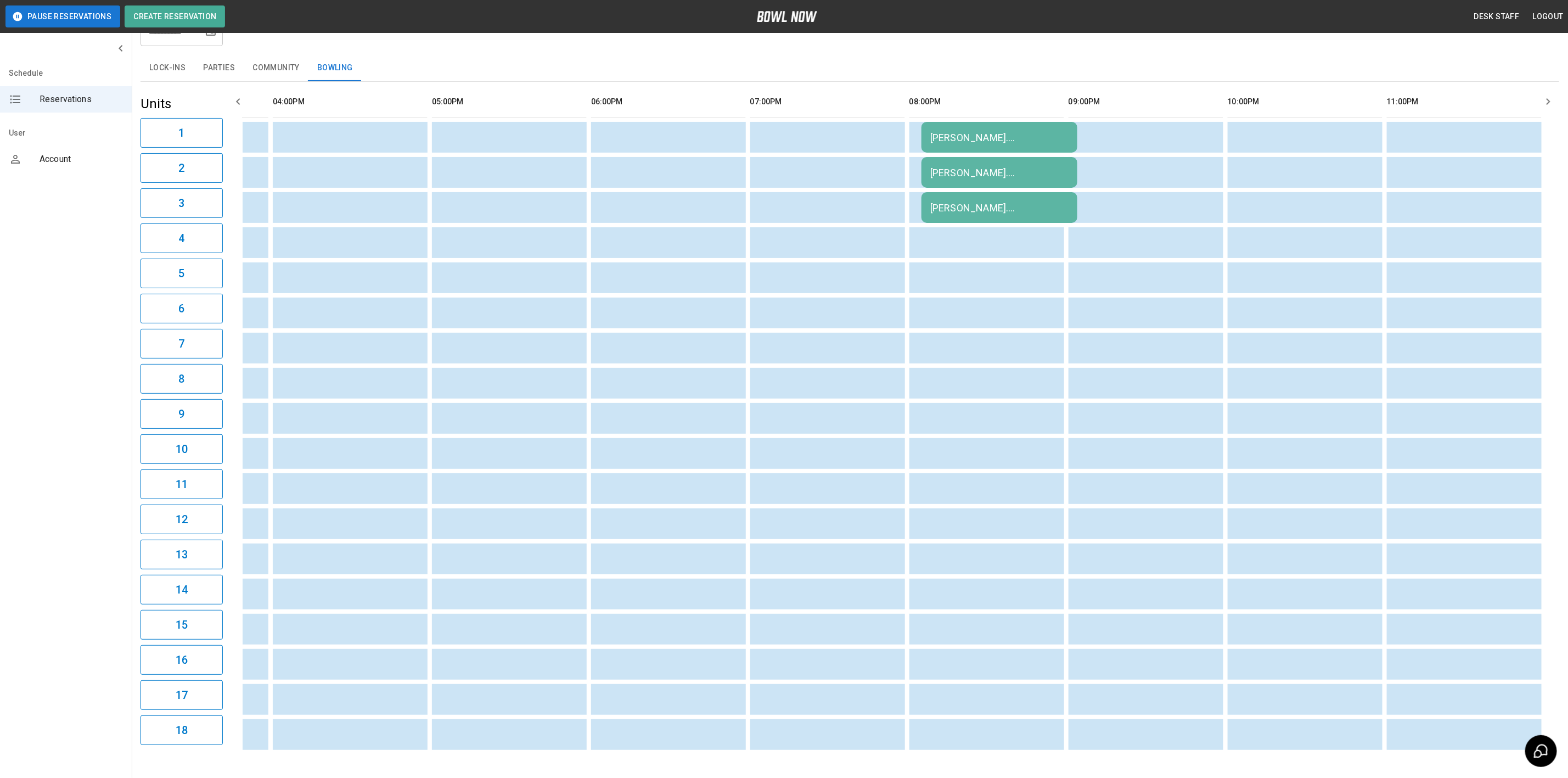
scroll to position [0, 0]
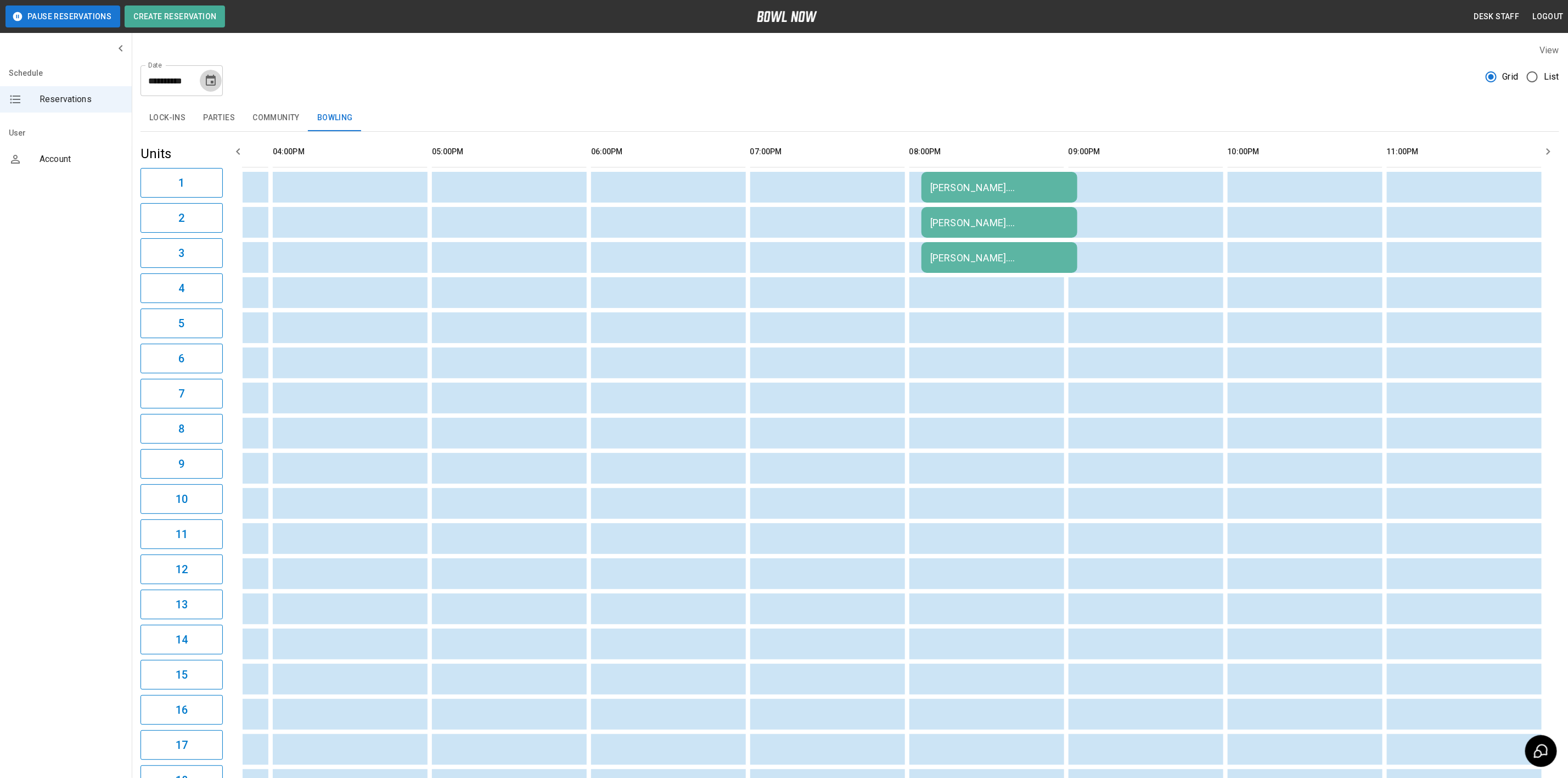
click at [205, 83] on icon "Choose date, selected date is Aug 22, 2025" at bounding box center [211, 81] width 13 height 14
click at [127, 221] on button "18" at bounding box center [124, 221] width 19 height 20
type input "**********"
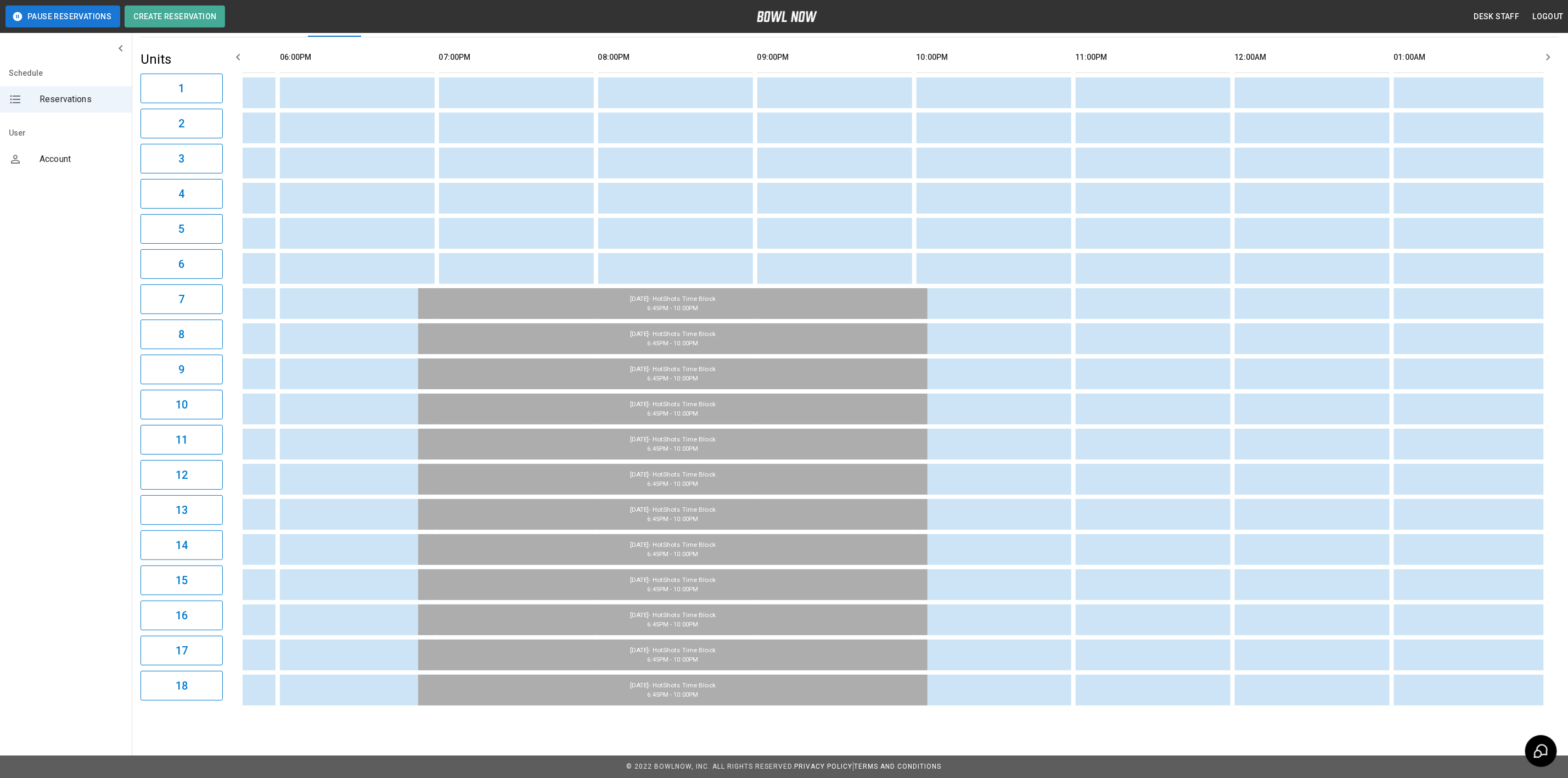
scroll to position [0, 1406]
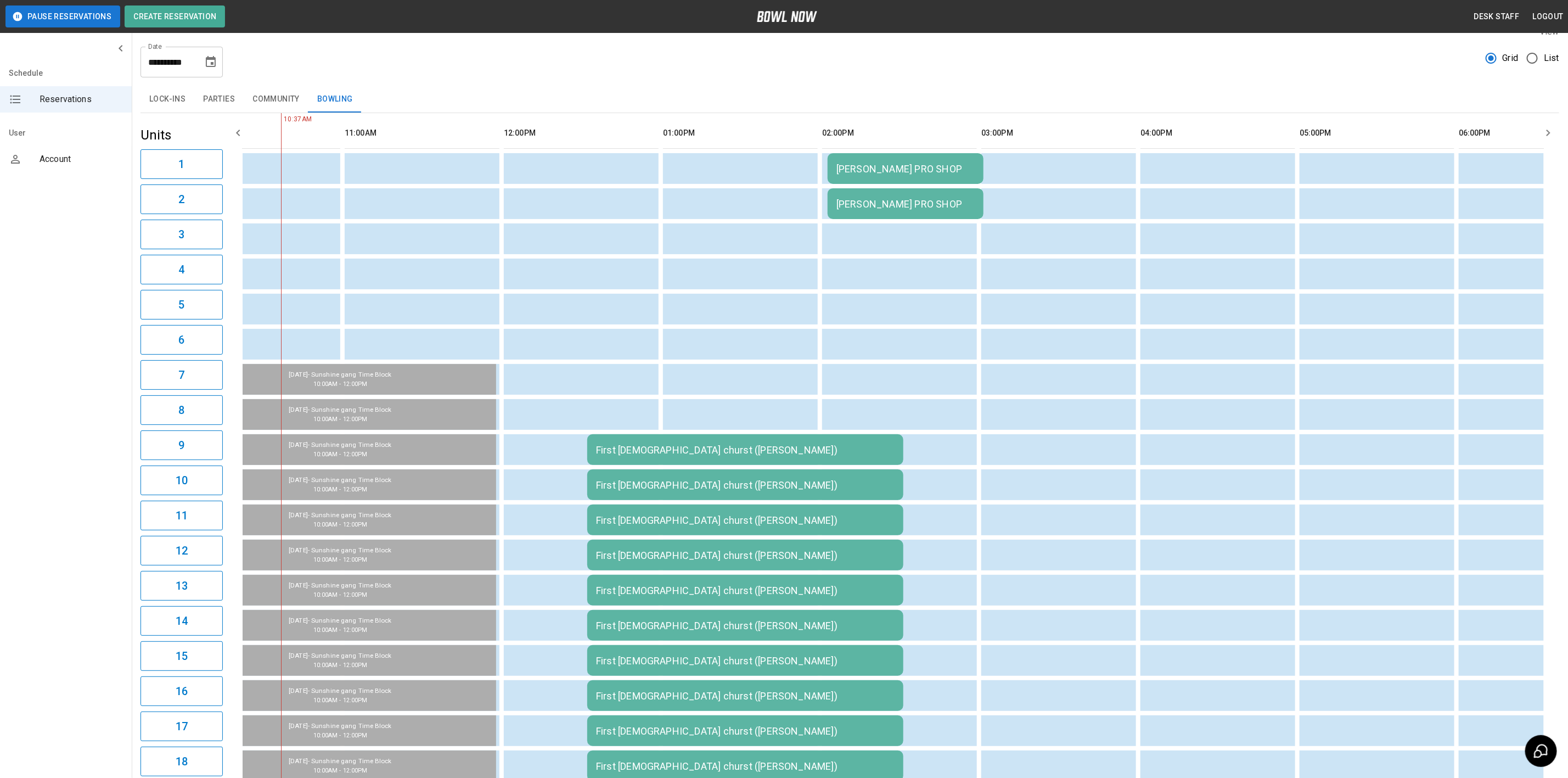
click at [667, 445] on div "First [DEMOGRAPHIC_DATA] churst ([PERSON_NAME])" at bounding box center [745, 449] width 298 height 11
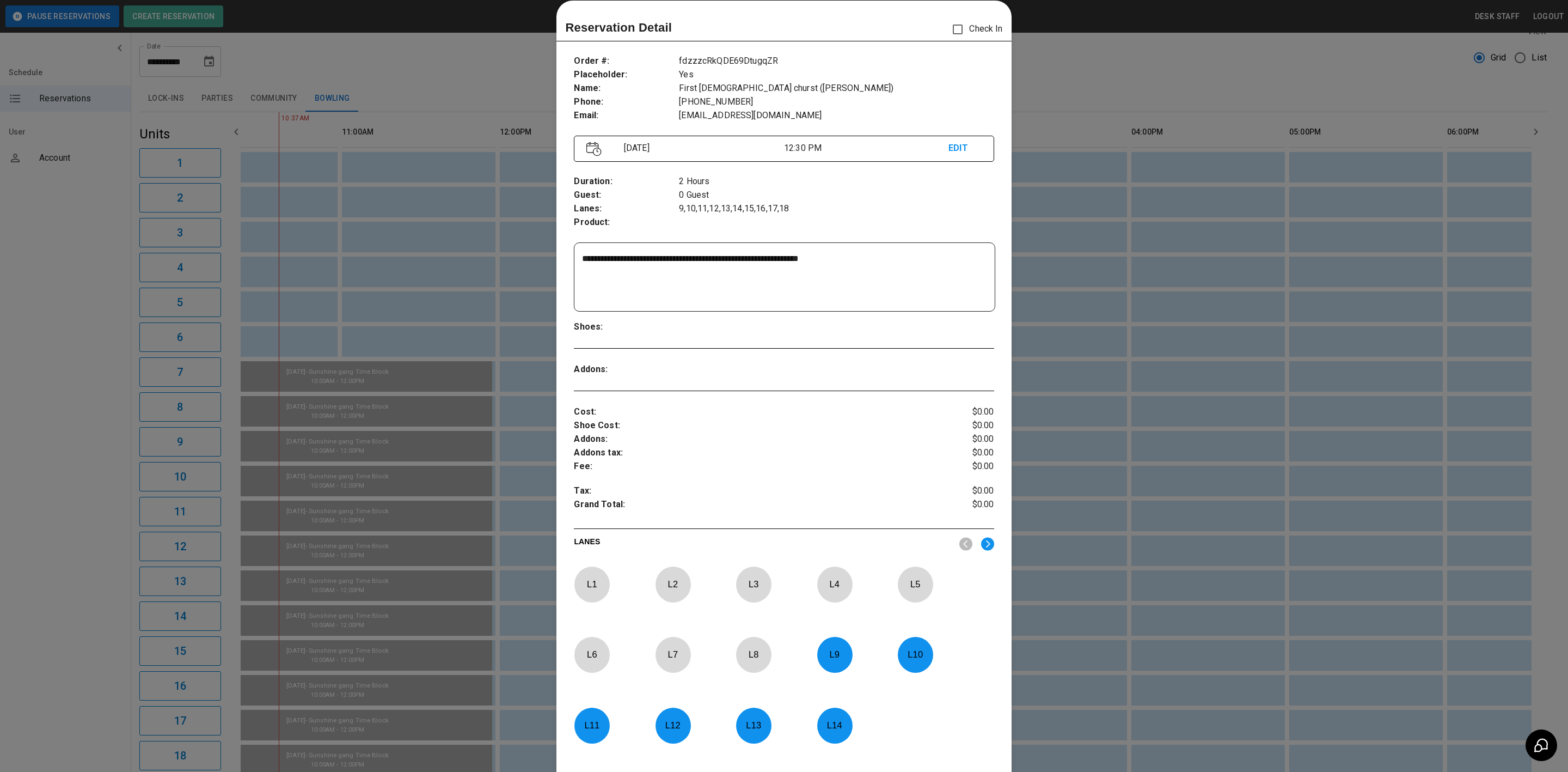
click at [1110, 209] on div at bounding box center [784, 386] width 1568 height 772
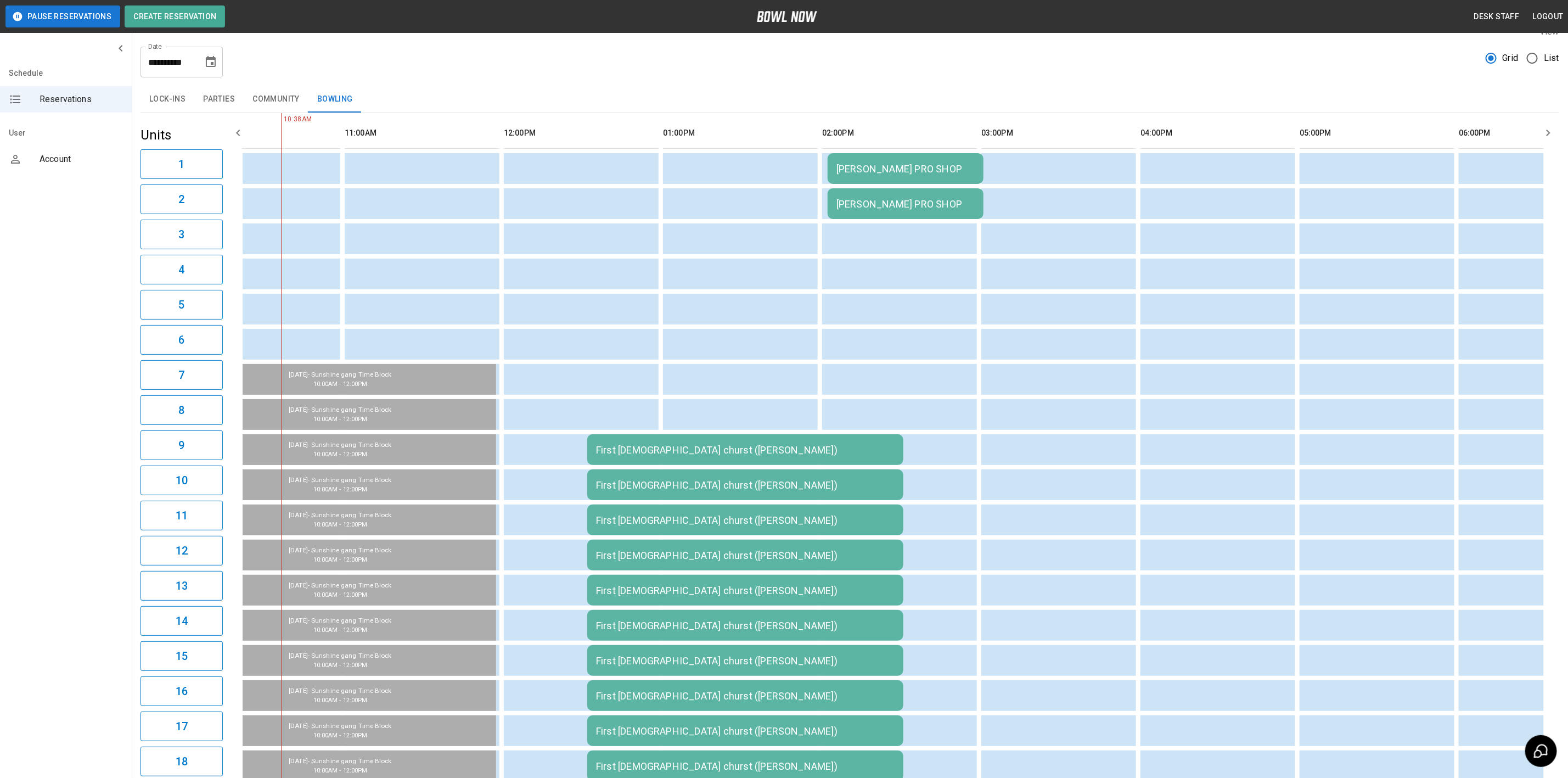
click at [855, 184] on td "[PERSON_NAME] PRO SHOP" at bounding box center [905, 168] width 156 height 31
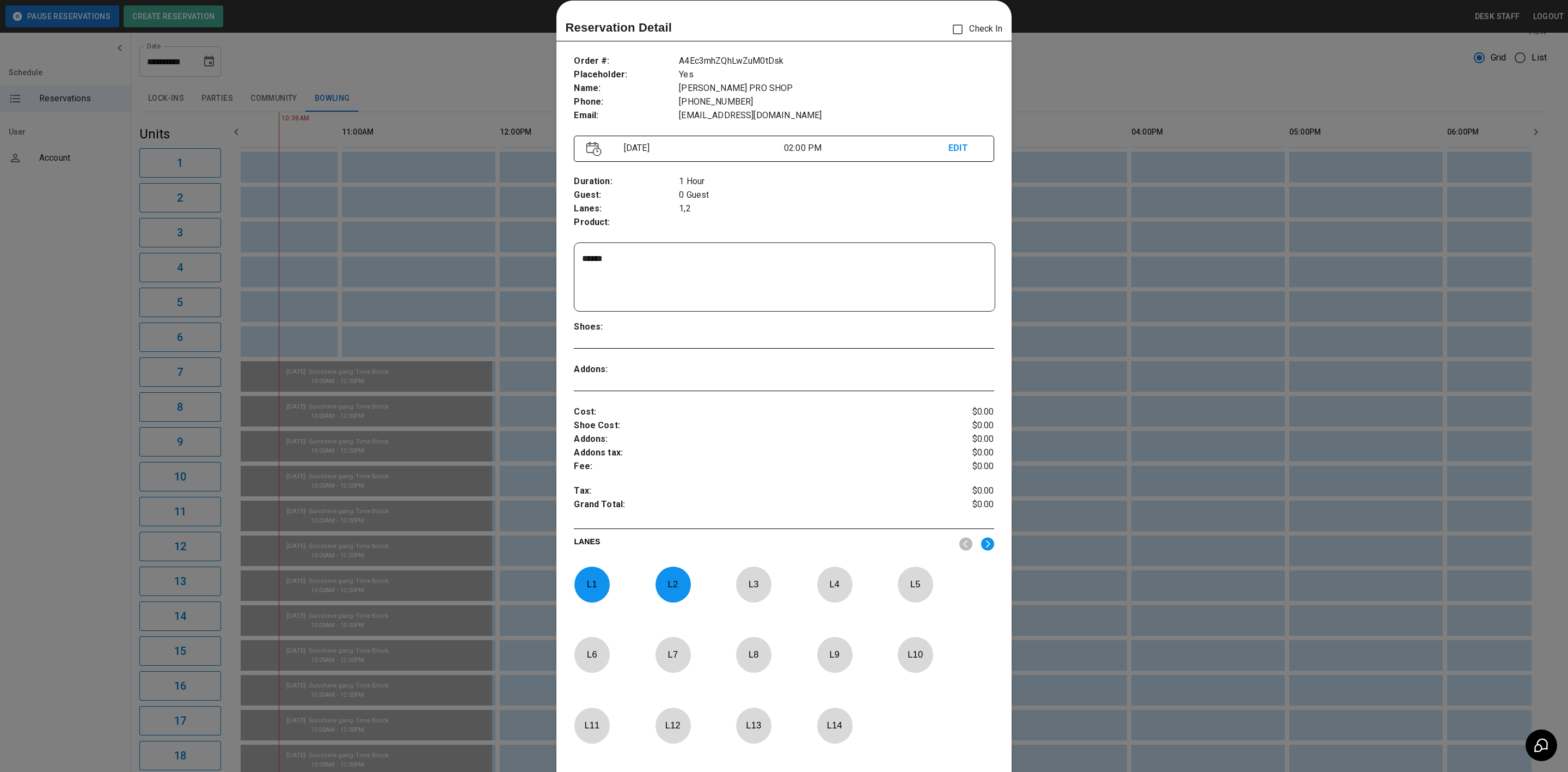
click at [1311, 339] on div at bounding box center [784, 386] width 1568 height 772
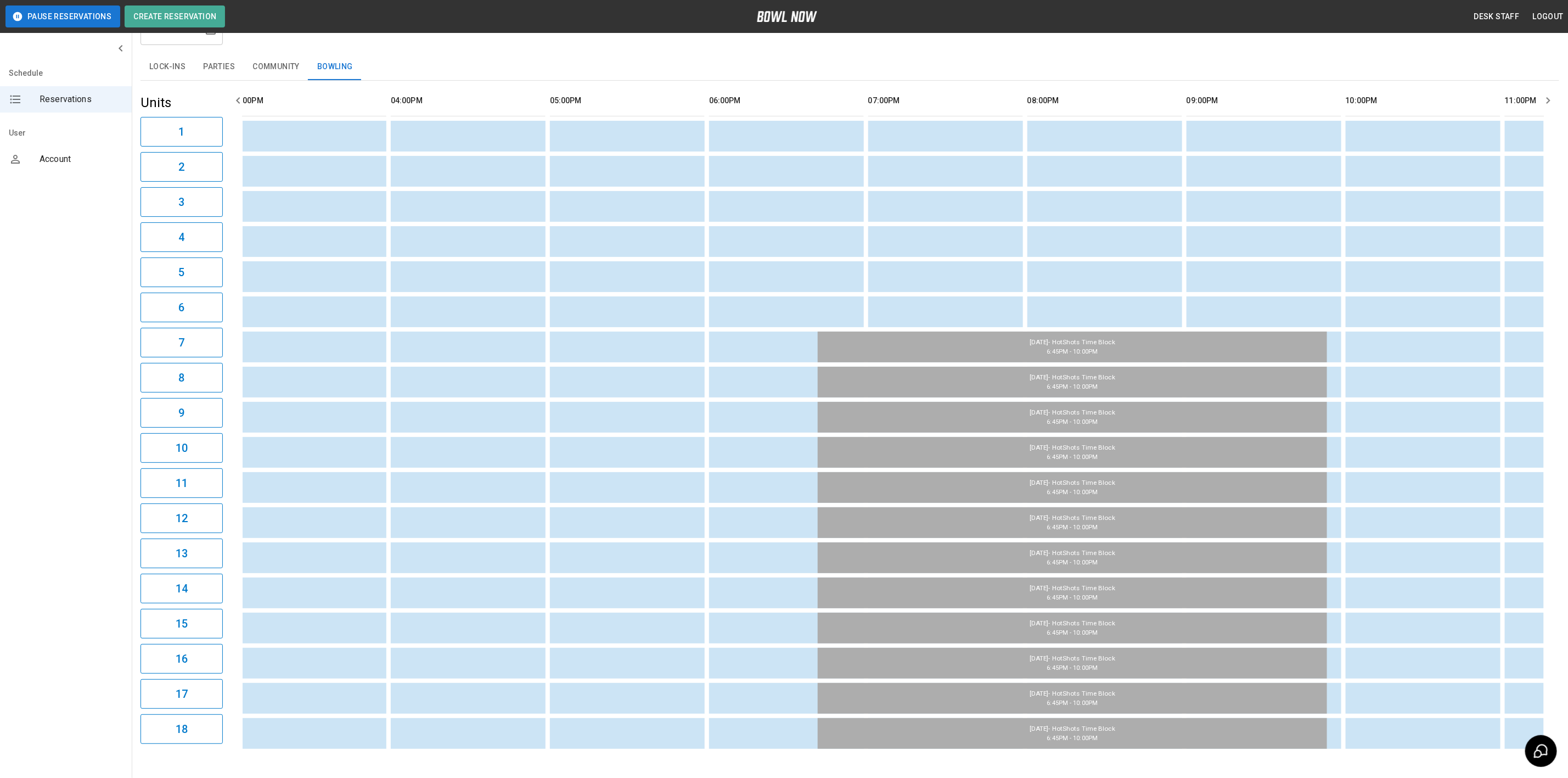
scroll to position [0, 0]
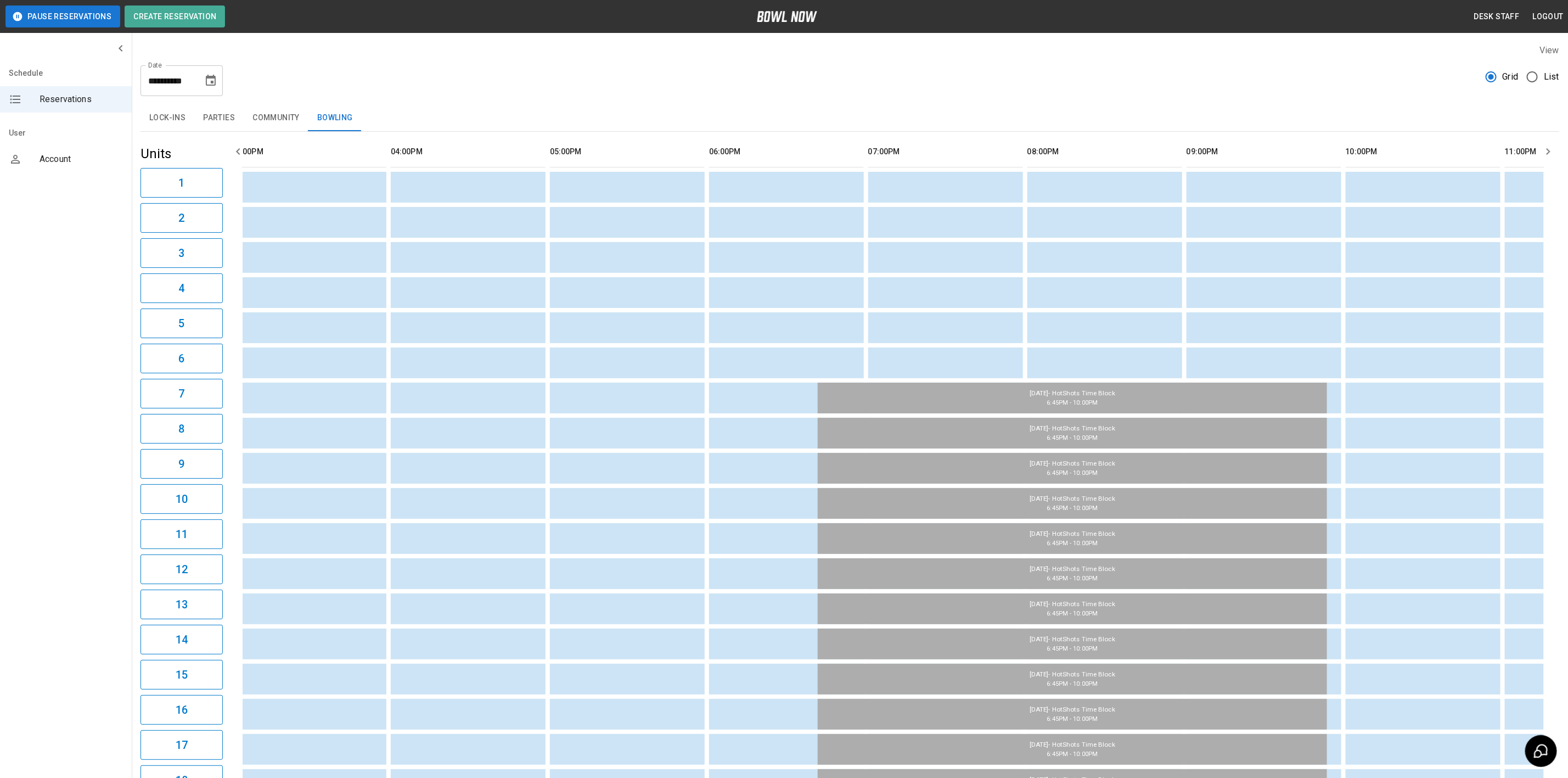
click at [208, 89] on button "Choose date, selected date is Aug 18, 2025" at bounding box center [210, 80] width 22 height 22
click at [567, 71] on div "**********" at bounding box center [849, 76] width 1418 height 40
click at [850, 44] on div "View" at bounding box center [849, 50] width 1418 height 13
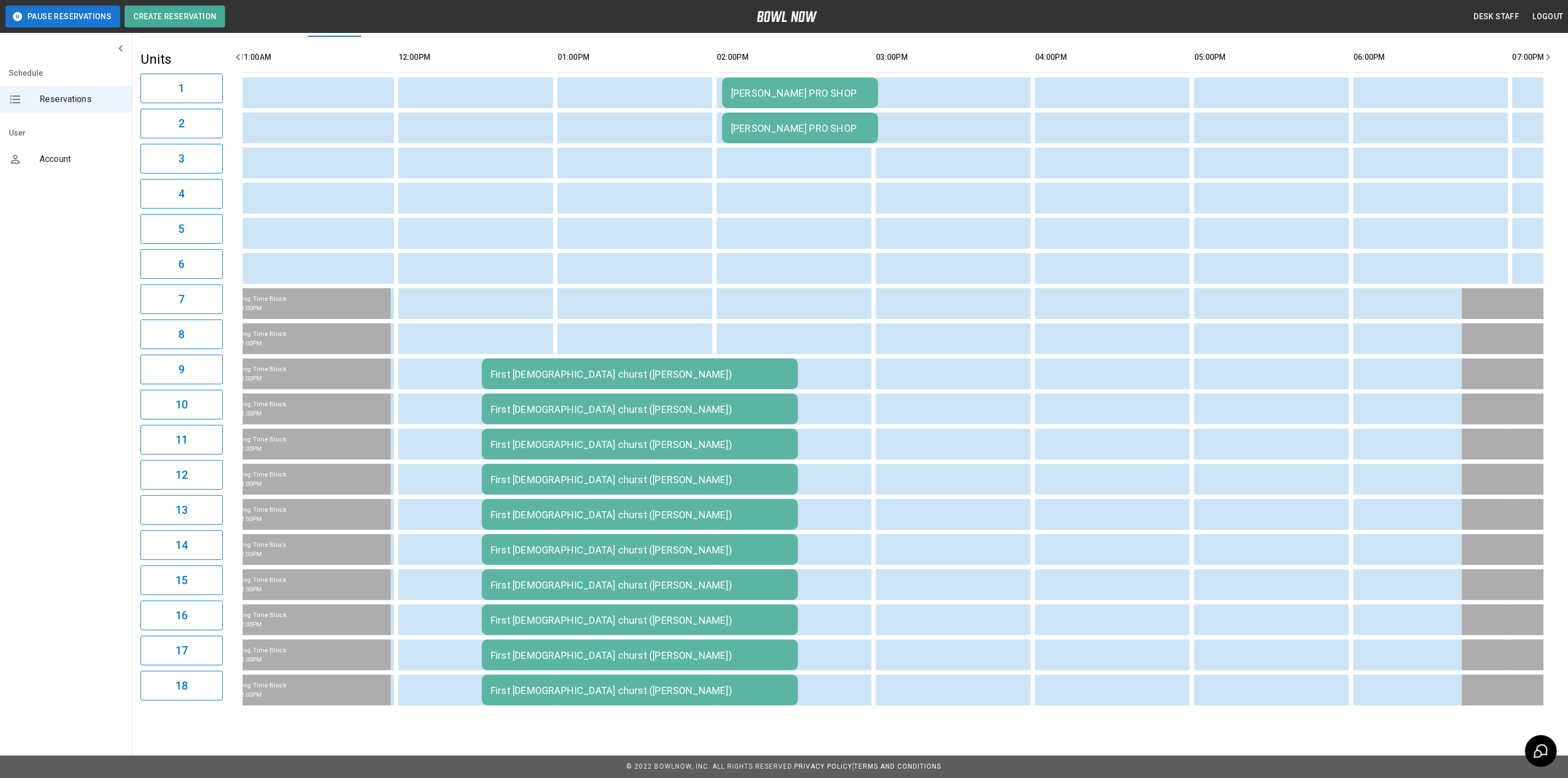
scroll to position [0, 290]
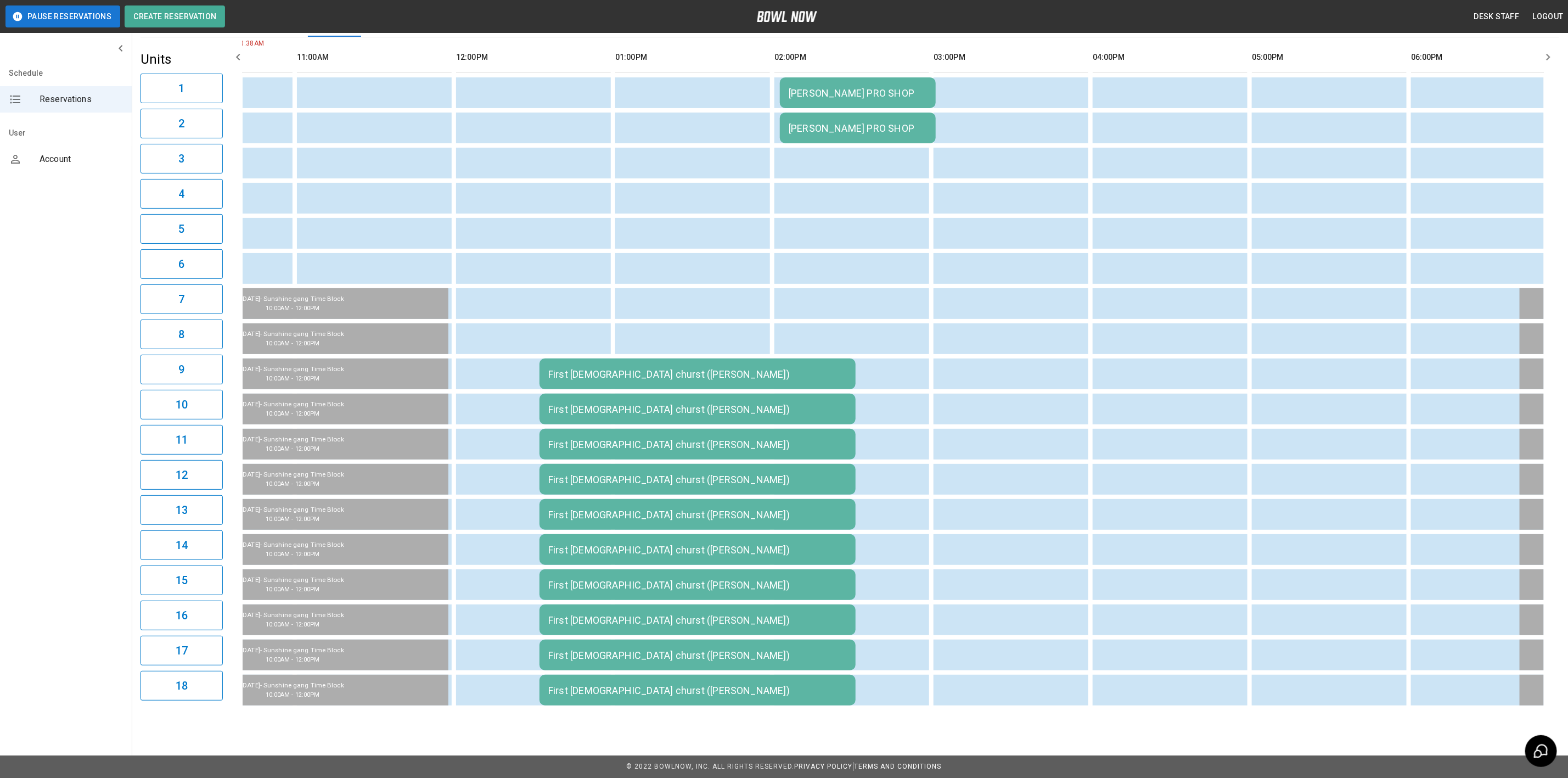
click at [598, 368] on div "First [DEMOGRAPHIC_DATA] churst ([PERSON_NAME])" at bounding box center [697, 374] width 298 height 11
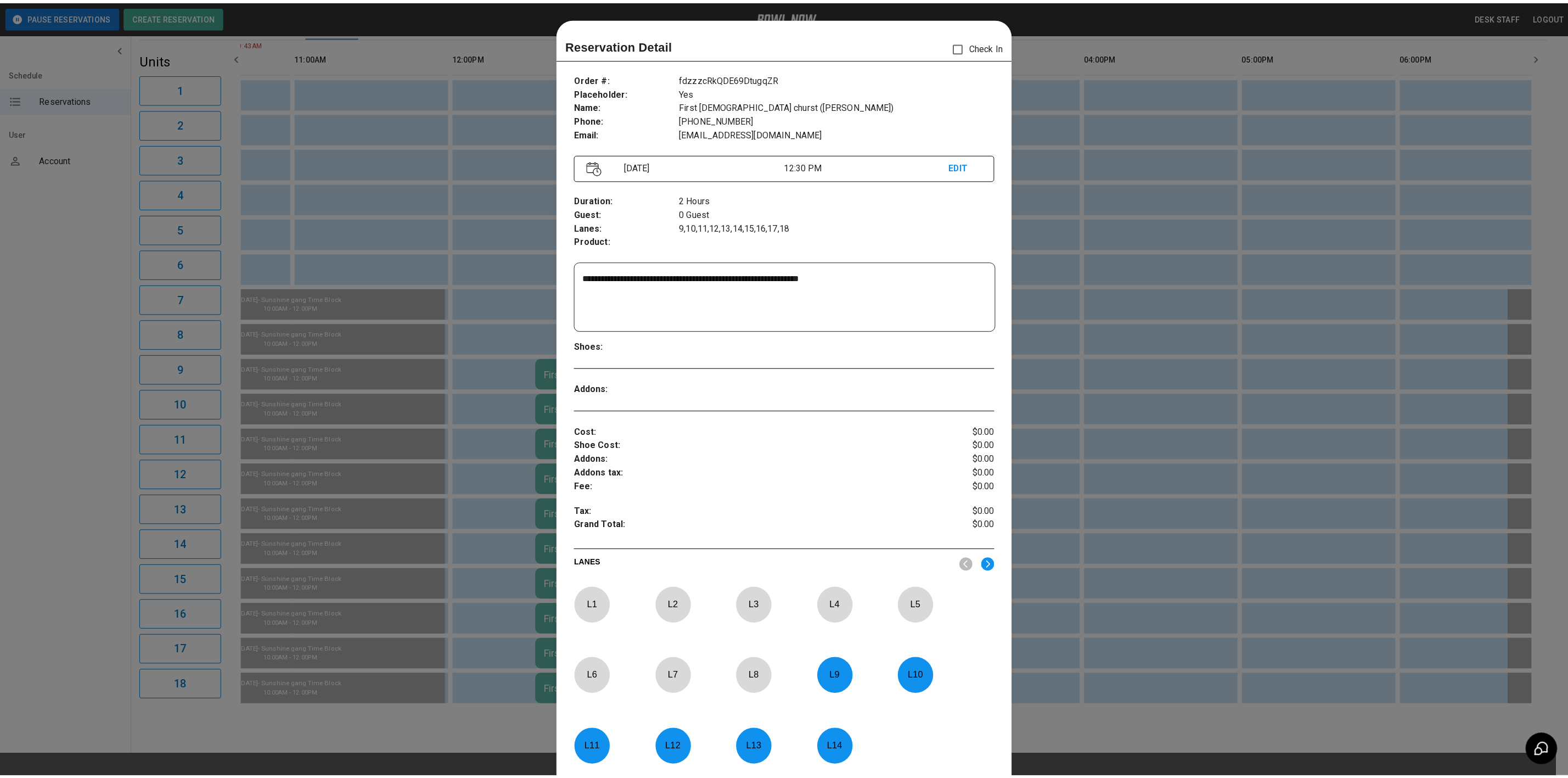
scroll to position [17, 0]
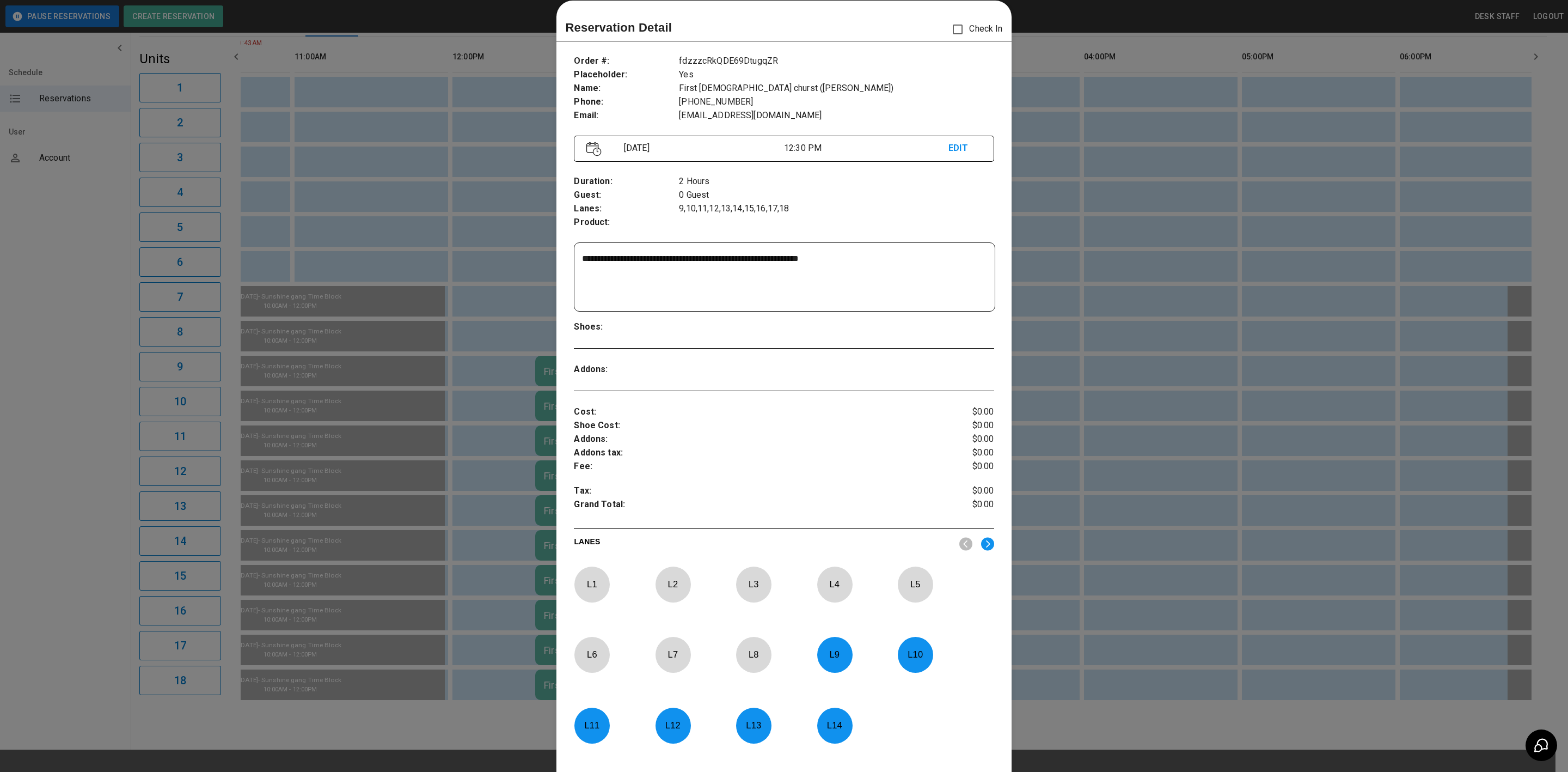
click at [368, 287] on div at bounding box center [784, 386] width 1568 height 772
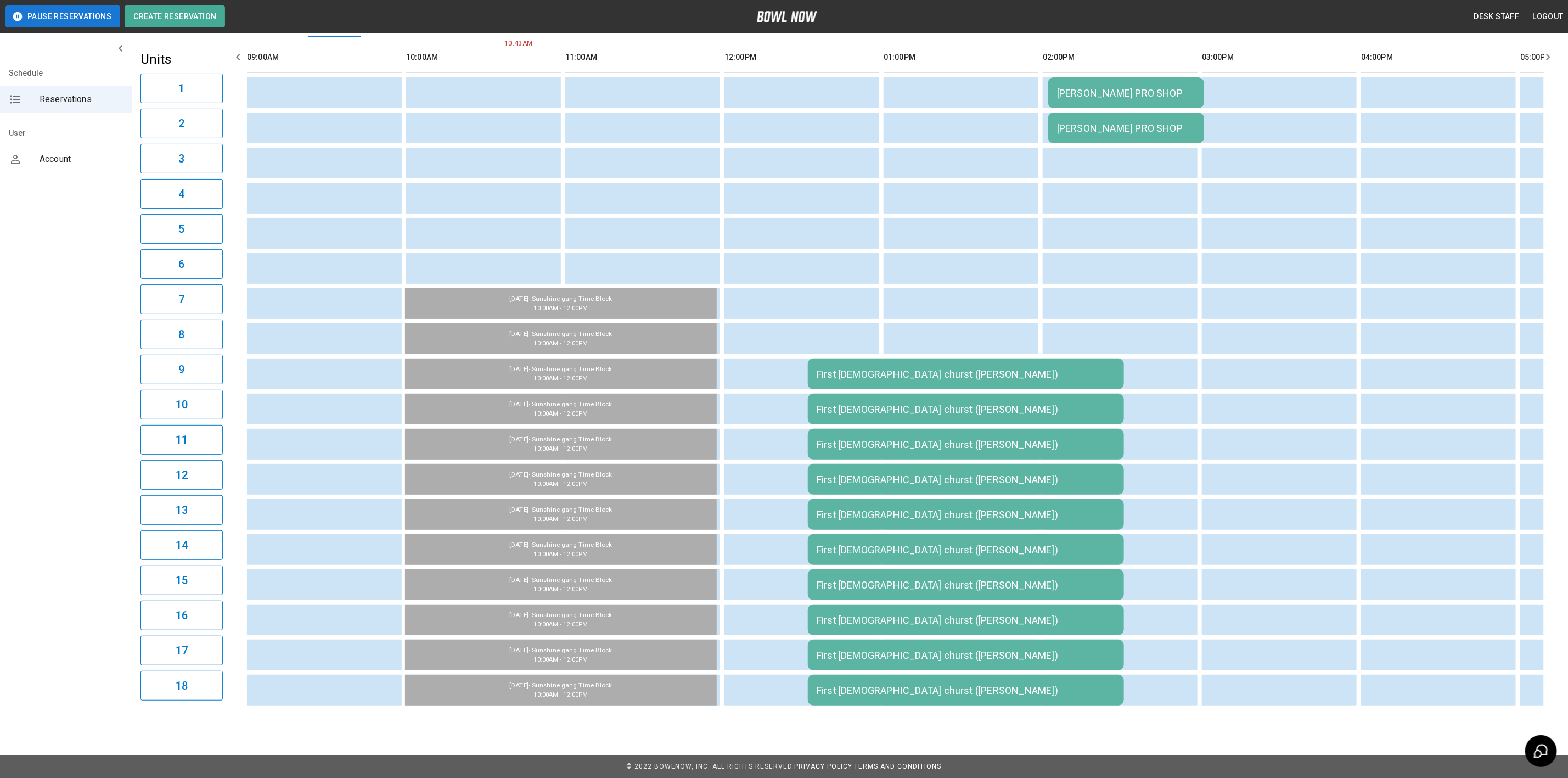
scroll to position [0, 103]
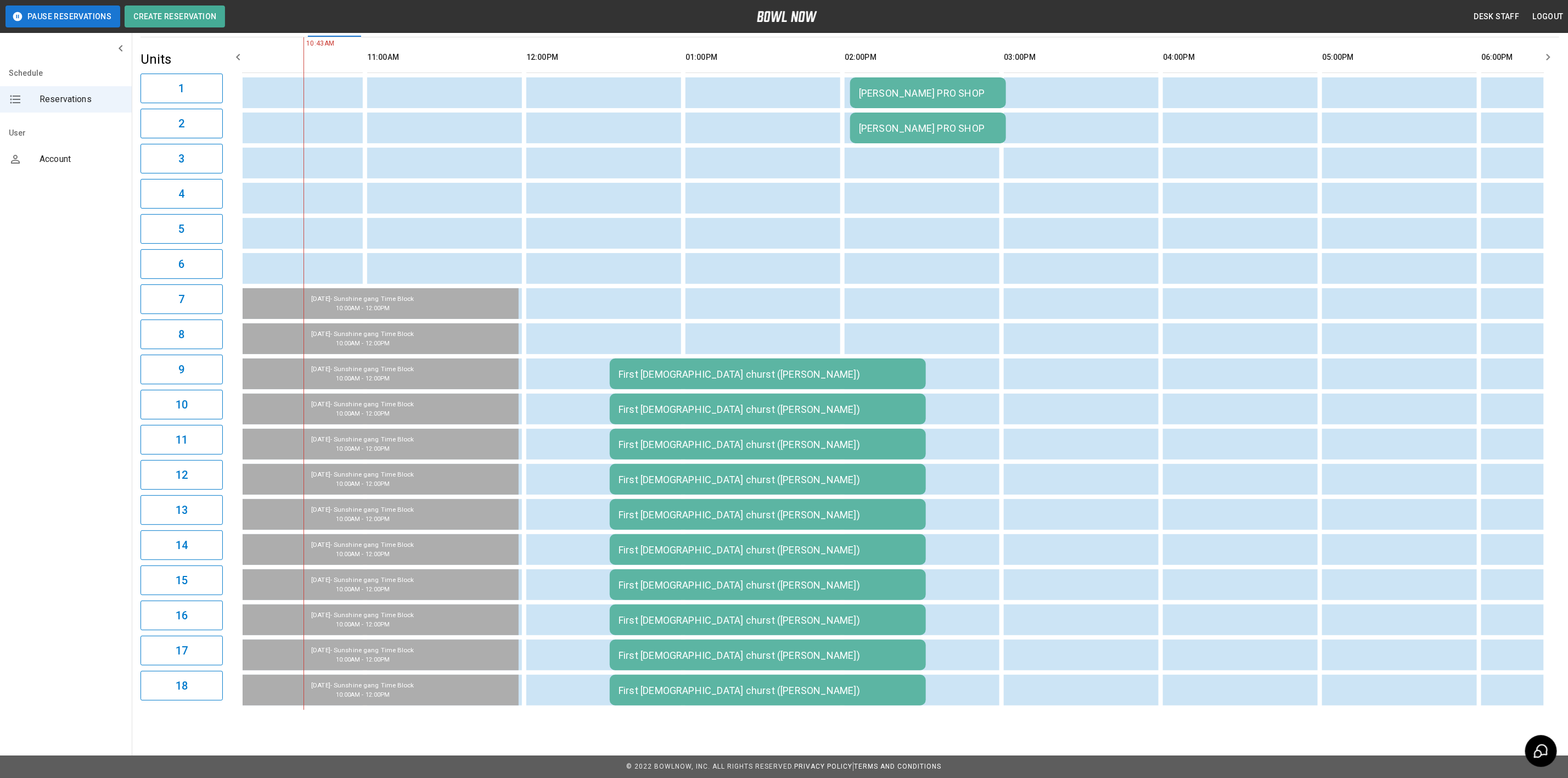
click at [741, 376] on td "First [DEMOGRAPHIC_DATA] churst ([PERSON_NAME])" at bounding box center [767, 374] width 316 height 31
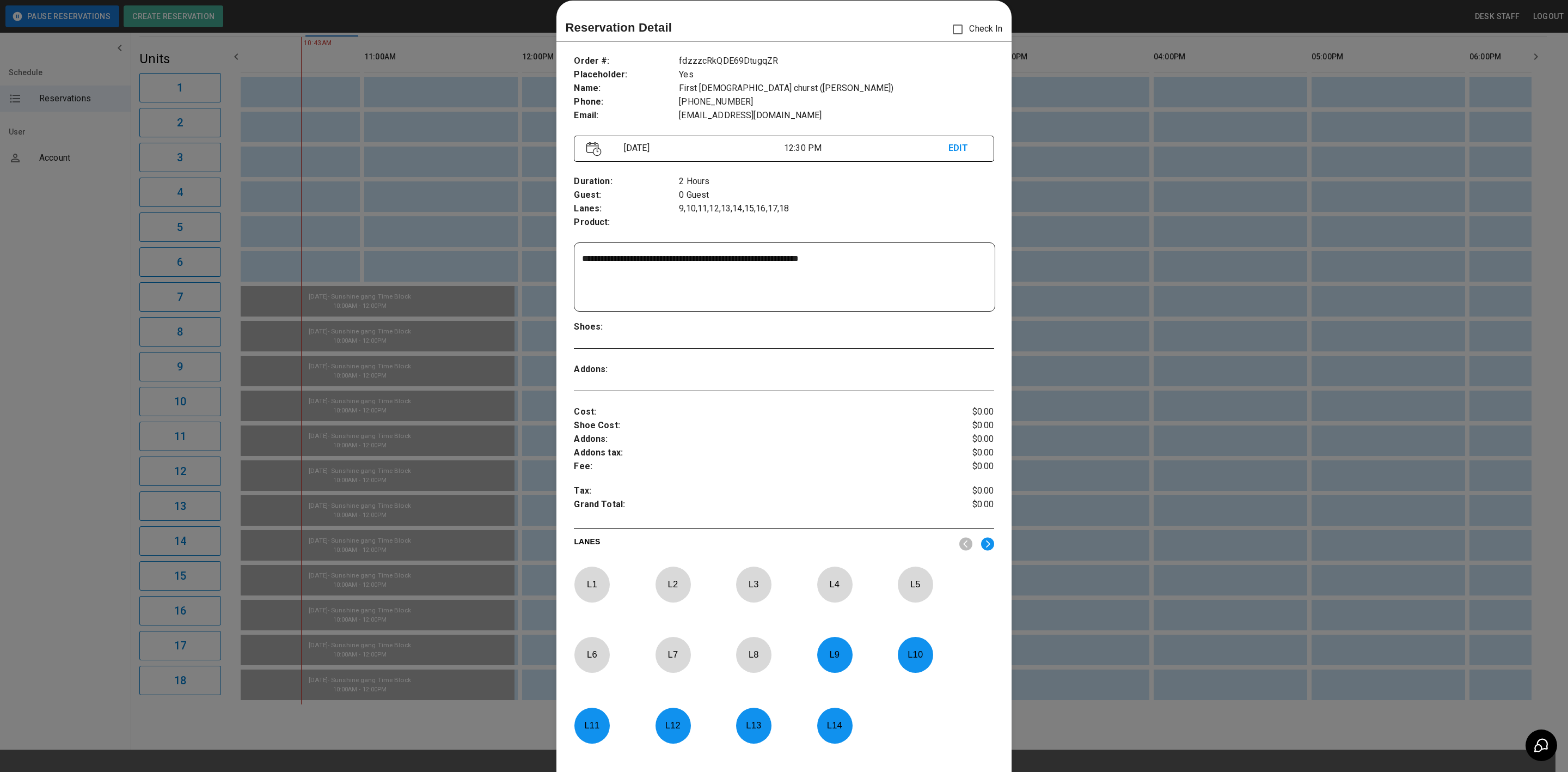
click at [1155, 503] on div at bounding box center [784, 386] width 1568 height 772
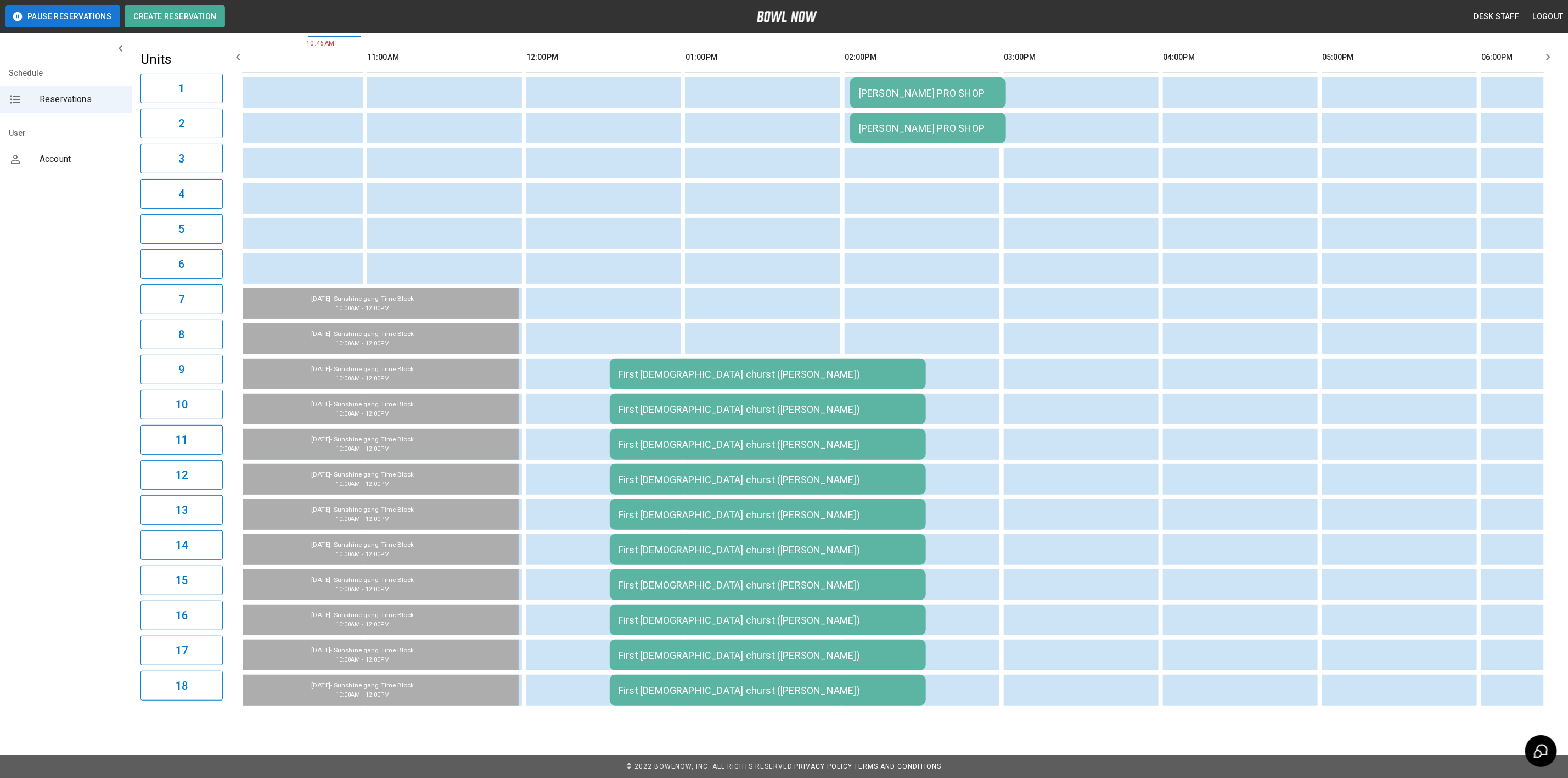
click at [655, 387] on td "First [DEMOGRAPHIC_DATA] churst ([PERSON_NAME])" at bounding box center [767, 374] width 316 height 31
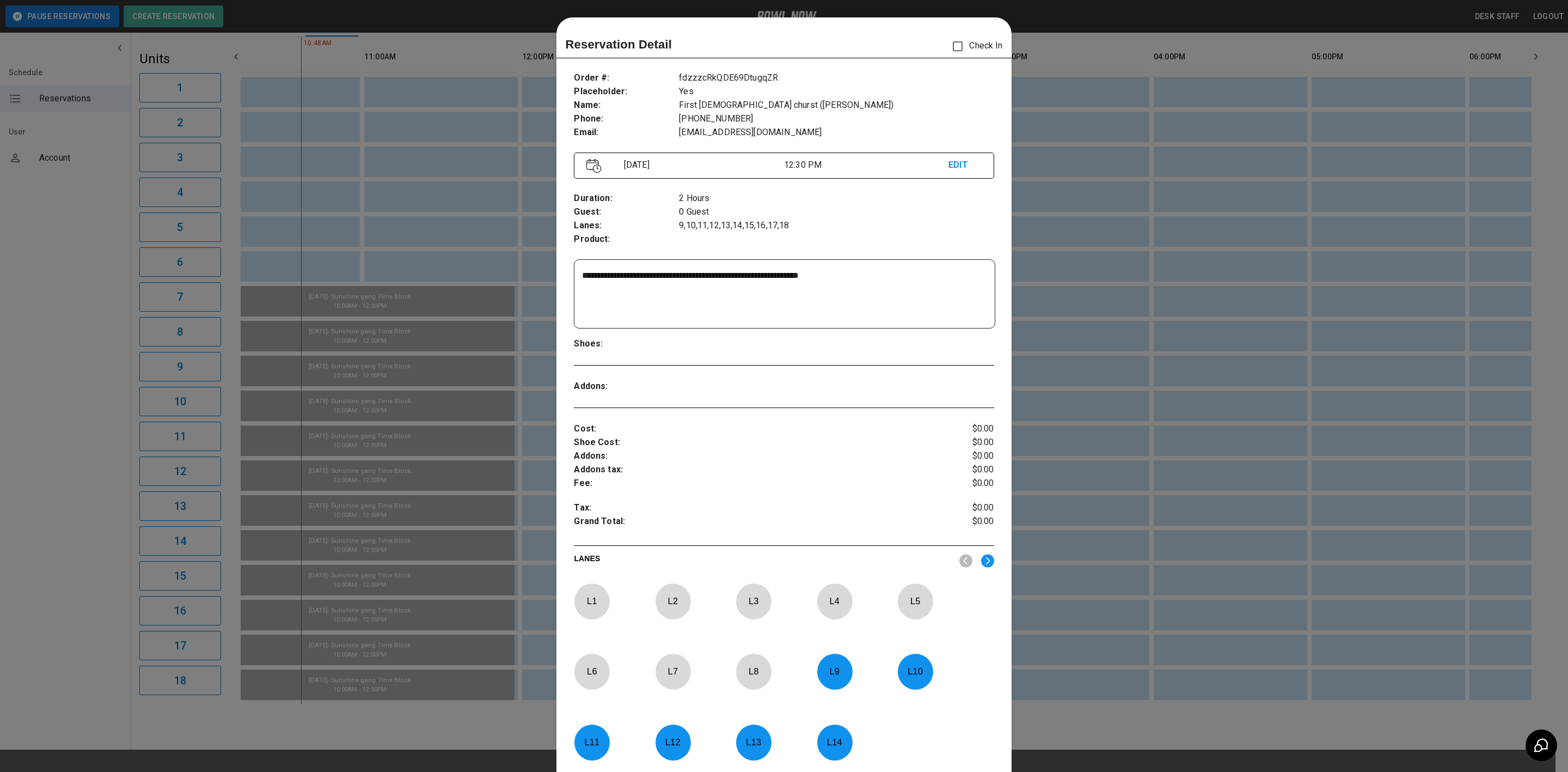
scroll to position [17, 0]
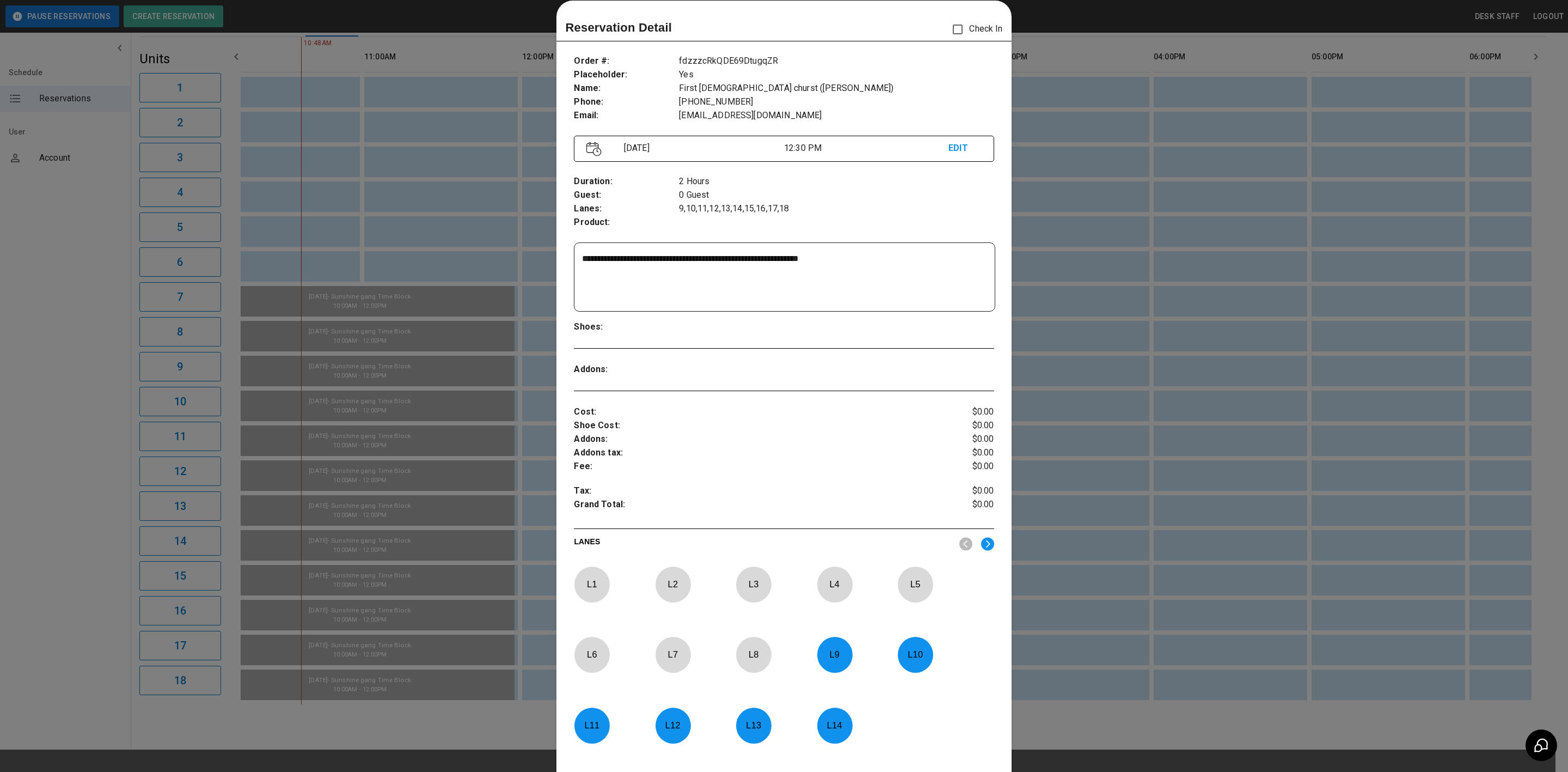
click at [1177, 402] on div at bounding box center [784, 386] width 1568 height 772
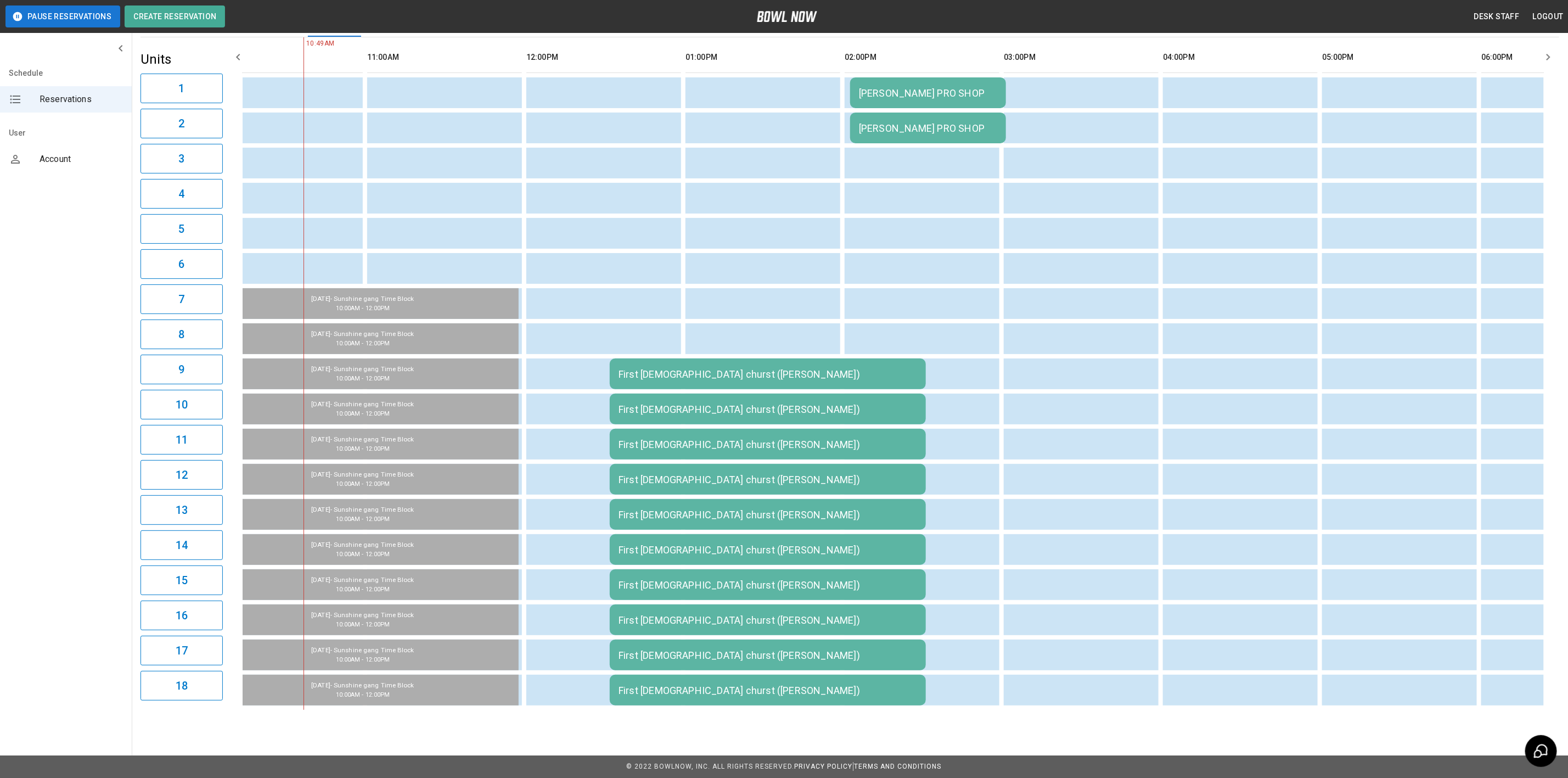
click at [788, 372] on td "First [DEMOGRAPHIC_DATA] churst ([PERSON_NAME])" at bounding box center [767, 374] width 316 height 31
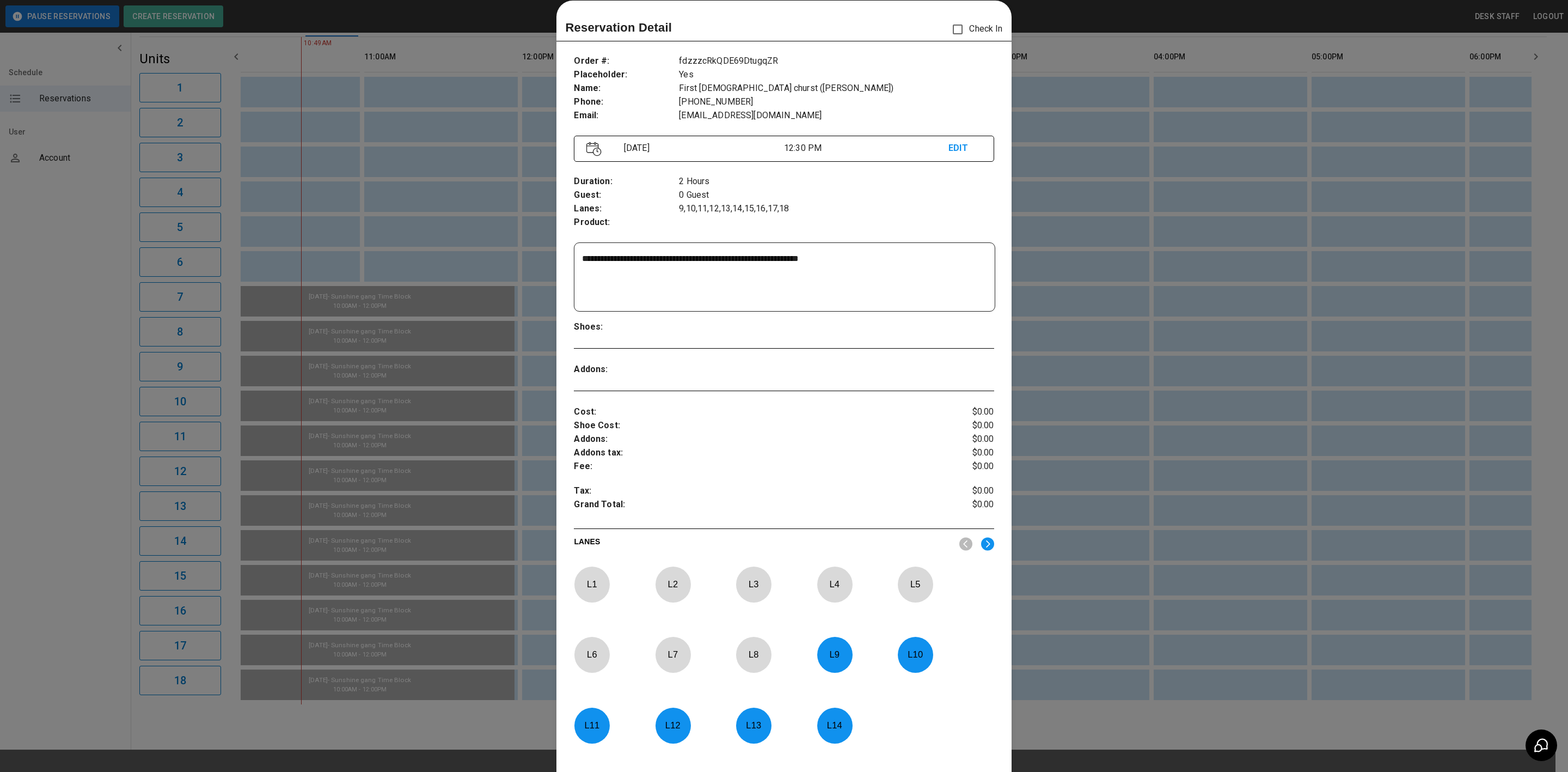
click at [1055, 173] on div at bounding box center [784, 386] width 1568 height 772
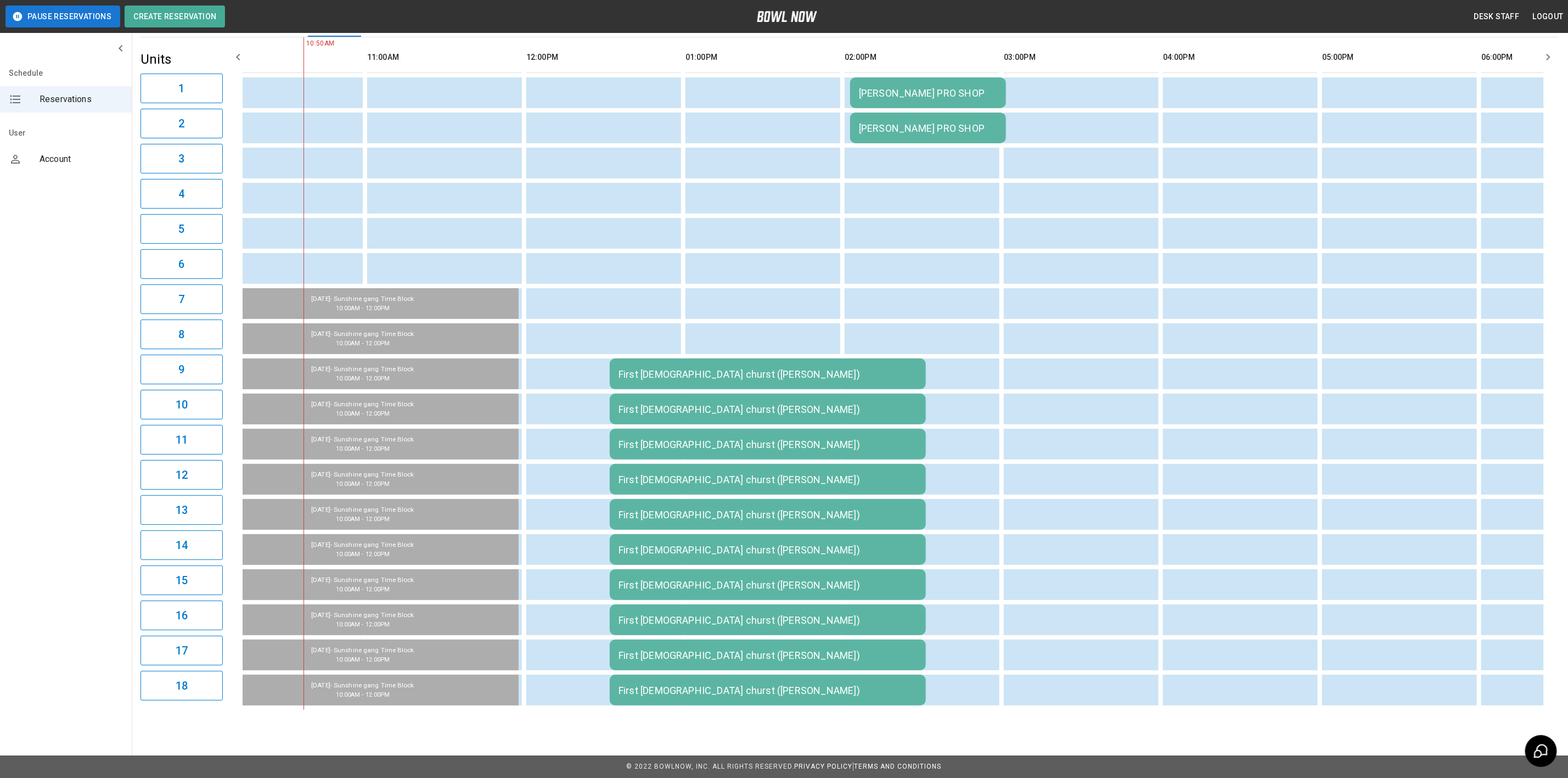
click at [817, 381] on table "[PERSON_NAME] PRO SHOP [PERSON_NAME] PRO SHOP First [DEMOGRAPHIC_DATA] churst (…" at bounding box center [1408, 374] width 2728 height 672
click at [819, 359] on td "First [DEMOGRAPHIC_DATA] churst ([PERSON_NAME])" at bounding box center [767, 374] width 316 height 31
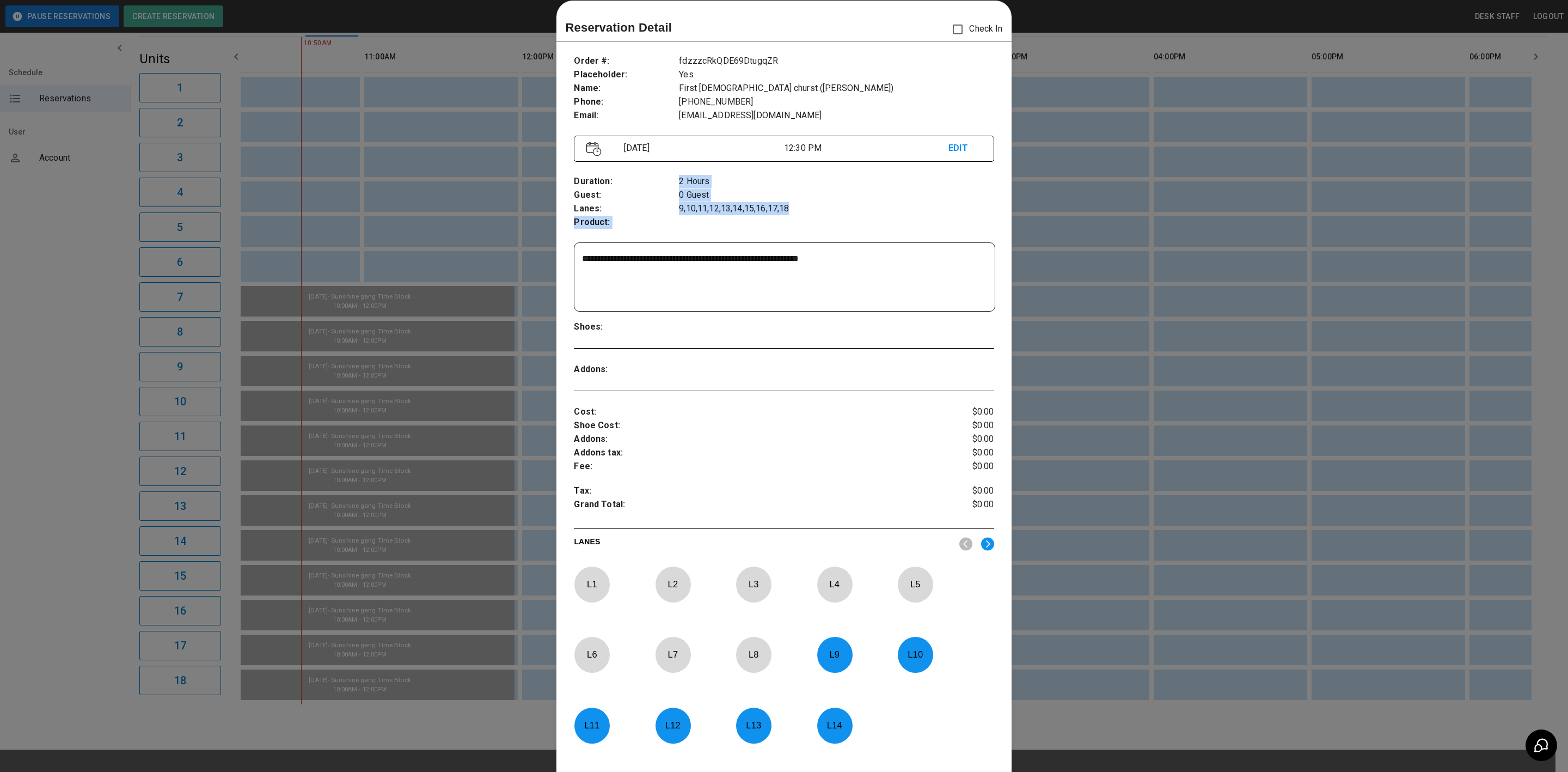
drag, startPoint x: 673, startPoint y: 211, endPoint x: 839, endPoint y: 232, distance: 167.3
click at [839, 232] on div "Duration : Guest : Lanes : Product : 2 Hours 0 Guest 9,10,11,12,13,14,15,16,17,…" at bounding box center [784, 202] width 420 height 72
click at [881, 210] on p "9,10,11,12,13,14,15,16,17,18" at bounding box center [836, 208] width 315 height 13
click at [701, 198] on p "0 Guest" at bounding box center [836, 195] width 315 height 13
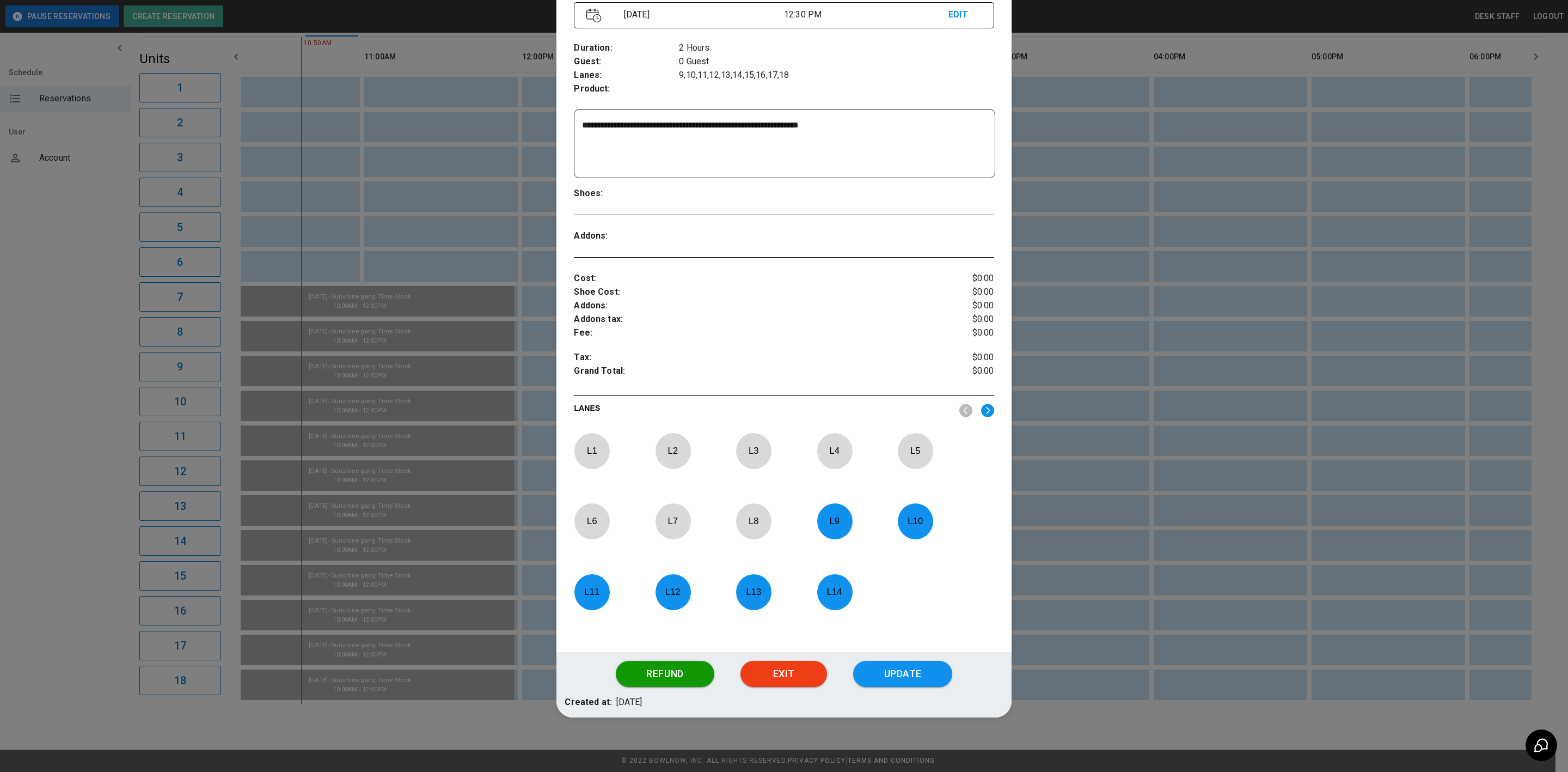
scroll to position [97, 0]
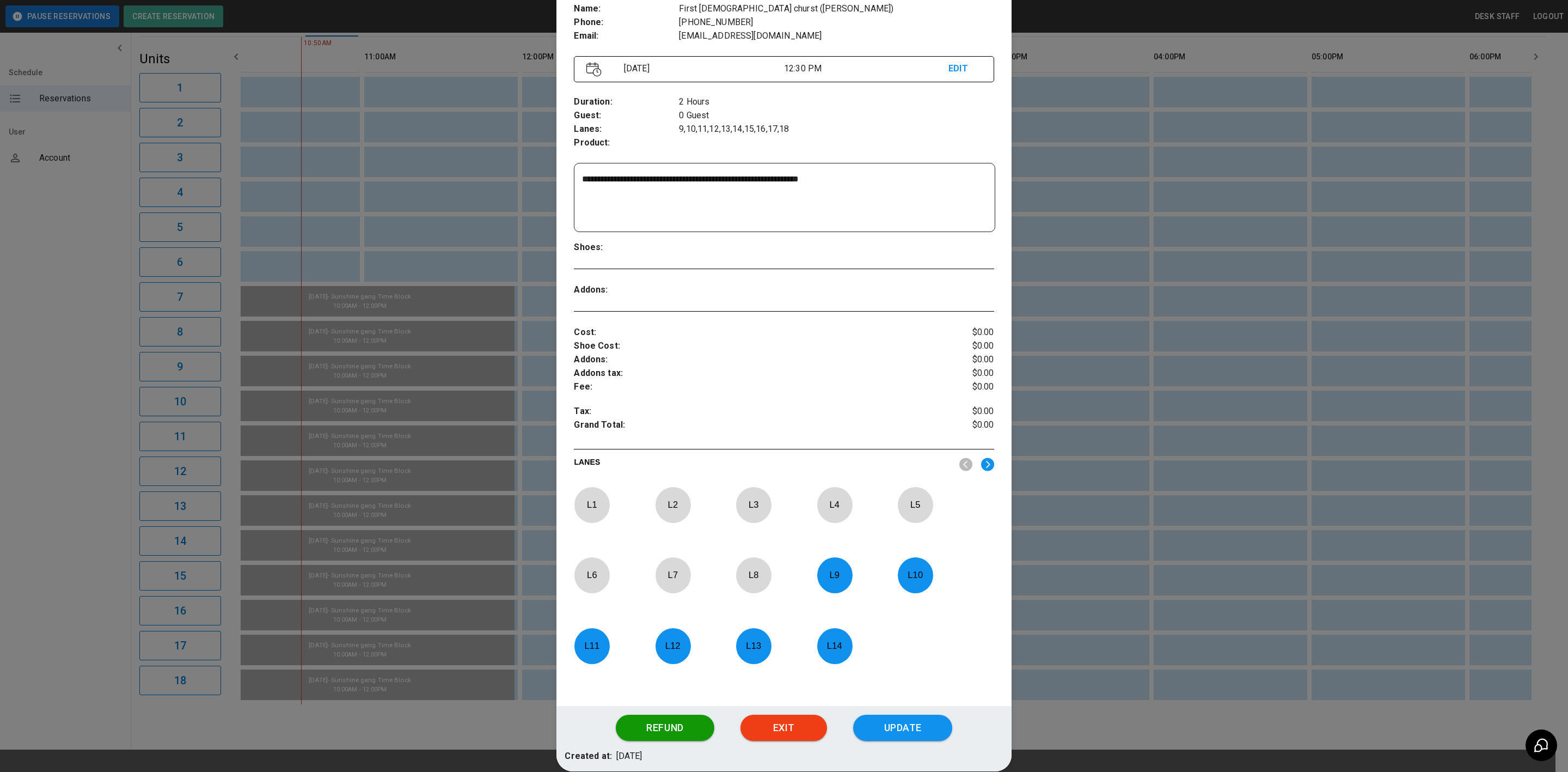
click at [1105, 495] on div at bounding box center [784, 386] width 1568 height 772
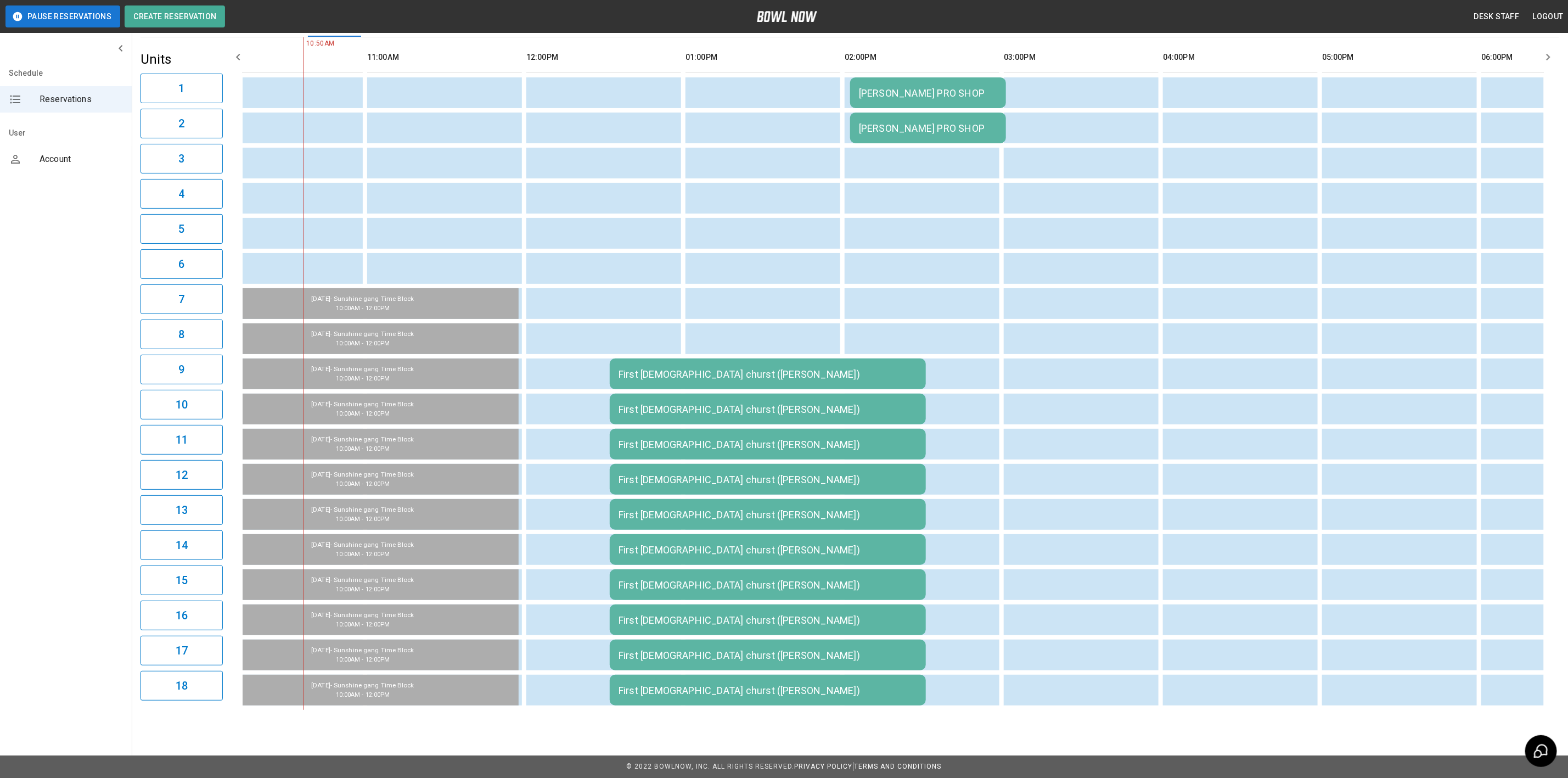
click at [739, 359] on td "First [DEMOGRAPHIC_DATA] churst ([PERSON_NAME])" at bounding box center [767, 374] width 316 height 31
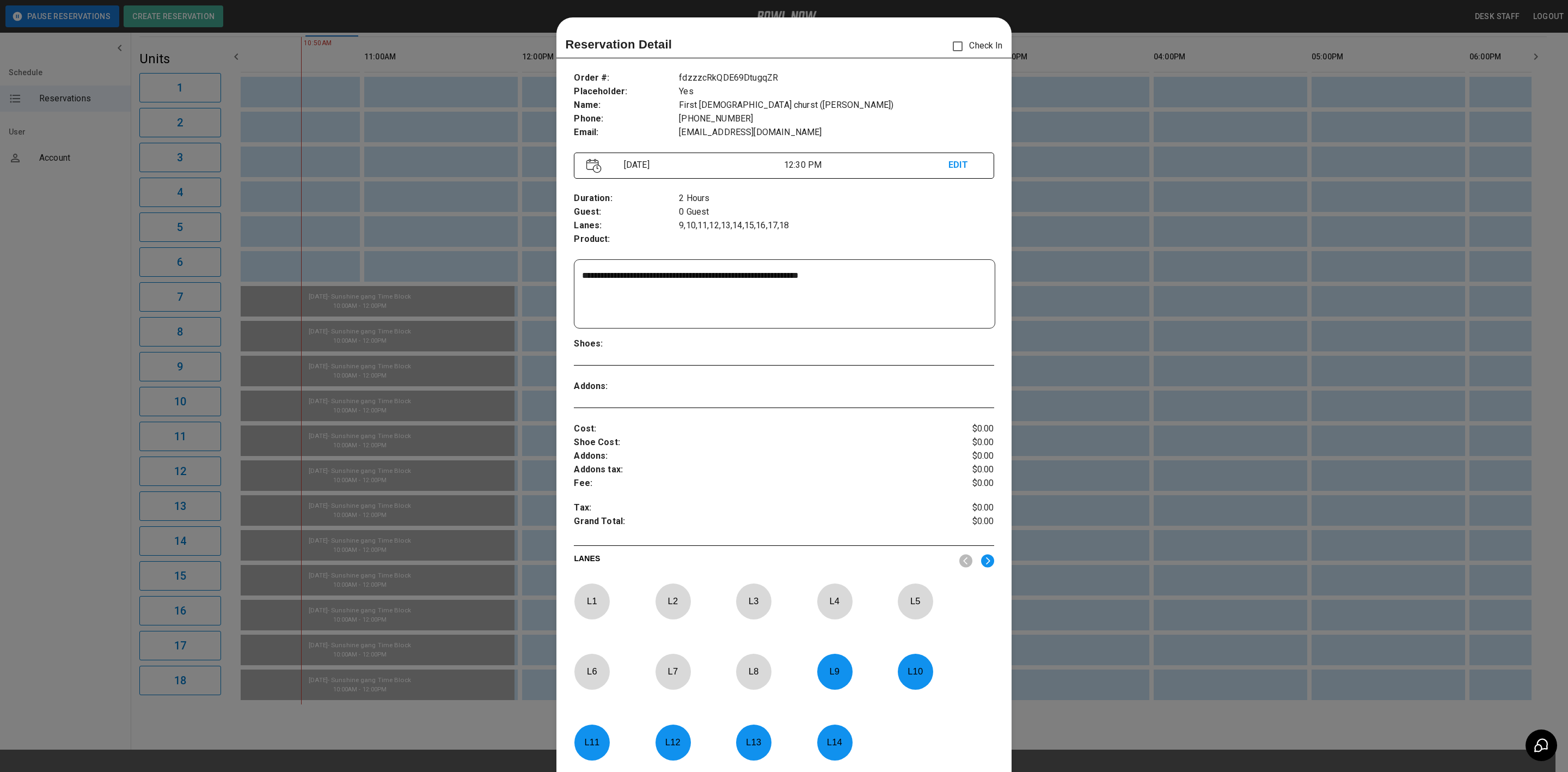
scroll to position [17, 0]
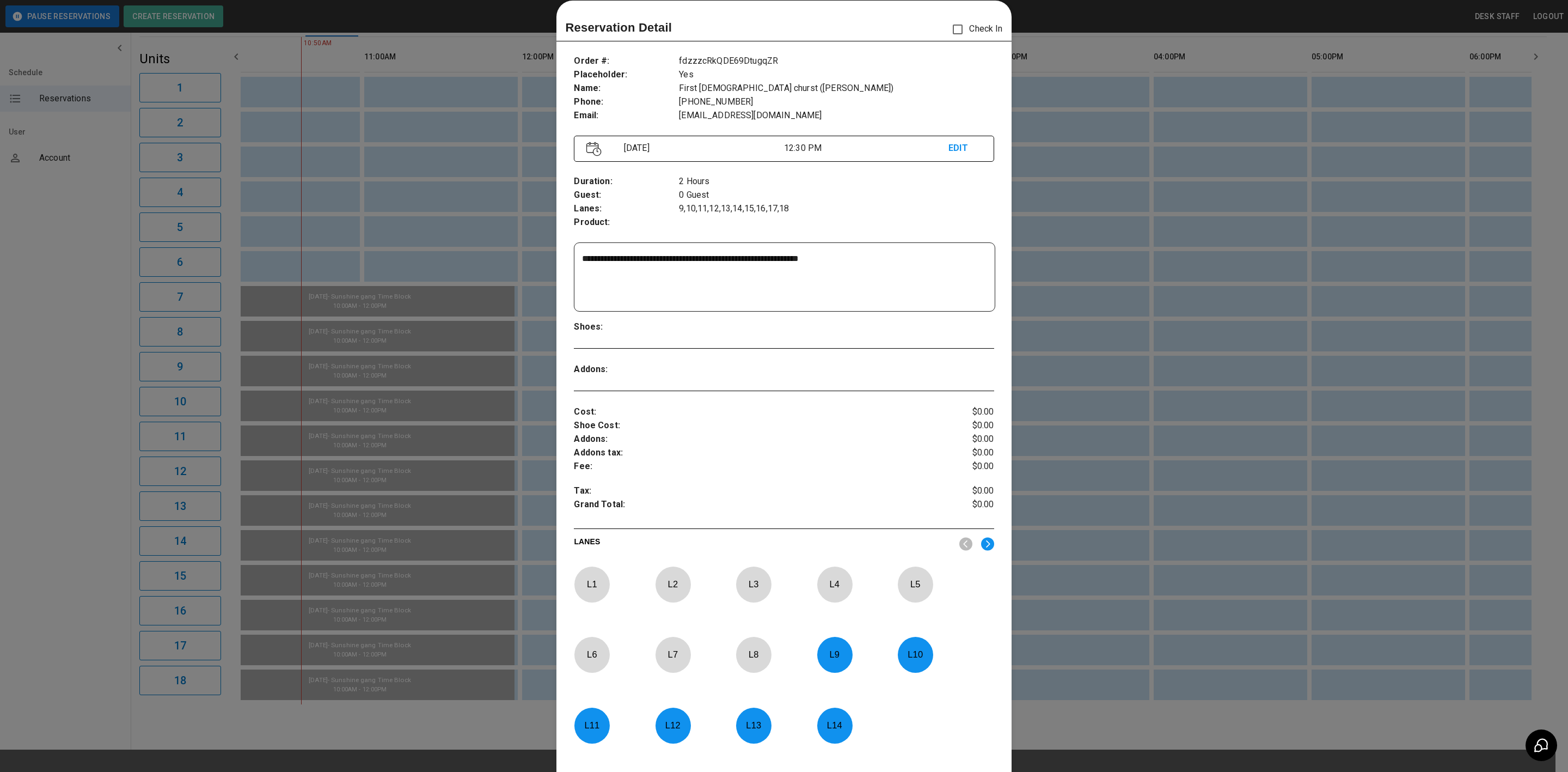
click at [665, 659] on p "L 7" at bounding box center [673, 654] width 36 height 25
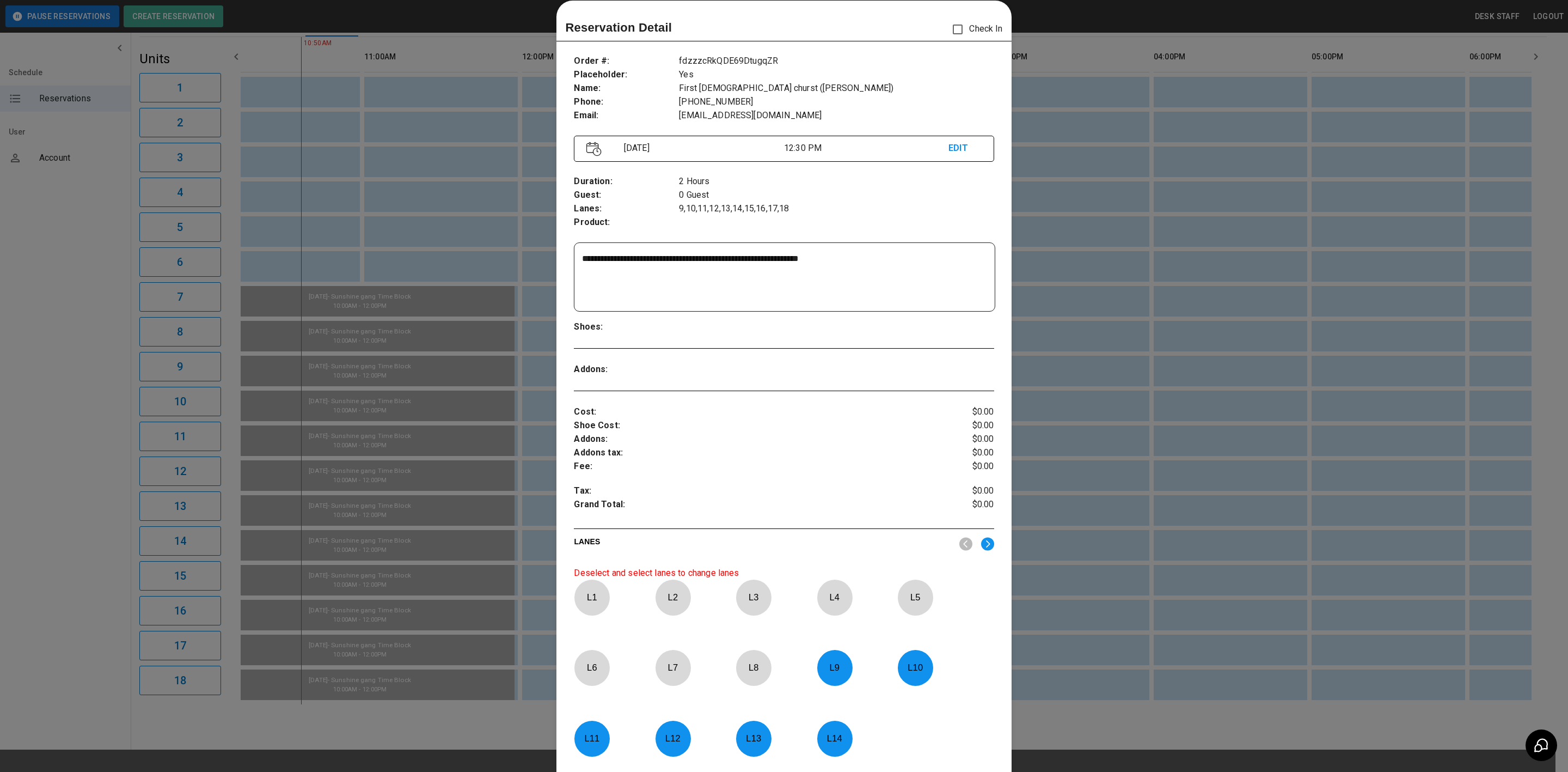
click at [748, 669] on p "L 8" at bounding box center [754, 668] width 36 height 25
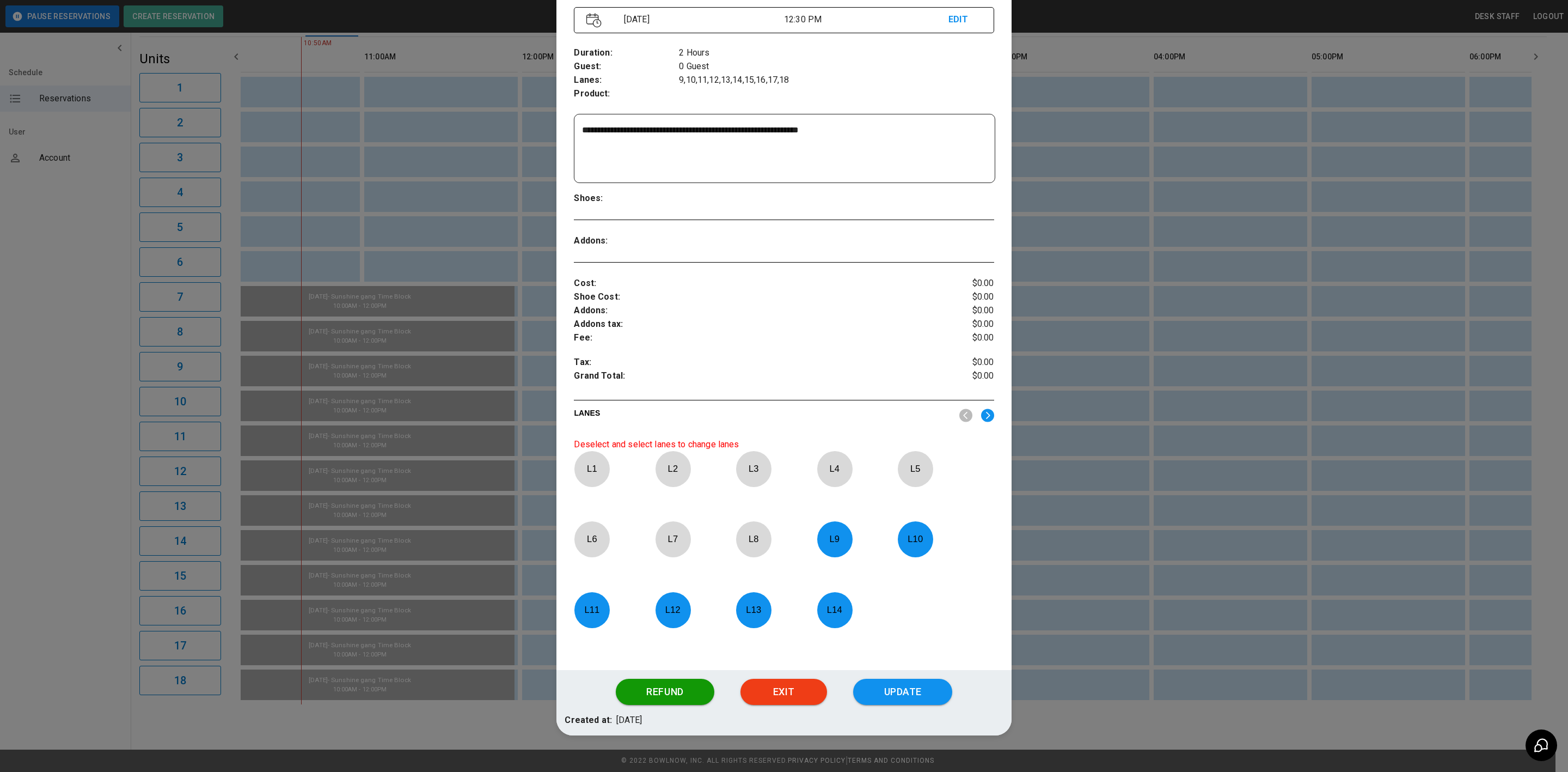
scroll to position [164, 0]
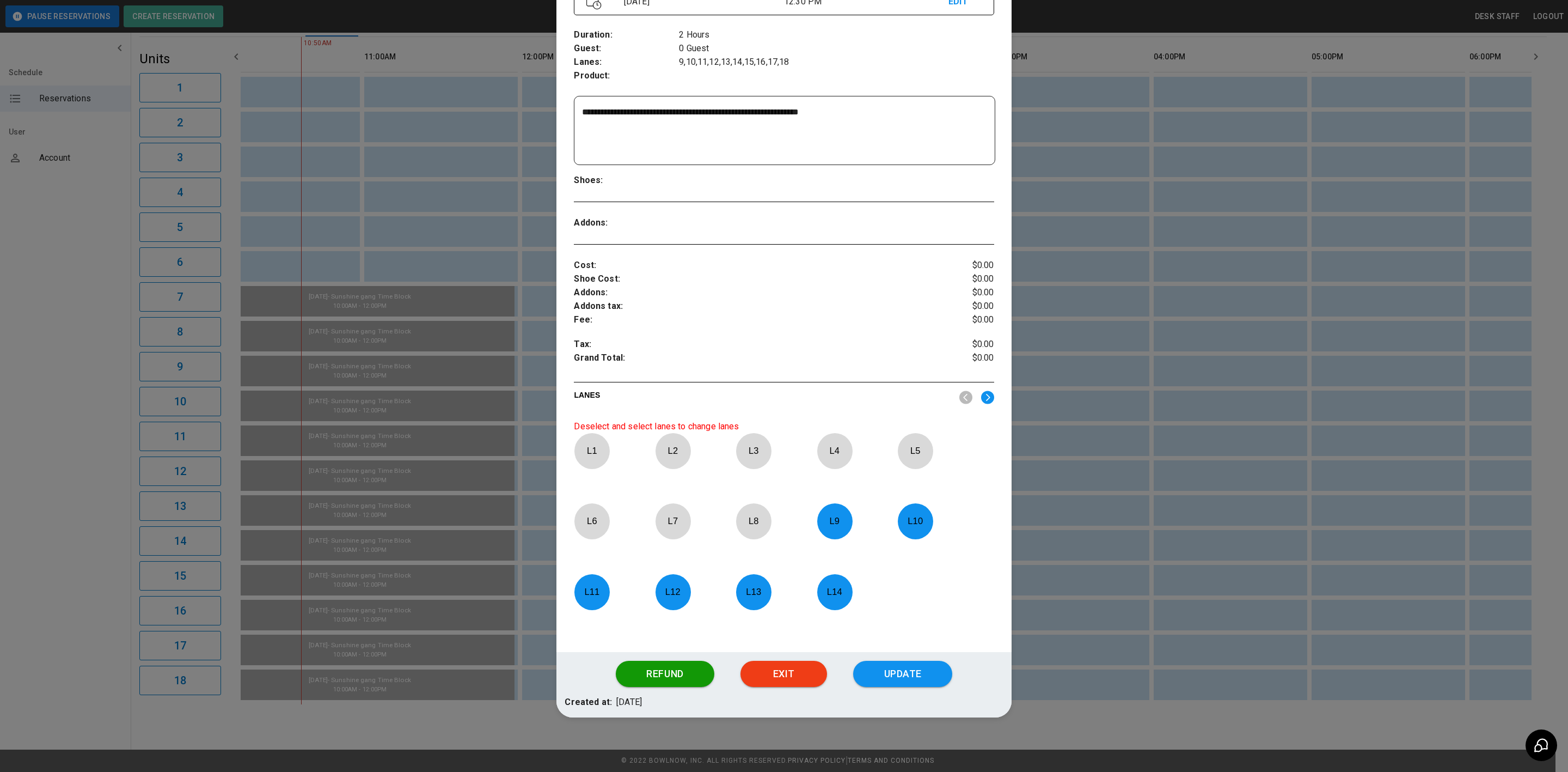
click at [833, 530] on p "L 9" at bounding box center [835, 521] width 36 height 25
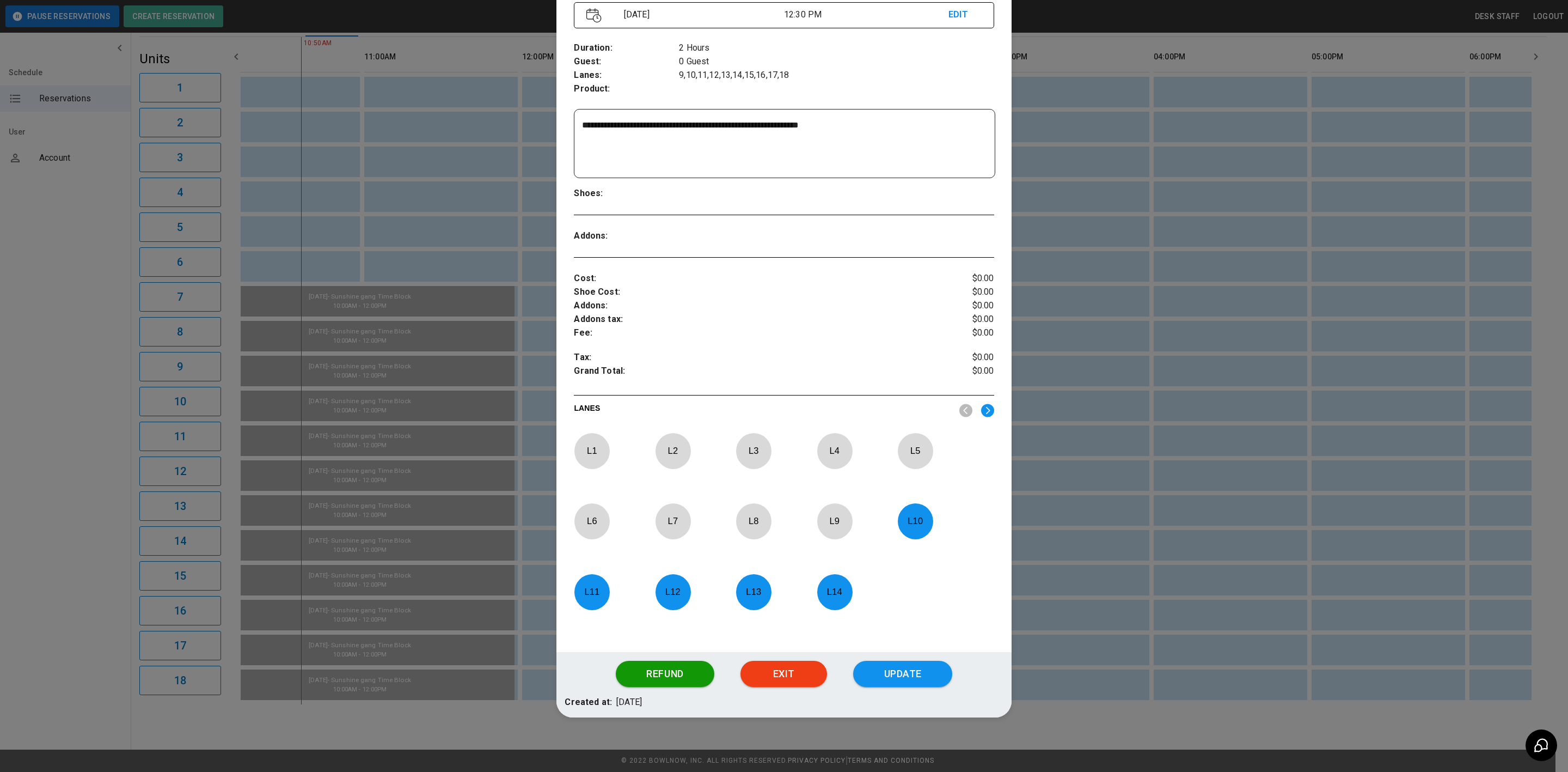
scroll to position [151, 0]
click at [900, 527] on p "L 10" at bounding box center [915, 521] width 36 height 25
click at [819, 606] on div at bounding box center [835, 592] width 36 height 36
click at [755, 587] on p "L 13" at bounding box center [754, 592] width 36 height 25
click at [682, 588] on p "L 12" at bounding box center [673, 592] width 36 height 25
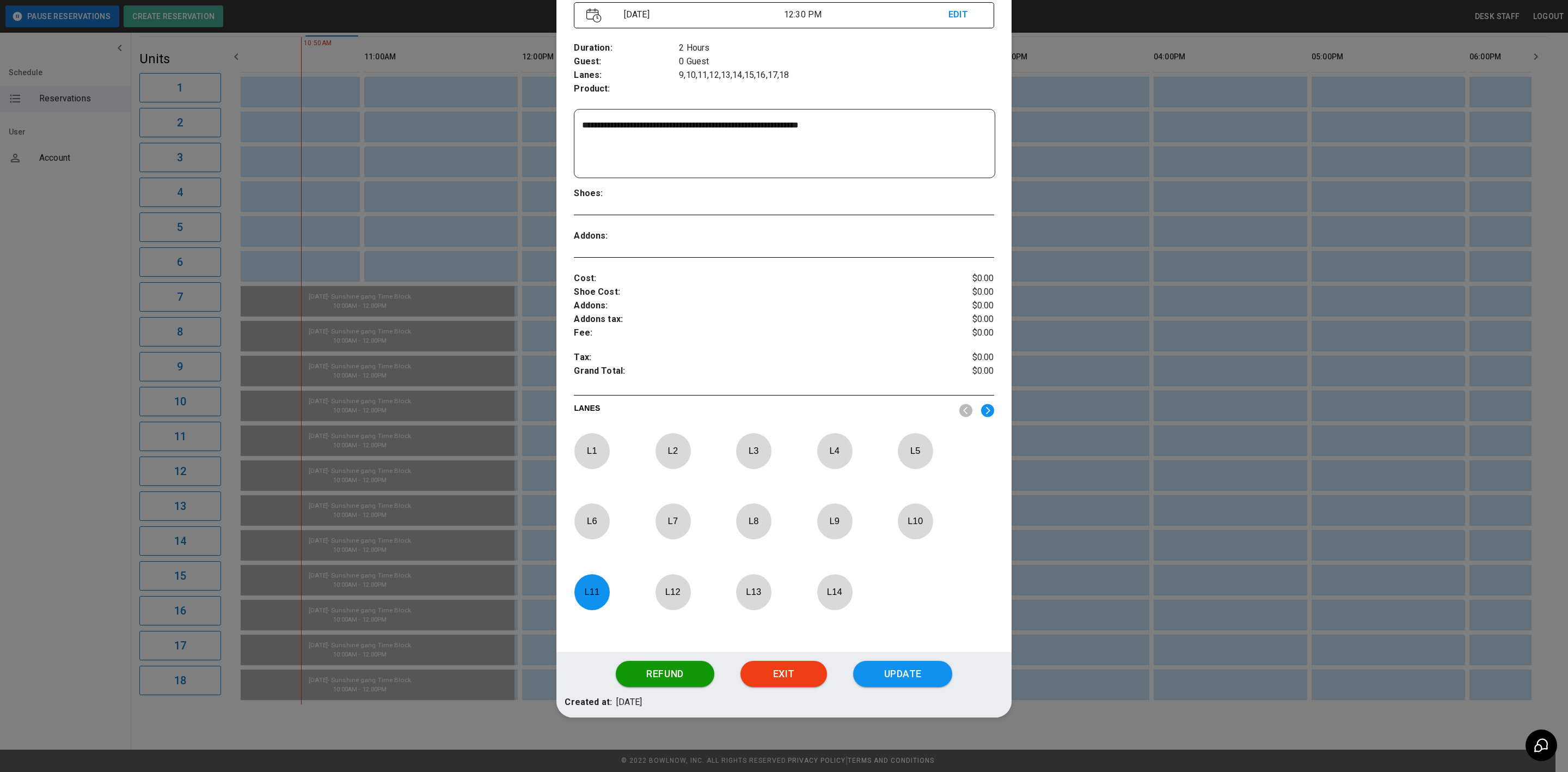
click at [613, 586] on div "L 11" at bounding box center [609, 604] width 72 height 62
click at [586, 587] on p "L 11" at bounding box center [592, 592] width 36 height 25
click at [679, 525] on p "L 7" at bounding box center [673, 521] width 36 height 25
click at [716, 523] on div "L 7" at bounding box center [691, 534] width 72 height 62
click at [750, 527] on p "L 8" at bounding box center [754, 521] width 36 height 25
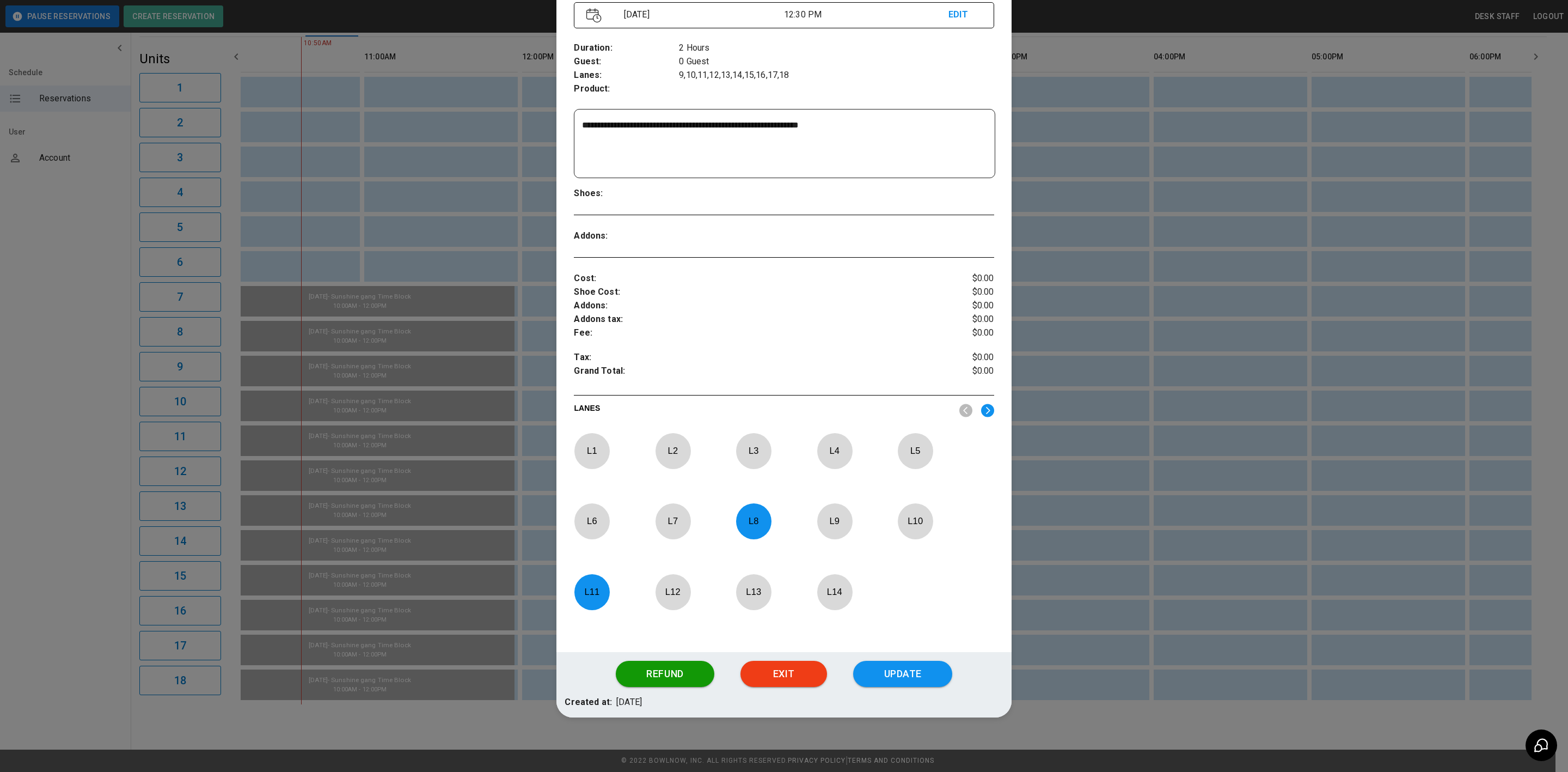
click at [825, 525] on p "L 9" at bounding box center [835, 521] width 36 height 25
click at [886, 527] on div "L 1 L 2 L 3 L 4 L 5 L 6 L 7 L 8 L 9 L 10 L 11 L 12 L 13 L 14" at bounding box center [784, 535] width 420 height 202
click at [909, 521] on p "L 10" at bounding box center [915, 521] width 36 height 25
click at [837, 587] on p "L 14" at bounding box center [835, 592] width 36 height 25
drag, startPoint x: 764, startPoint y: 589, endPoint x: 709, endPoint y: 590, distance: 55.0
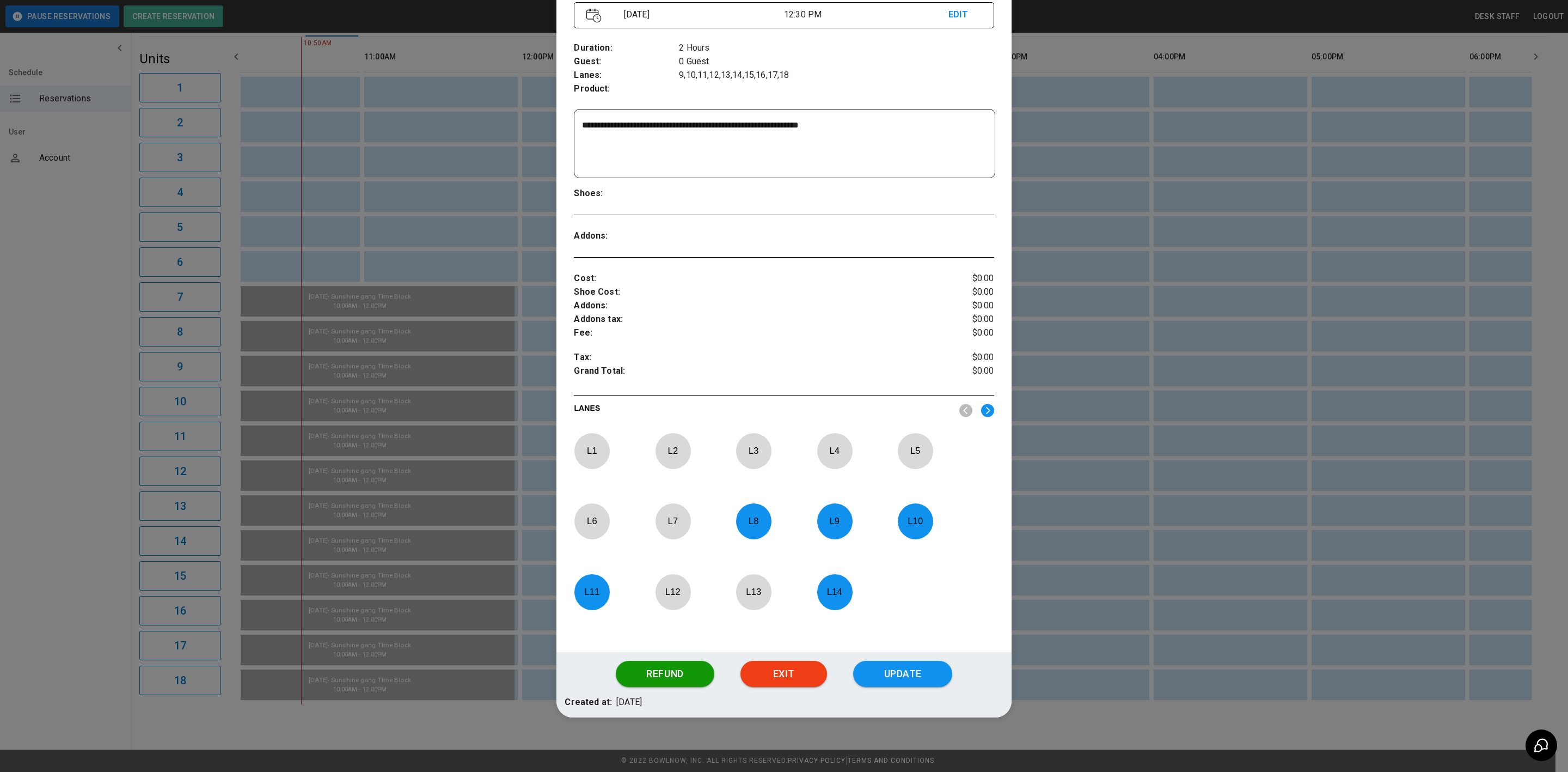
click at [764, 589] on p "L 13" at bounding box center [754, 592] width 36 height 25
click at [665, 588] on p "L 12" at bounding box center [673, 592] width 36 height 25
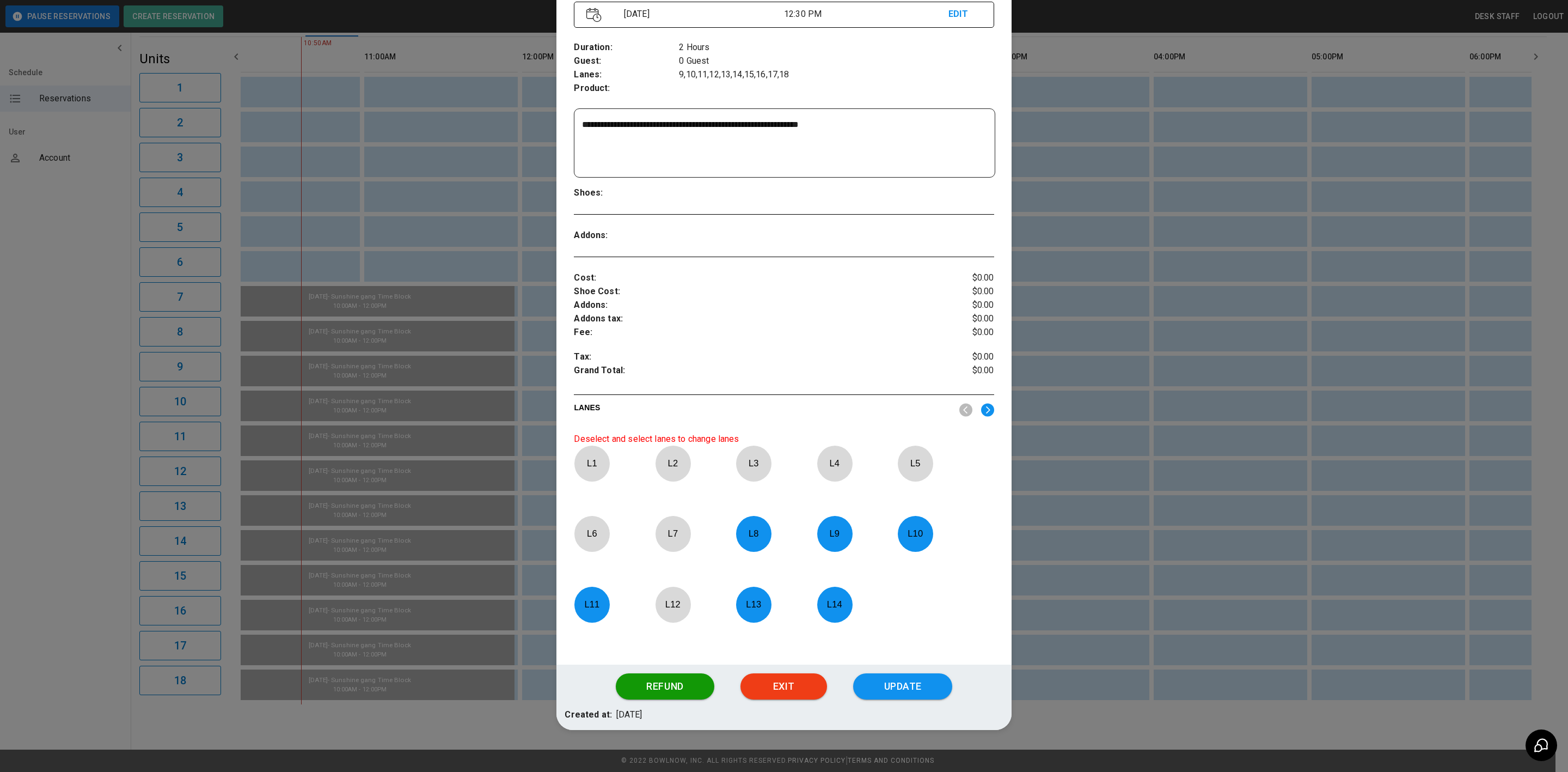
scroll to position [164, 0]
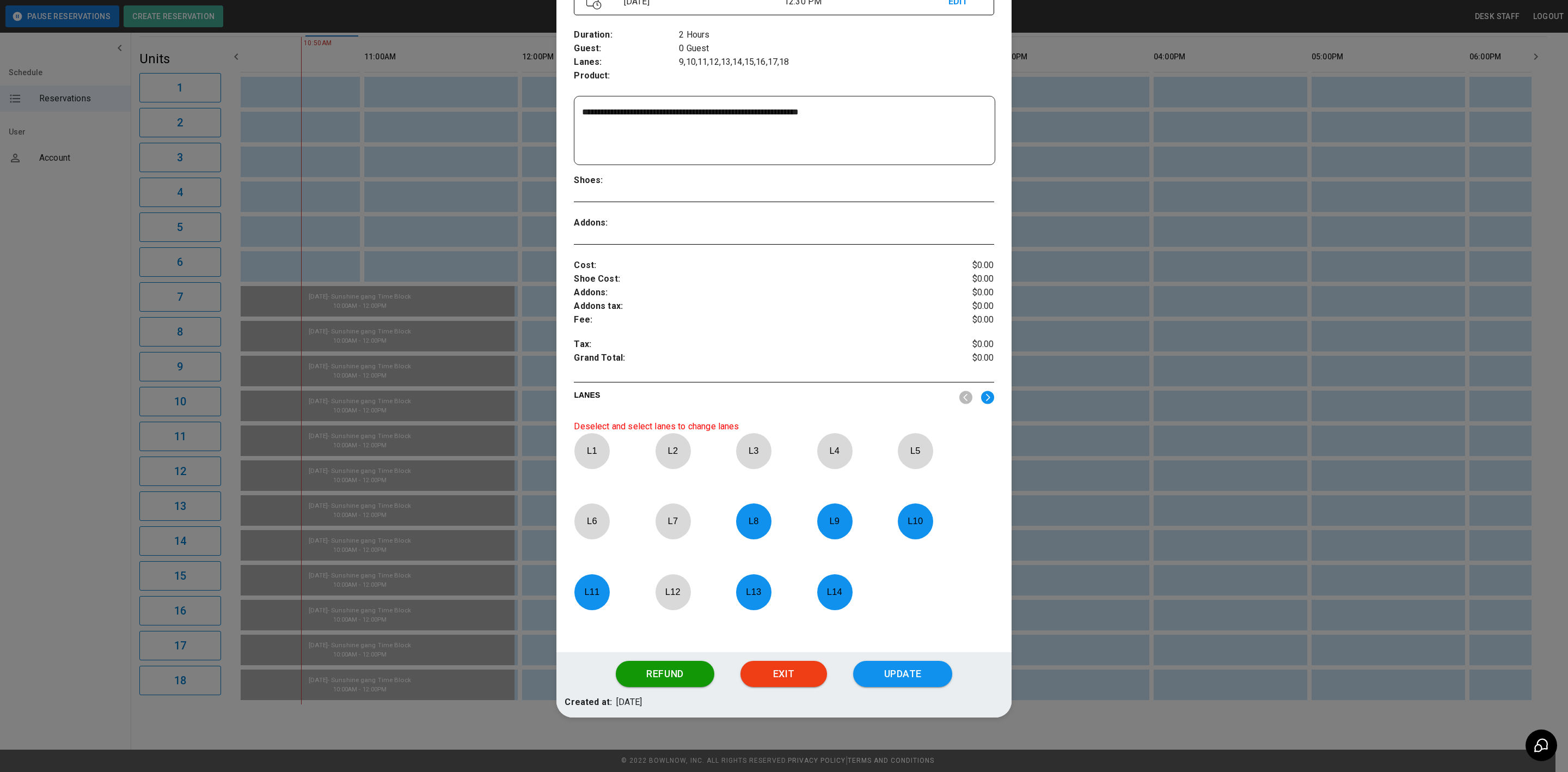
click at [671, 519] on p "L 7" at bounding box center [673, 521] width 36 height 25
click at [1206, 522] on div at bounding box center [784, 386] width 1568 height 772
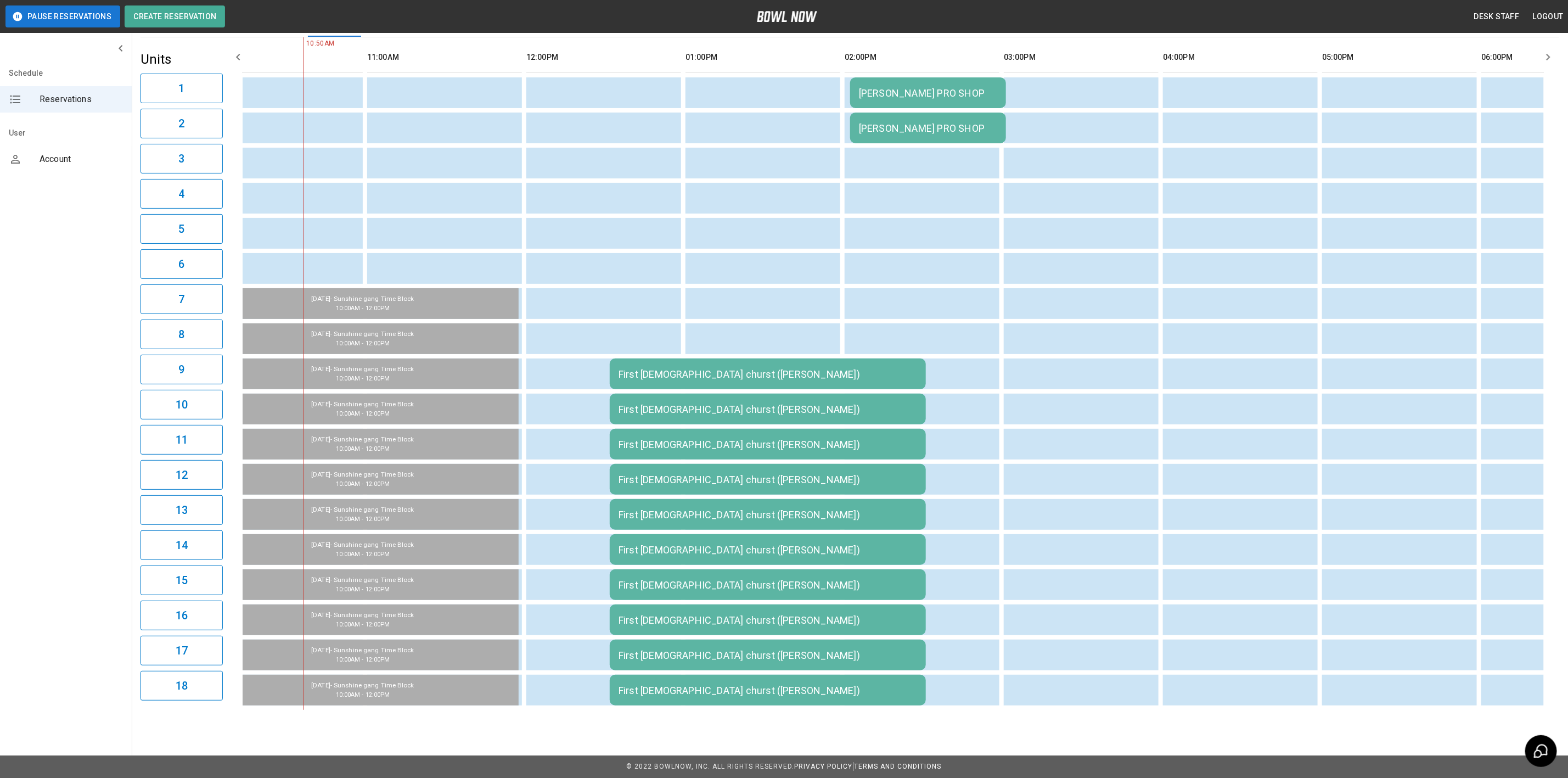
click at [784, 380] on div "First [DEMOGRAPHIC_DATA] churst ([PERSON_NAME])" at bounding box center [768, 374] width 298 height 11
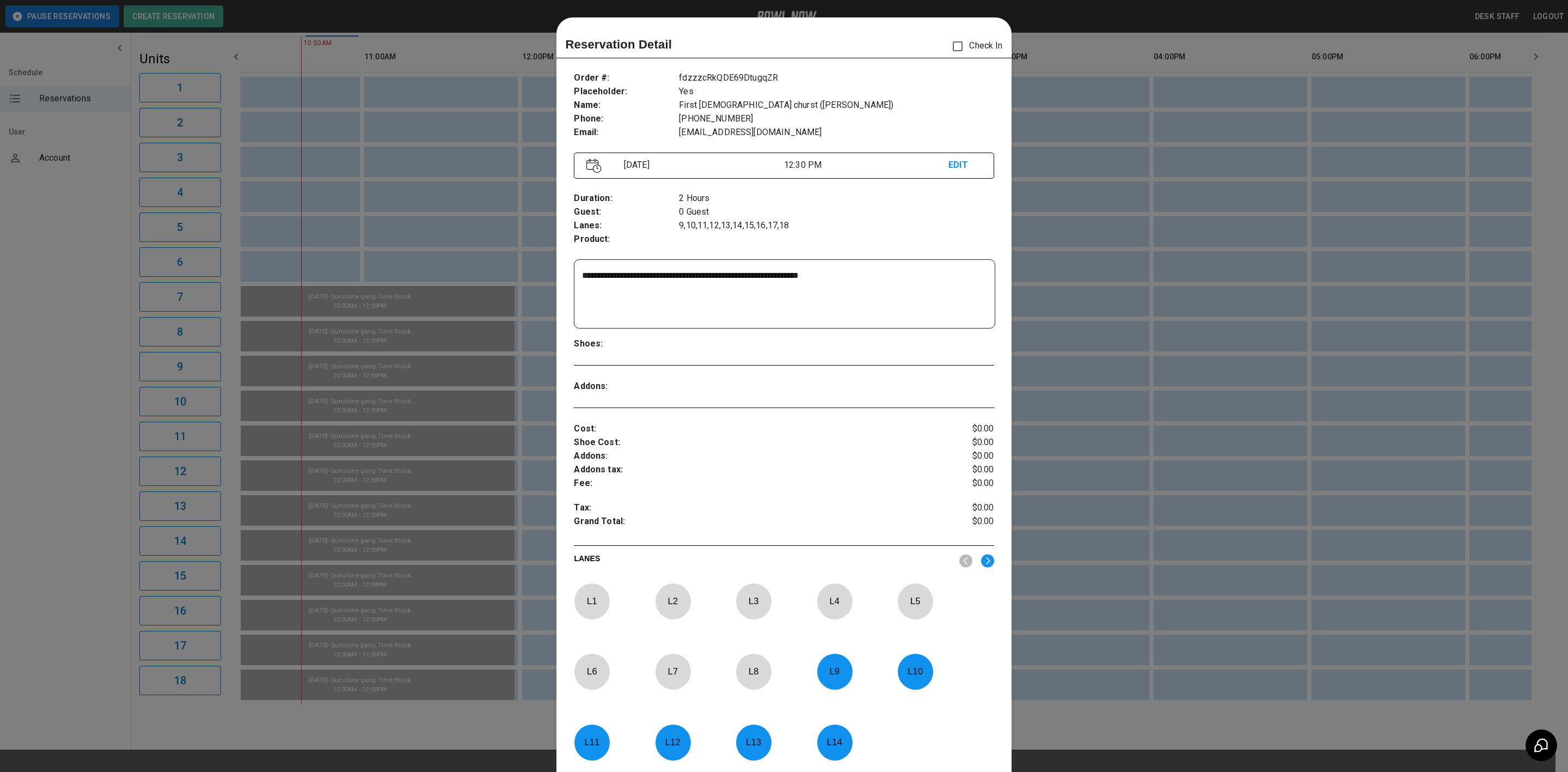
scroll to position [17, 0]
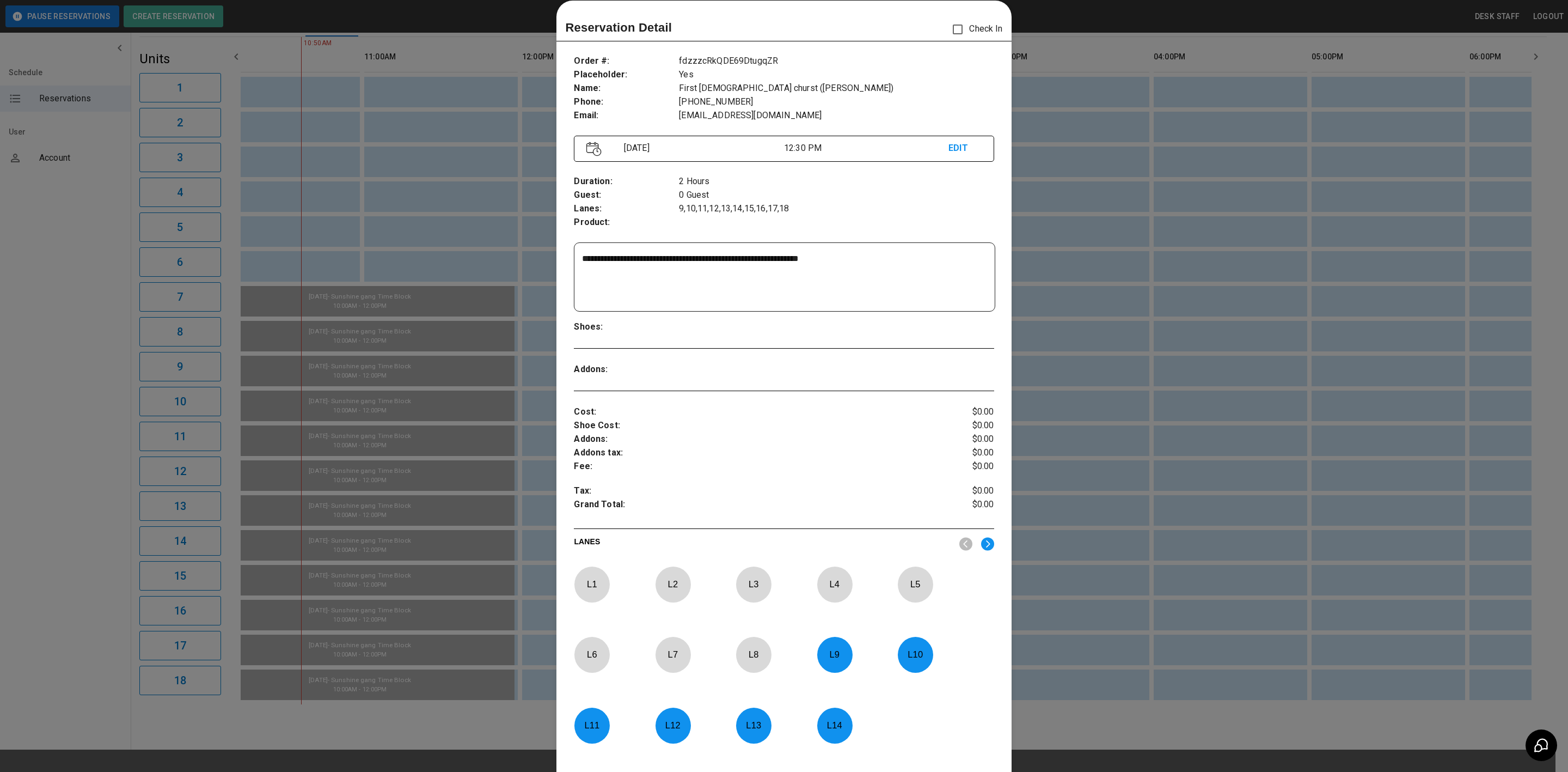
click at [1255, 430] on div at bounding box center [784, 386] width 1568 height 772
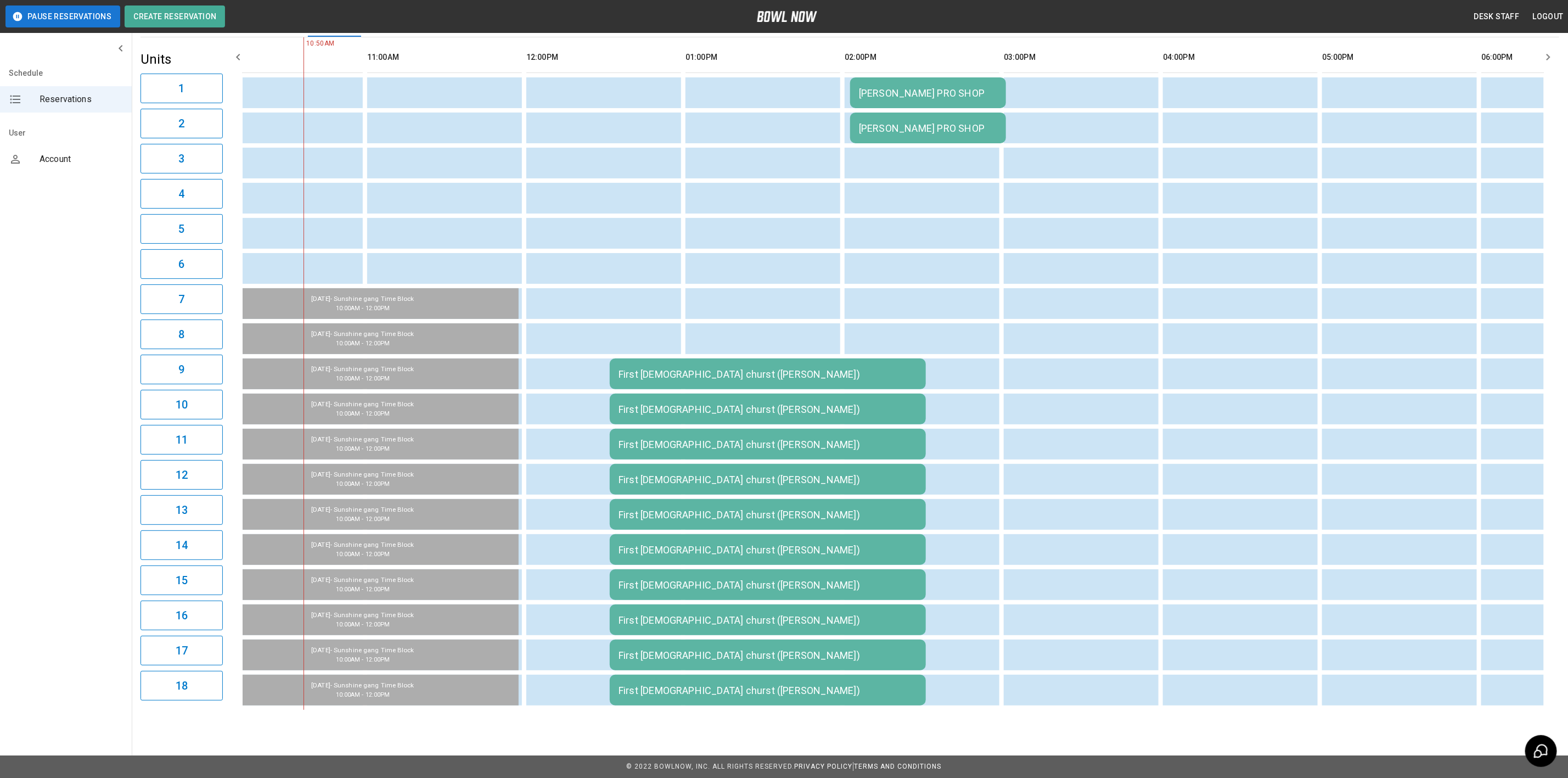
click at [709, 368] on div "First [DEMOGRAPHIC_DATA] churst ([PERSON_NAME])" at bounding box center [768, 374] width 298 height 11
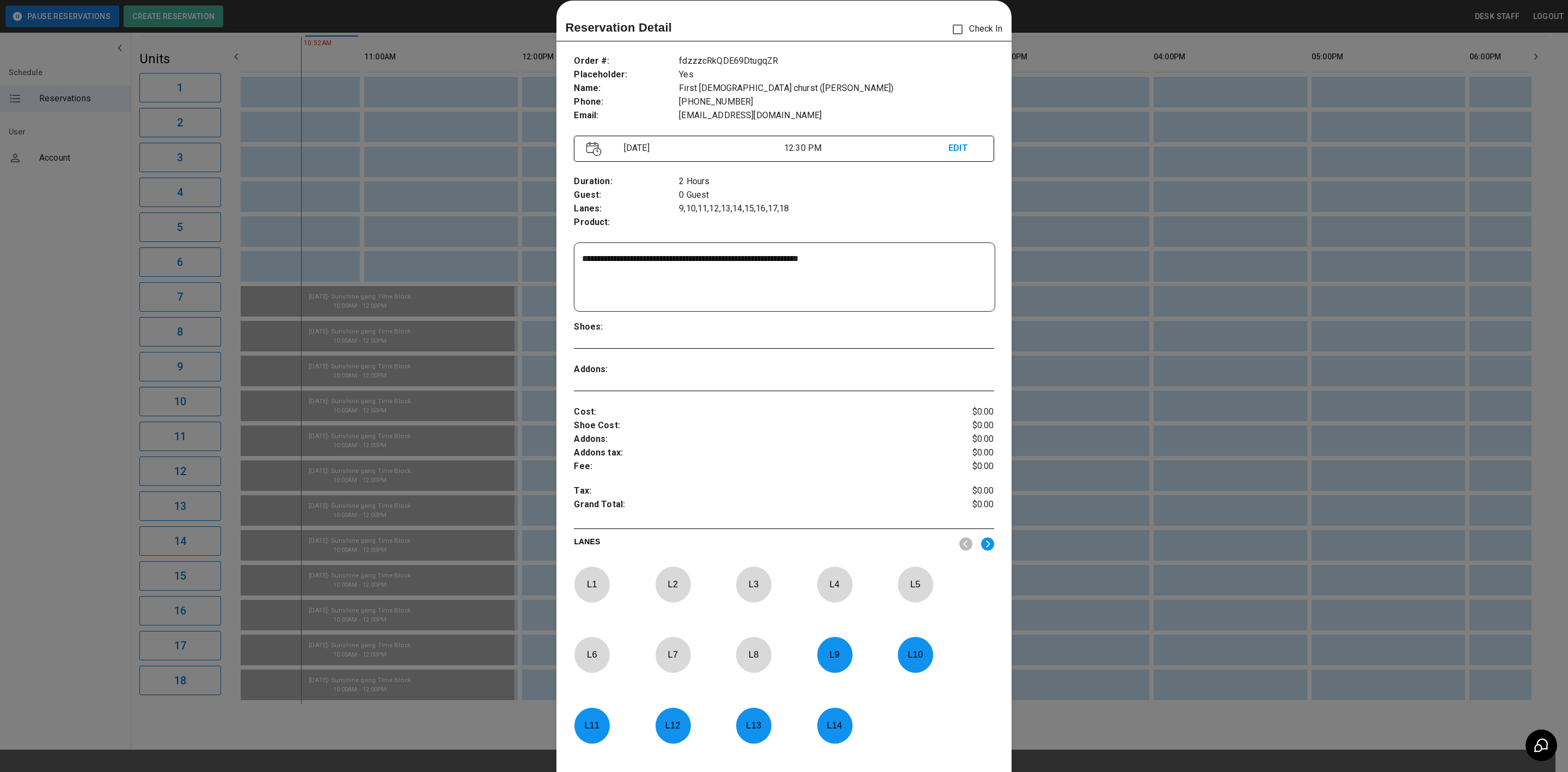
drag, startPoint x: 1209, startPoint y: 240, endPoint x: 1111, endPoint y: 203, distance: 104.8
click at [1209, 235] on div at bounding box center [784, 386] width 1568 height 772
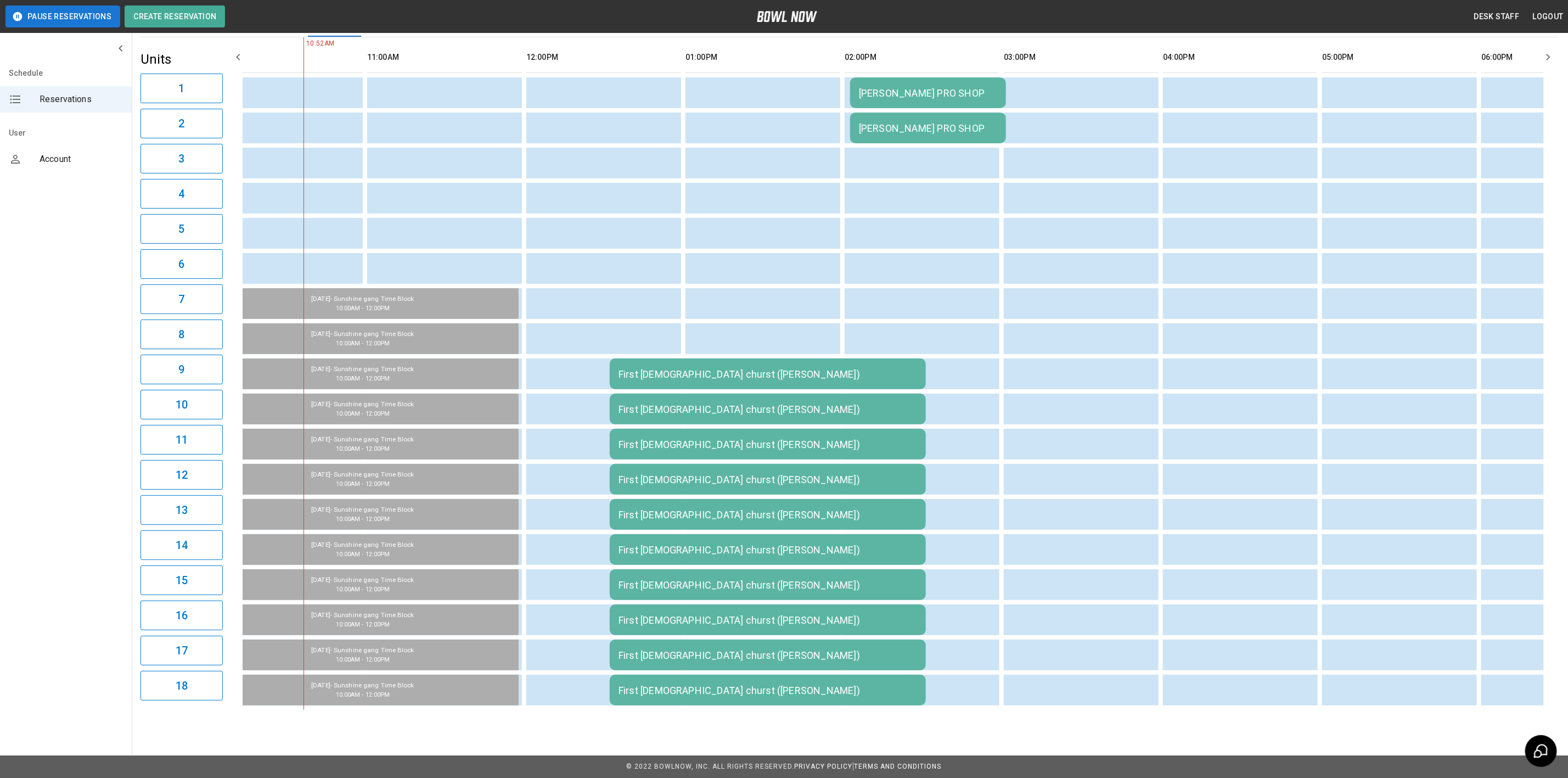
click at [879, 99] on div "[PERSON_NAME] PRO SHOP" at bounding box center [928, 92] width 138 height 11
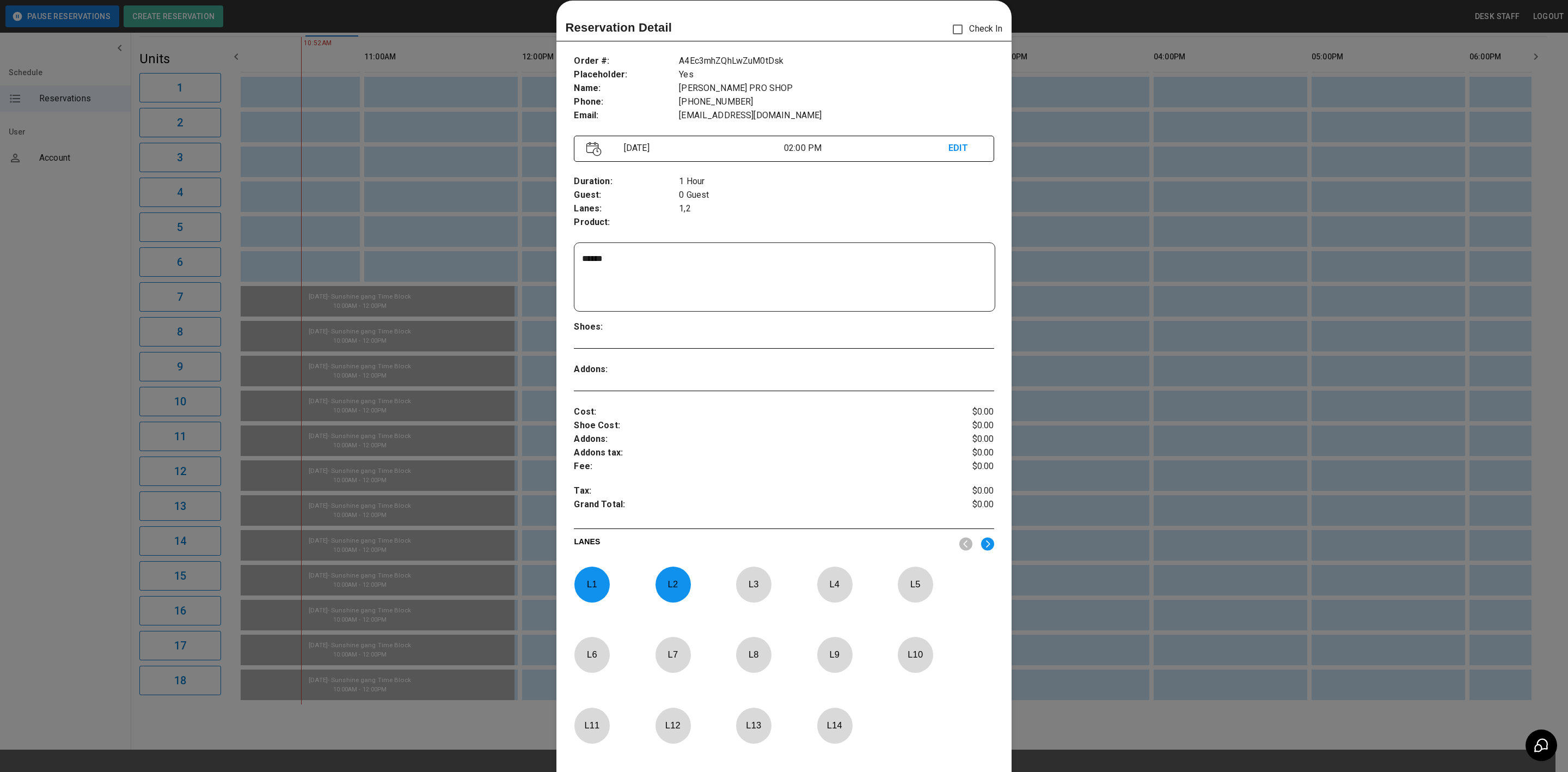
click at [1060, 128] on div at bounding box center [784, 386] width 1568 height 772
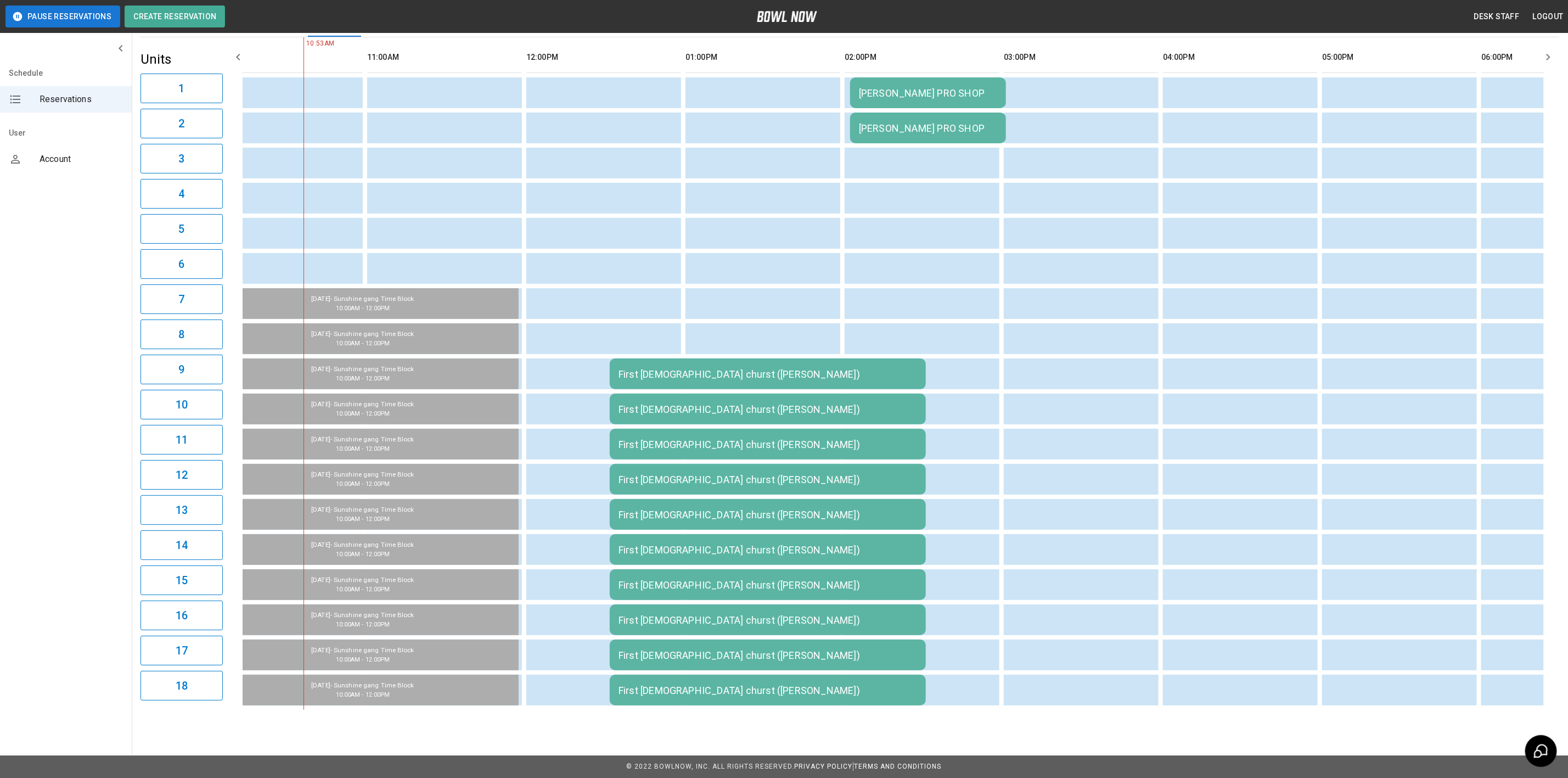
click at [746, 374] on td "First [DEMOGRAPHIC_DATA] churst ([PERSON_NAME])" at bounding box center [767, 374] width 316 height 31
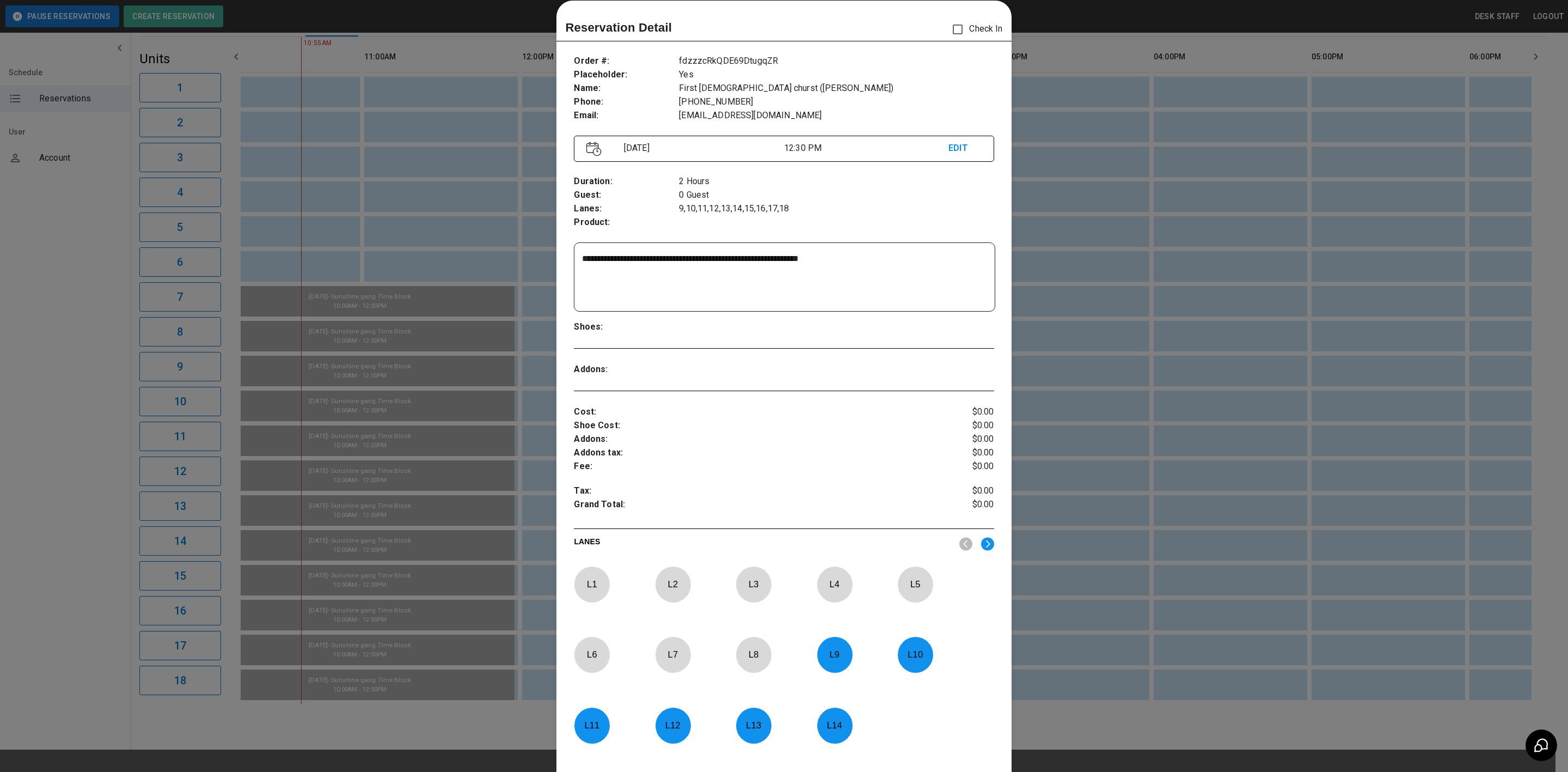
click at [1093, 224] on div at bounding box center [784, 386] width 1568 height 772
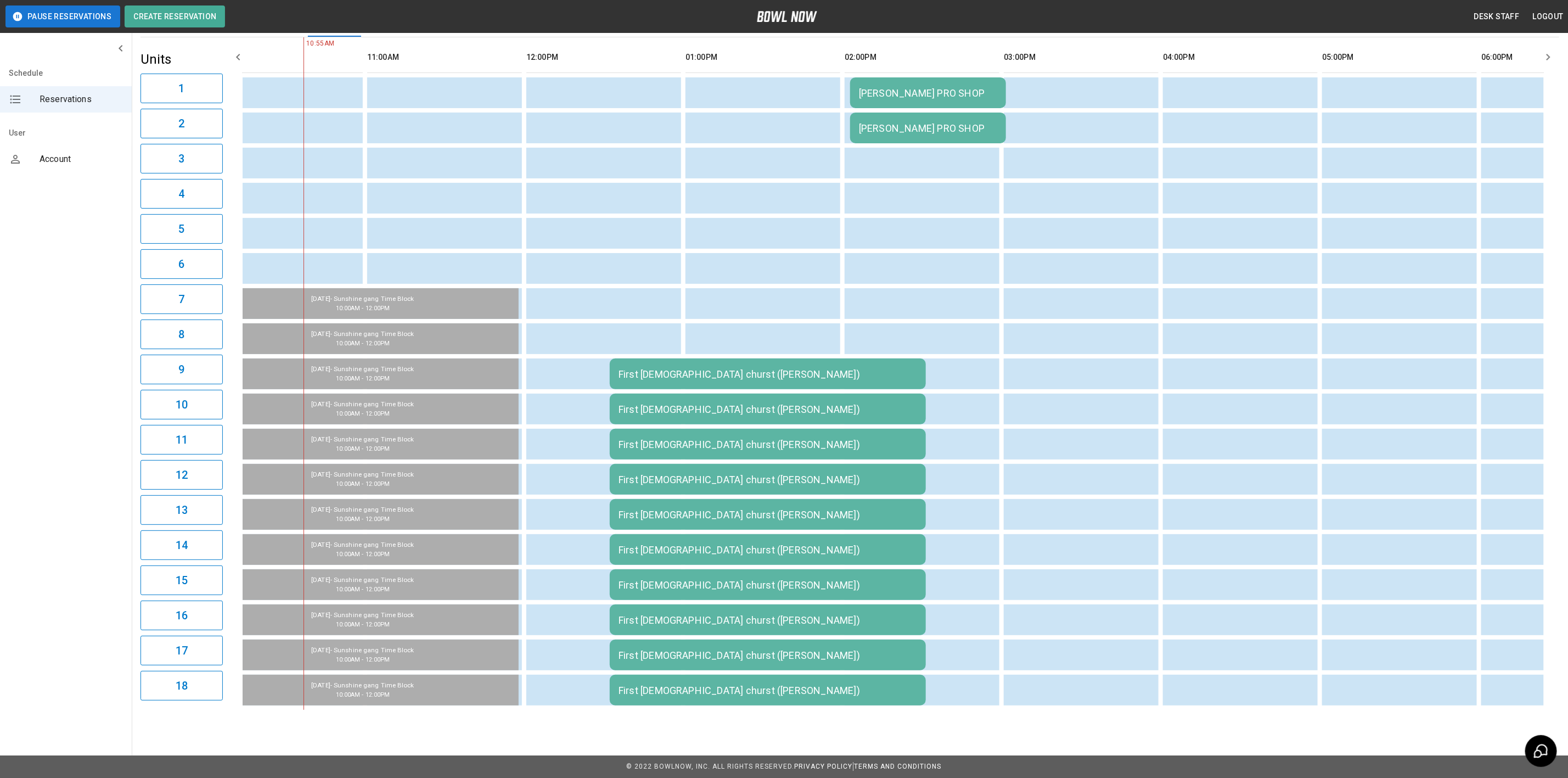
click at [688, 368] on div "First [DEMOGRAPHIC_DATA] churst ([PERSON_NAME])" at bounding box center [768, 374] width 298 height 11
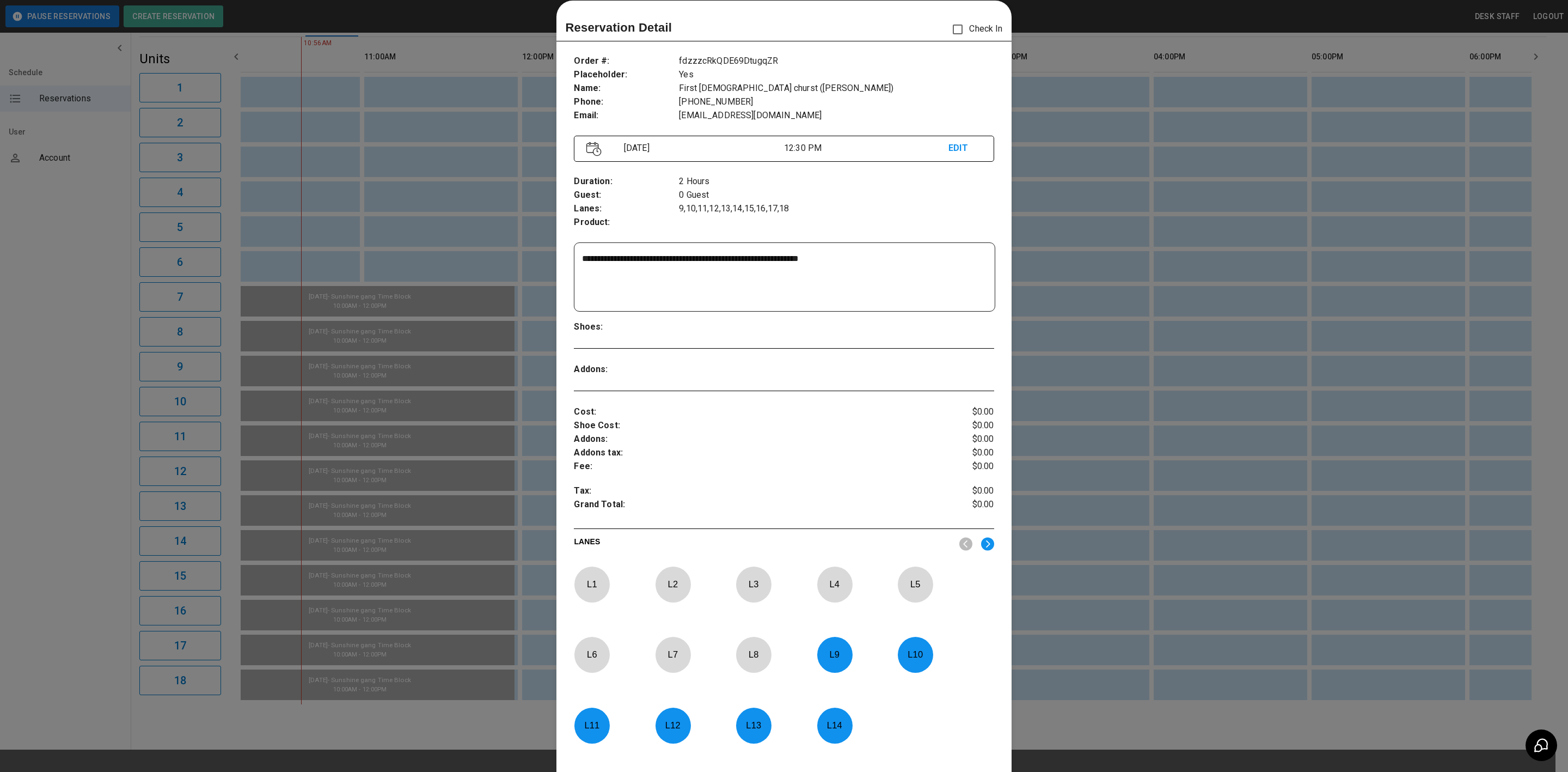
click at [551, 277] on div at bounding box center [784, 386] width 1568 height 772
